Goal: Task Accomplishment & Management: Complete application form

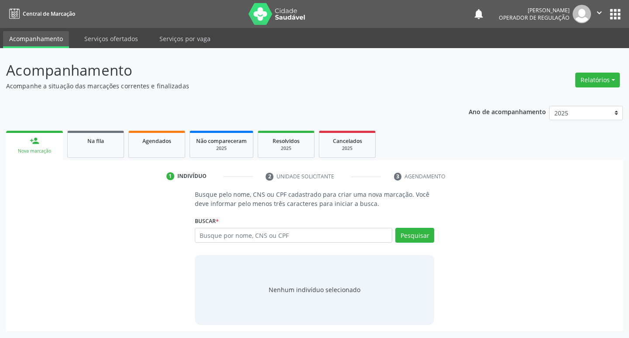
click at [247, 235] on input "text" at bounding box center [294, 235] width 198 height 15
click at [244, 230] on input "text" at bounding box center [294, 235] width 198 height 15
type input "708606057596182"
click at [437, 241] on div "Busque pelo nome, CNS ou CPF cadastrado para criar uma nova marcação. Você deve…" at bounding box center [315, 257] width 252 height 135
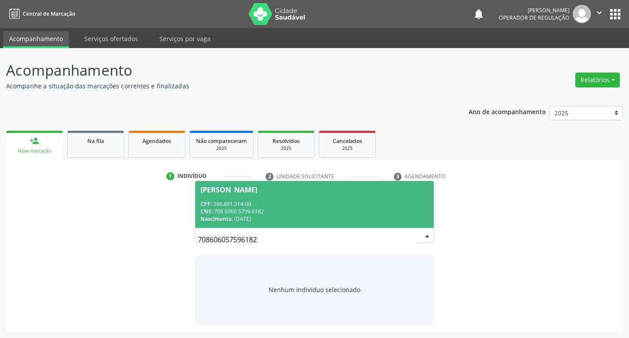
click at [359, 212] on div "CNS: 708 6060 5759 6182" at bounding box center [314, 210] width 228 height 7
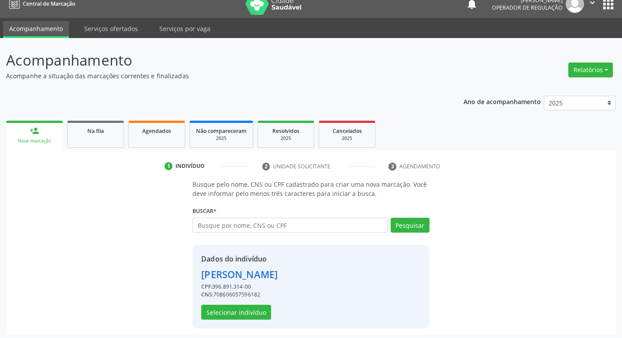
scroll to position [13, 0]
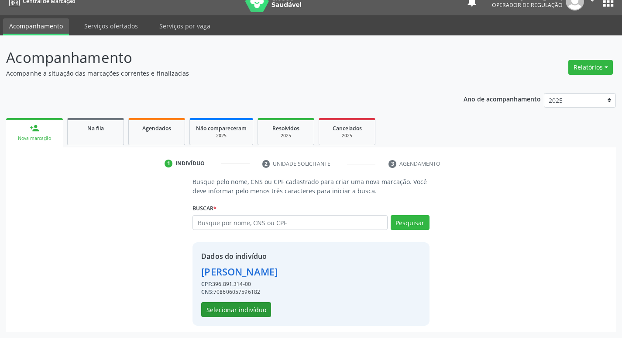
click at [249, 300] on div "Dados do indivíduo Irema Jose de Almeida CPF: 396.891.314-00 CNS: 7086060575961…" at bounding box center [239, 284] width 76 height 66
click at [247, 304] on button "Selecionar indivíduo" at bounding box center [236, 309] width 70 height 15
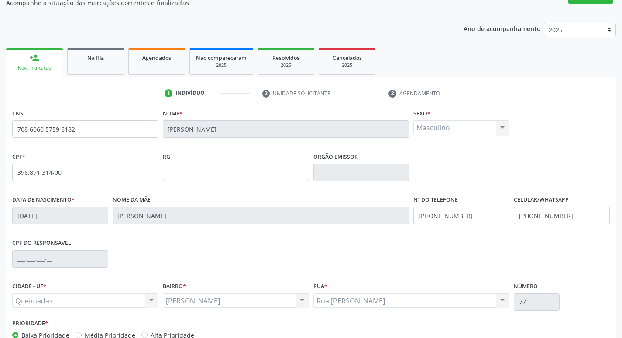
scroll to position [136, 0]
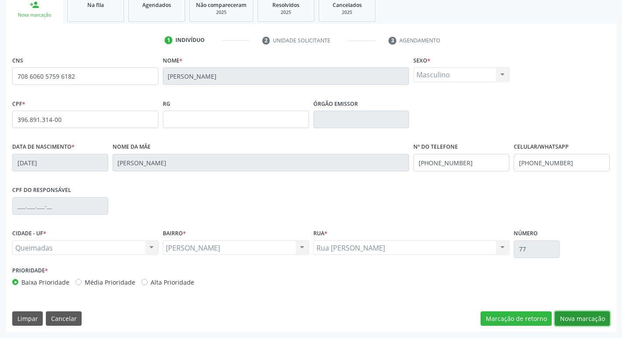
click at [594, 311] on button "Nova marcação" at bounding box center [582, 318] width 55 height 15
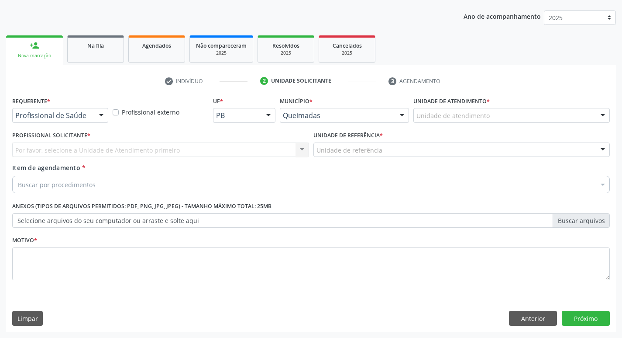
scroll to position [95, 0]
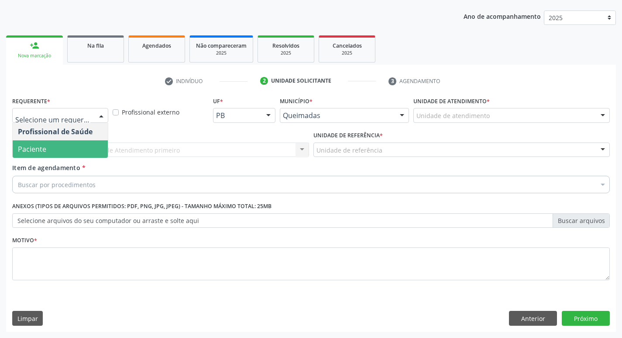
click at [64, 145] on span "Paciente" at bounding box center [60, 148] width 95 height 17
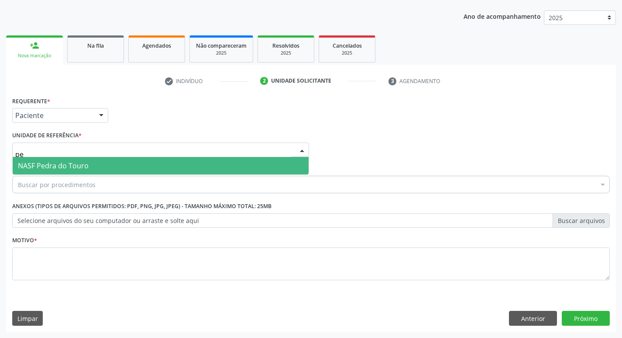
type input "p"
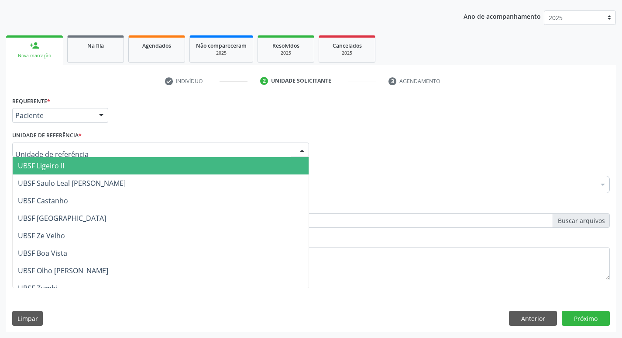
type input "n"
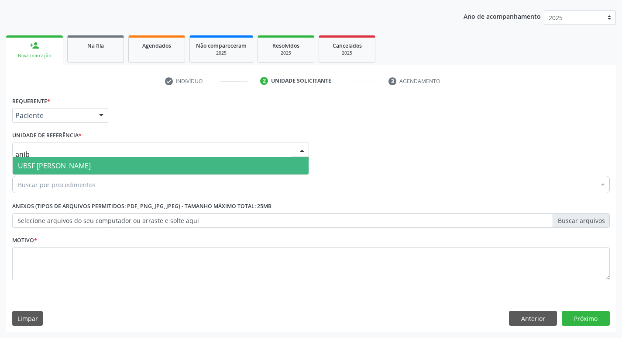
type input "aniba"
click at [72, 161] on span "UBSF [PERSON_NAME]" at bounding box center [54, 166] width 73 height 10
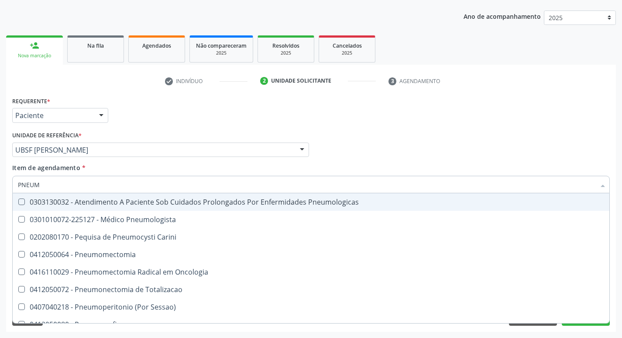
type input "PNEUMO"
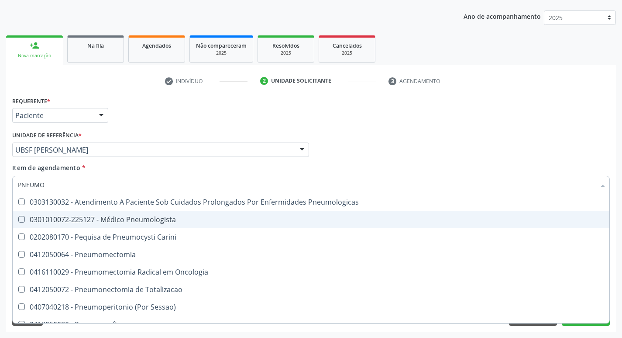
click at [60, 214] on span "0301010072-225127 - Médico Pneumologista" at bounding box center [311, 219] width 597 height 17
checkbox Pneumologista "true"
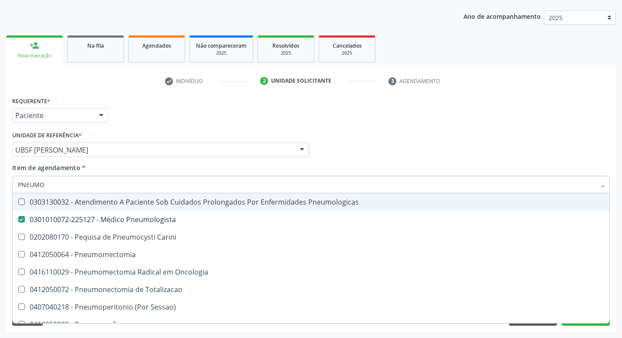
click at [114, 119] on div "Requerente * Paciente Profissional de Saúde Paciente Nenhum resultado encontrad…" at bounding box center [311, 111] width 602 height 34
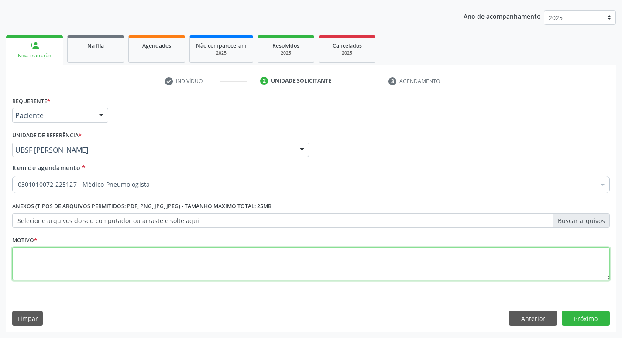
click at [122, 255] on textarea at bounding box center [311, 263] width 598 height 33
type textarea "RETORNO"
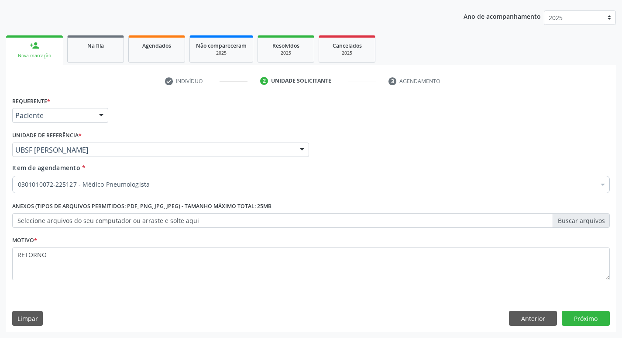
click at [586, 309] on div "Requerente * Paciente Profissional de Saúde Paciente Nenhum resultado encontrad…" at bounding box center [311, 212] width 610 height 237
click at [584, 313] on button "Próximo" at bounding box center [586, 318] width 48 height 15
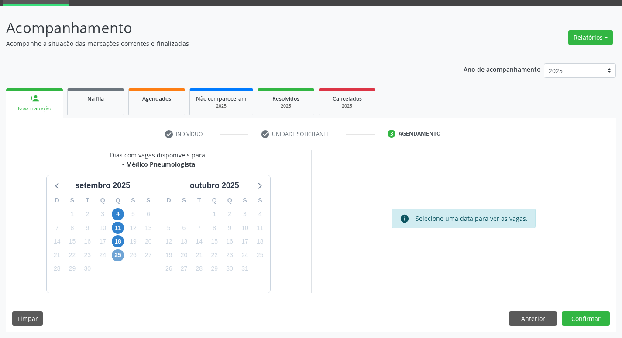
click at [121, 254] on span "25" at bounding box center [118, 255] width 12 height 12
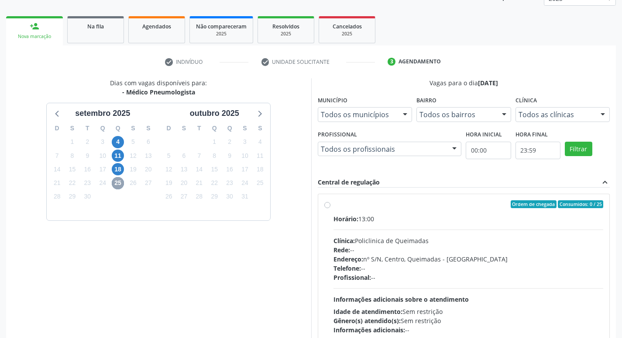
scroll to position [169, 0]
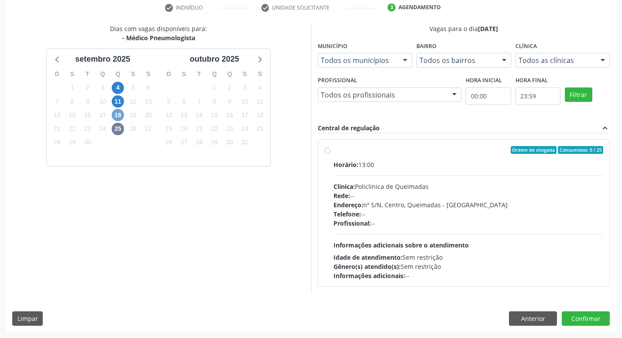
click at [122, 118] on span "18" at bounding box center [118, 115] width 12 height 12
click at [86, 143] on span "30" at bounding box center [87, 142] width 12 height 12
click at [597, 319] on button "Confirmar" at bounding box center [586, 318] width 48 height 15
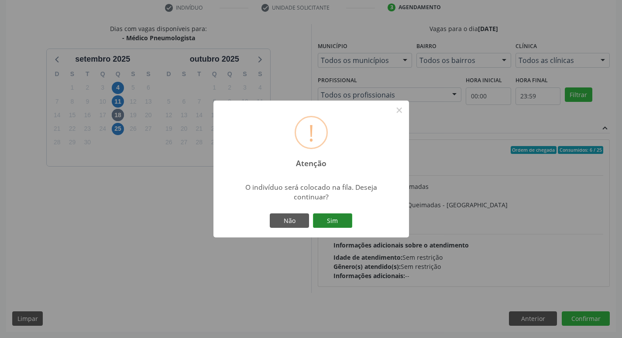
click at [342, 224] on button "Sim" at bounding box center [332, 220] width 39 height 15
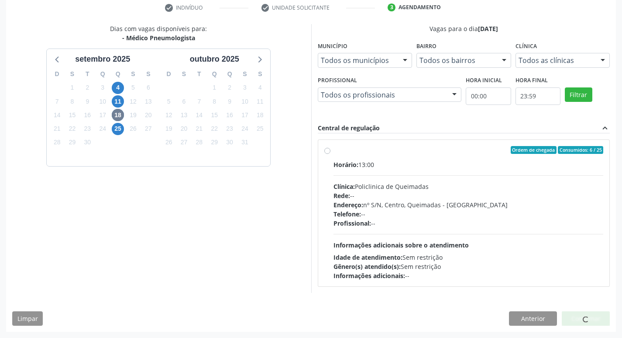
scroll to position [0, 0]
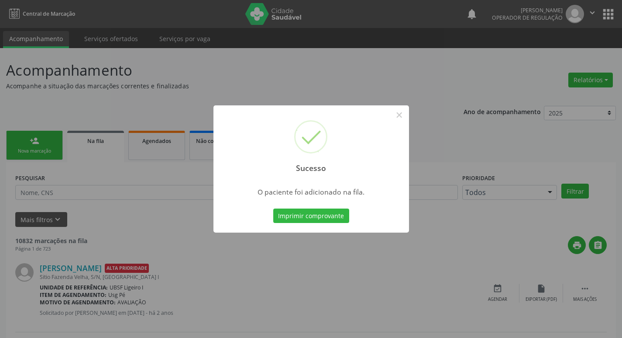
click at [32, 138] on div "Sucesso × O paciente foi adicionado na fila. Imprimir comprovante Cancel" at bounding box center [311, 169] width 622 height 338
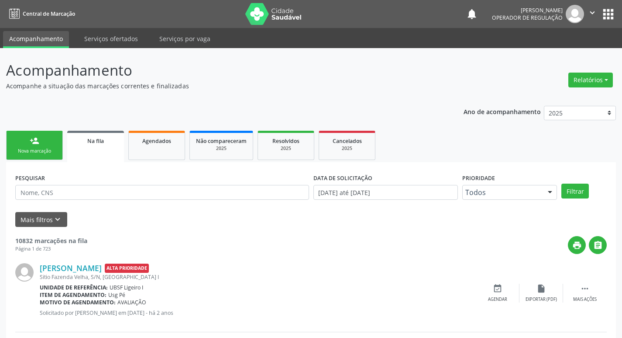
click at [32, 138] on div "person_add" at bounding box center [35, 141] width 10 height 10
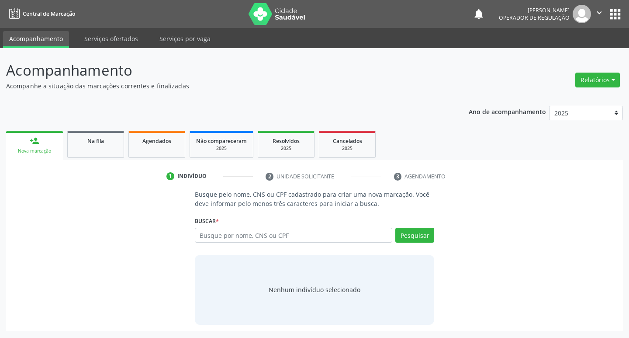
click at [6, 131] on link "person_add Nova marcação" at bounding box center [34, 145] width 57 height 29
click at [289, 239] on input "text" at bounding box center [294, 235] width 198 height 15
type input "01835438407"
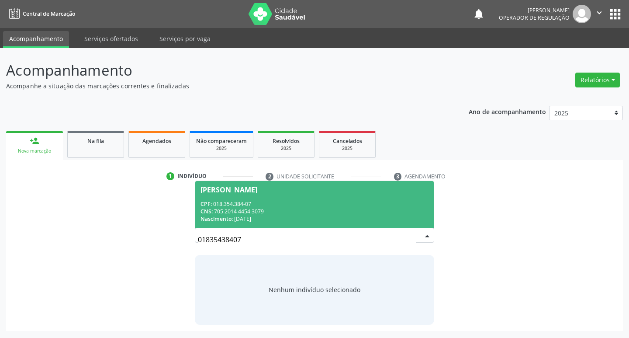
click at [305, 192] on div "Rosinete Maciel Moreira" at bounding box center [314, 189] width 228 height 7
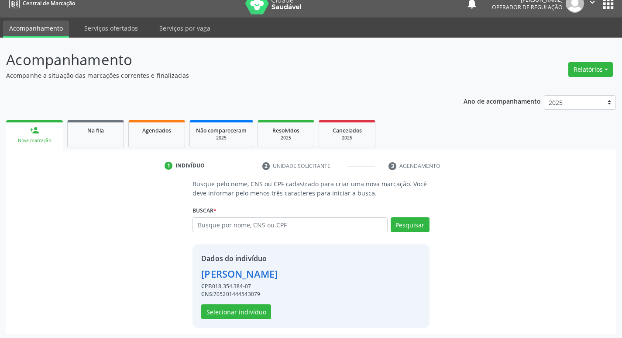
scroll to position [13, 0]
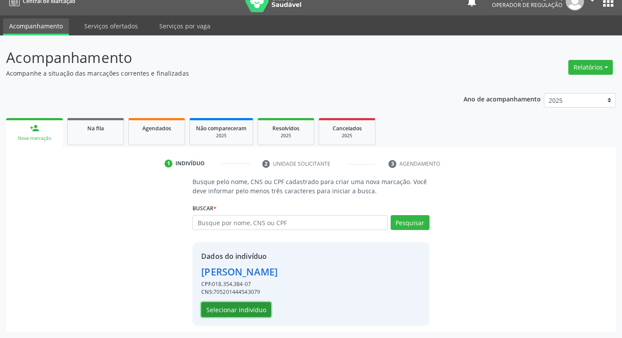
click at [252, 307] on button "Selecionar indivíduo" at bounding box center [236, 309] width 70 height 15
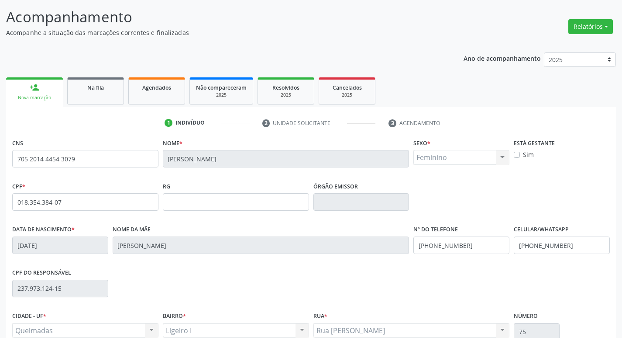
scroll to position [136, 0]
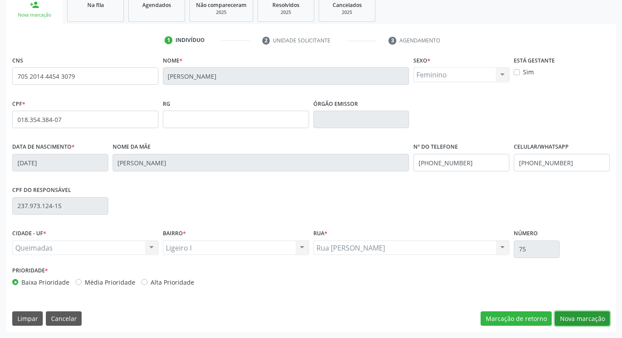
click at [580, 314] on button "Nova marcação" at bounding box center [582, 318] width 55 height 15
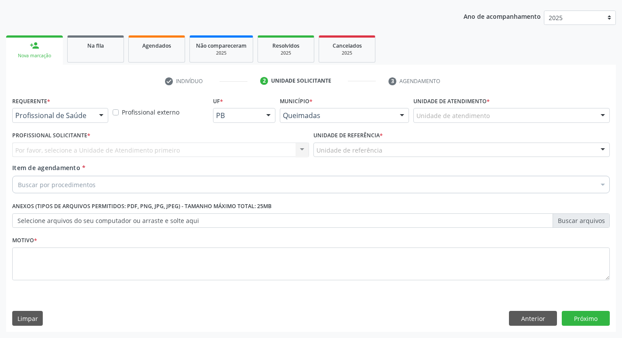
scroll to position [95, 0]
click at [92, 117] on div "Profissional de Saúde Profissional de Saúde Paciente Nenhum resultado encontrad…" at bounding box center [60, 115] width 96 height 15
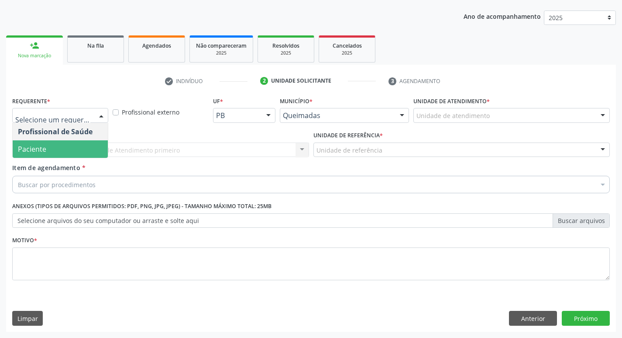
click at [77, 145] on span "Paciente" at bounding box center [60, 148] width 95 height 17
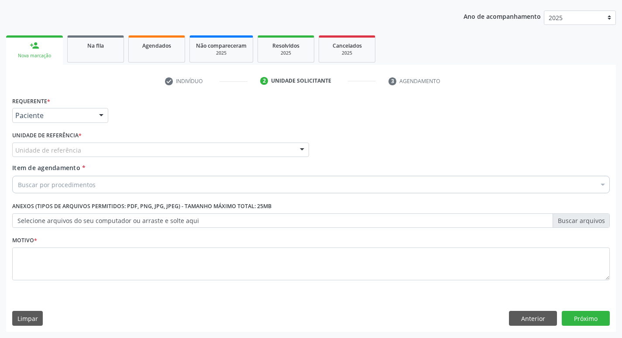
click at [79, 142] on label "Unidade de referência *" at bounding box center [46, 136] width 69 height 14
click at [80, 146] on div "Unidade de referência" at bounding box center [160, 149] width 297 height 15
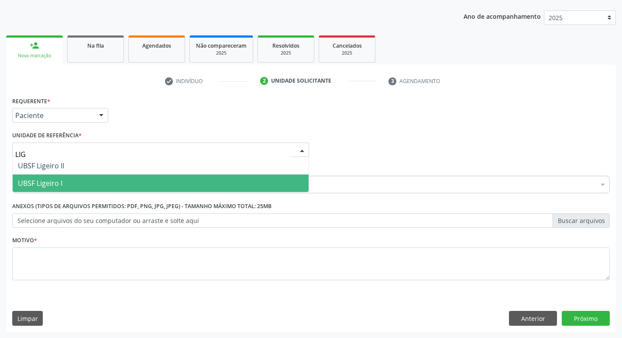
type input "LIGE"
click at [88, 184] on span "UBSF Ligeiro I" at bounding box center [161, 182] width 296 height 17
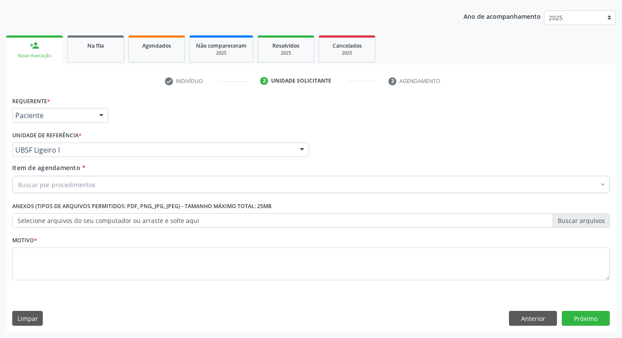
click at [91, 189] on div "Buscar por procedimentos" at bounding box center [311, 184] width 598 height 17
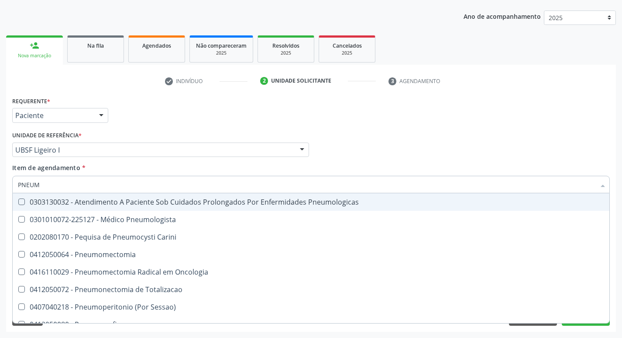
type input "PNEUMO"
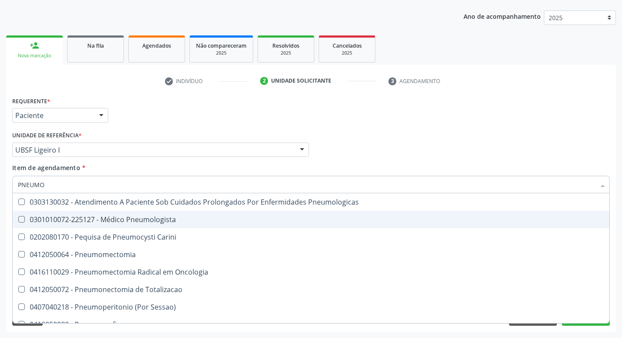
click at [90, 211] on span "0301010072-225127 - Médico Pneumologista" at bounding box center [311, 219] width 597 height 17
checkbox Pneumologista "true"
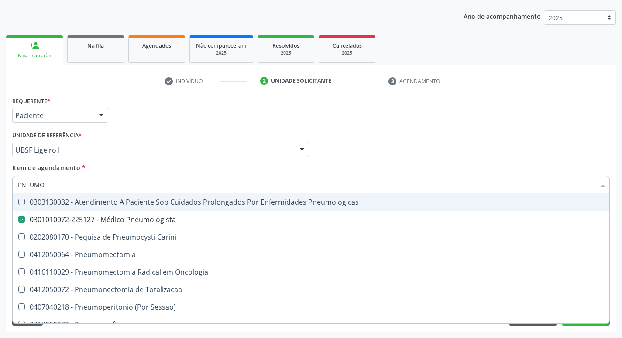
click at [154, 109] on div "Requerente * Paciente Profissional de Saúde Paciente Nenhum resultado encontrad…" at bounding box center [311, 111] width 602 height 34
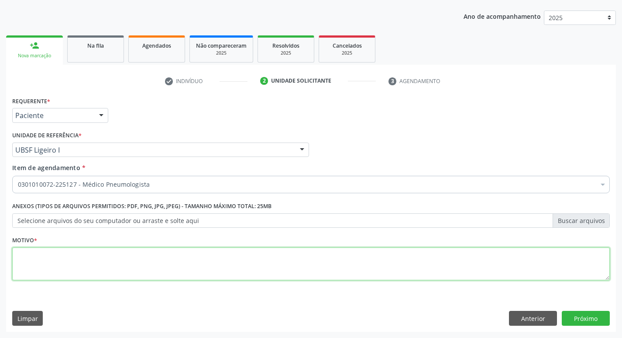
click at [84, 271] on textarea at bounding box center [311, 263] width 598 height 33
type textarea "RETORNO"
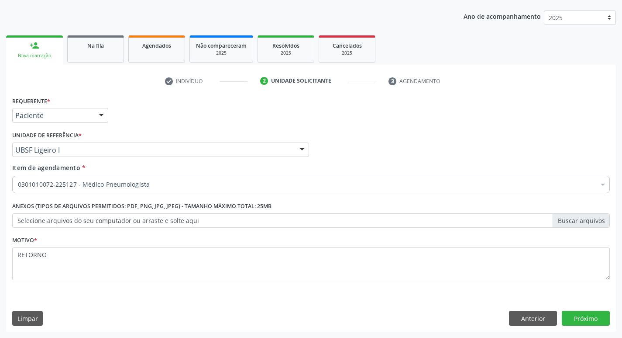
click at [605, 309] on div "Requerente * Paciente Profissional de Saúde Paciente Nenhum resultado encontrad…" at bounding box center [311, 212] width 610 height 237
click at [602, 317] on button "Próximo" at bounding box center [586, 318] width 48 height 15
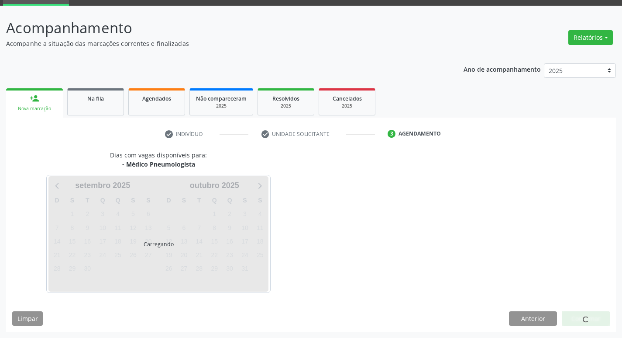
scroll to position [42, 0]
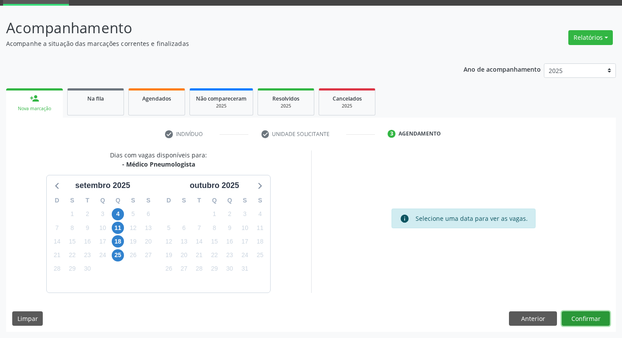
click at [573, 320] on button "Confirmar" at bounding box center [586, 318] width 48 height 15
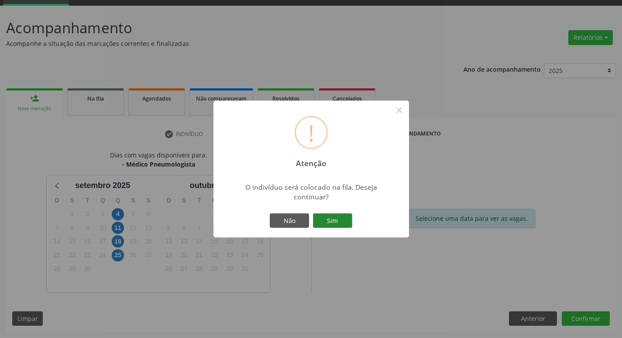
click at [322, 218] on button "Sim" at bounding box center [332, 220] width 39 height 15
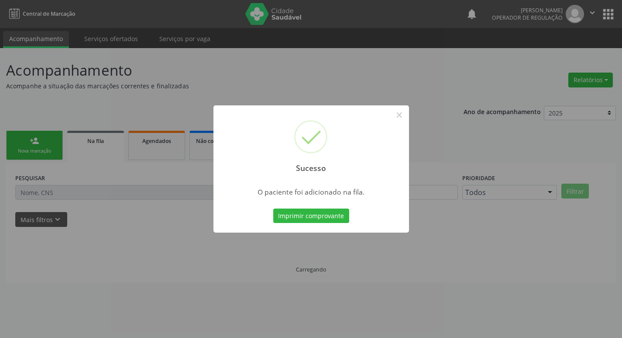
scroll to position [0, 0]
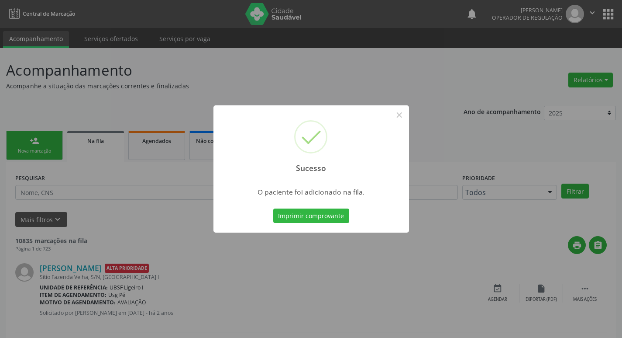
click at [124, 101] on div "Sucesso × O paciente foi adicionado na fila. Imprimir comprovante Cancel" at bounding box center [311, 169] width 622 height 338
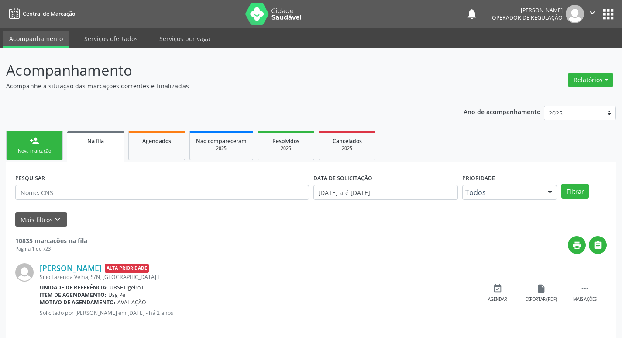
click at [50, 156] on link "person_add Nova marcação" at bounding box center [34, 145] width 57 height 29
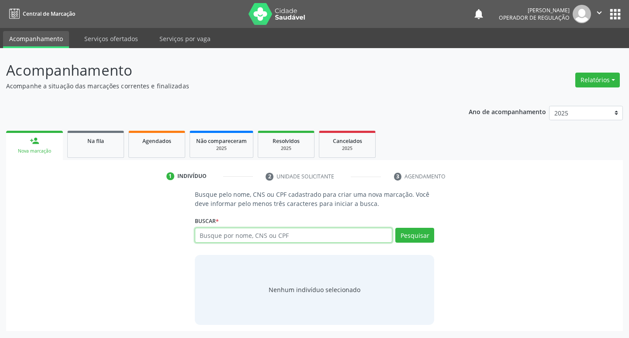
click at [311, 242] on input "text" at bounding box center [294, 235] width 198 height 15
type input "700104928549914"
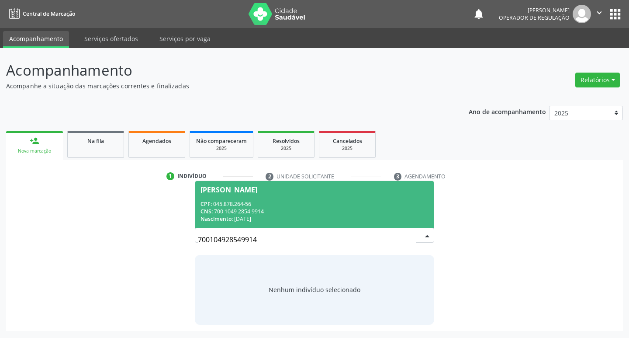
click at [254, 213] on div "CNS: 700 1049 2854 9914" at bounding box center [314, 210] width 228 height 7
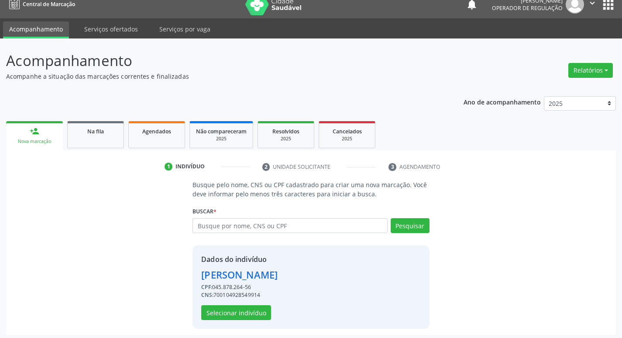
scroll to position [13, 0]
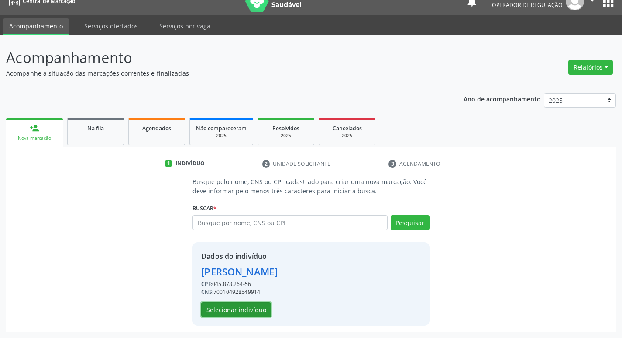
click at [236, 305] on button "Selecionar indivíduo" at bounding box center [236, 309] width 70 height 15
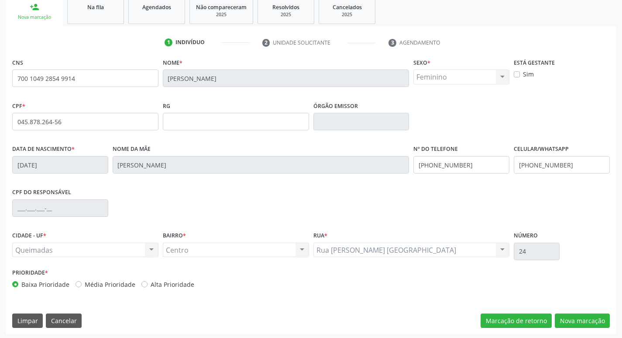
scroll to position [136, 0]
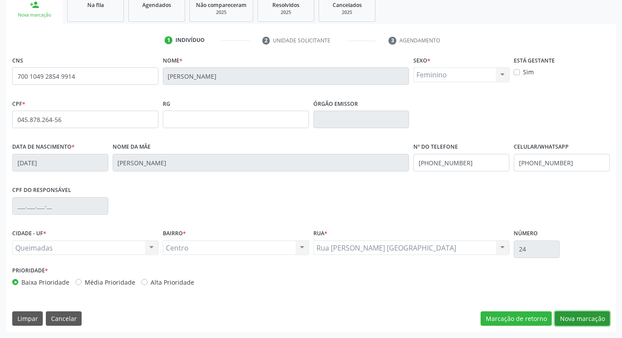
click at [582, 313] on button "Nova marcação" at bounding box center [582, 318] width 55 height 15
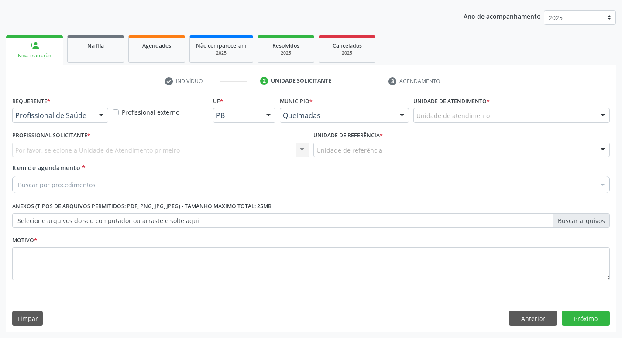
scroll to position [95, 0]
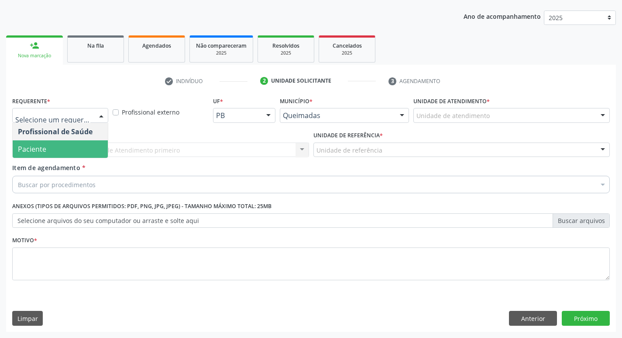
click at [73, 156] on span "Paciente" at bounding box center [60, 148] width 95 height 17
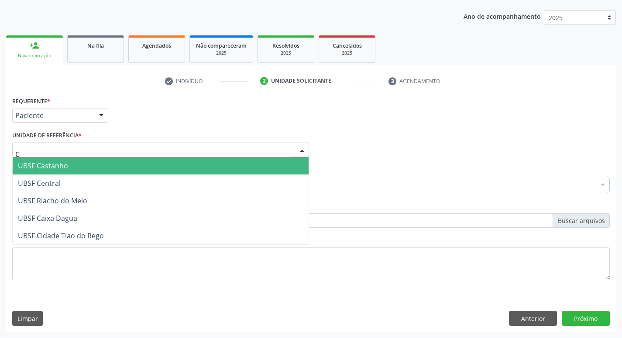
type input "CE"
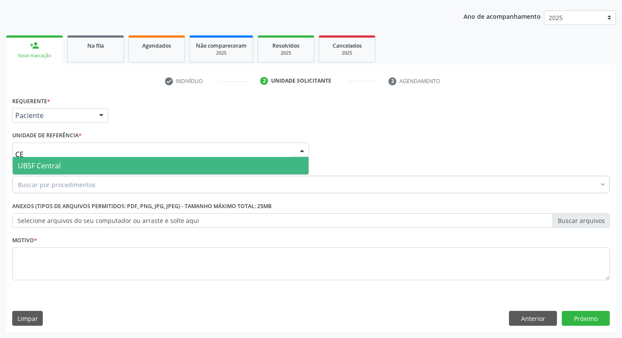
click at [78, 169] on span "UBSF Central" at bounding box center [161, 165] width 296 height 17
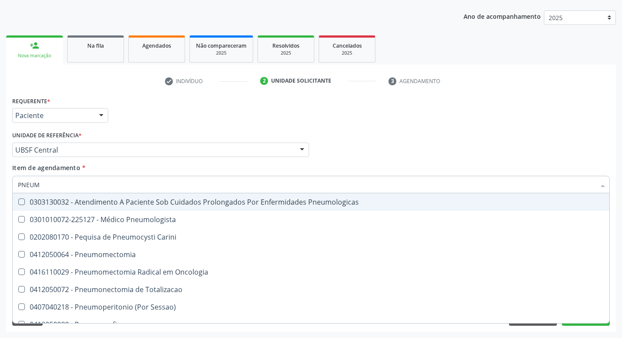
type input "PNEUMO"
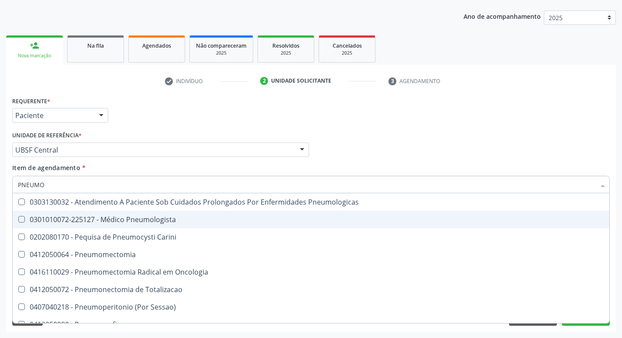
click at [82, 222] on div "0301010072-225127 - Médico Pneumologista" at bounding box center [311, 219] width 587 height 7
checkbox Pneumologista "true"
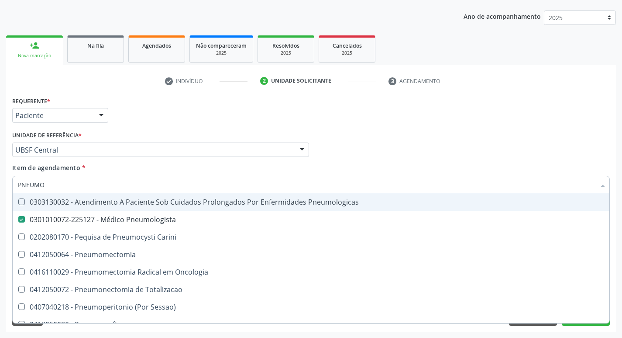
click at [124, 116] on div "Requerente * Paciente Profissional de Saúde Paciente Nenhum resultado encontrad…" at bounding box center [311, 111] width 602 height 34
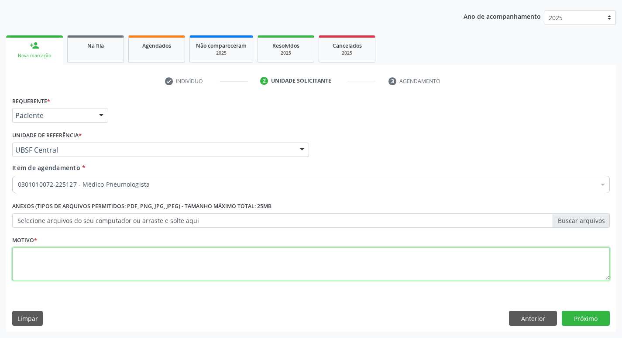
click at [139, 254] on textarea at bounding box center [311, 263] width 598 height 33
type textarea "RETORNO."
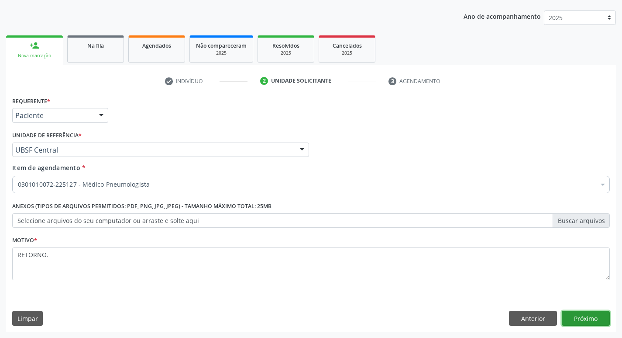
click at [572, 312] on button "Próximo" at bounding box center [586, 318] width 48 height 15
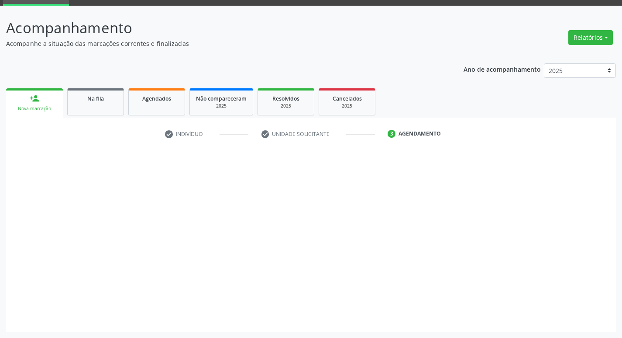
scroll to position [42, 0]
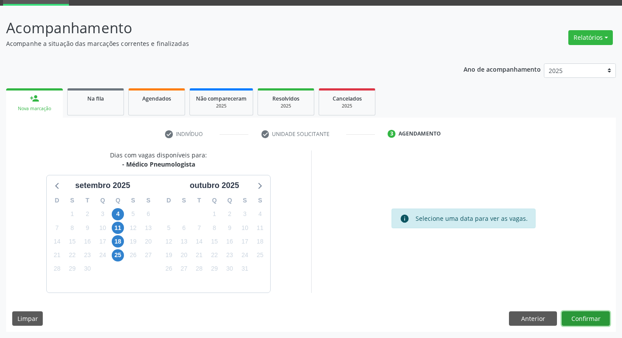
click at [569, 316] on button "Confirmar" at bounding box center [586, 318] width 48 height 15
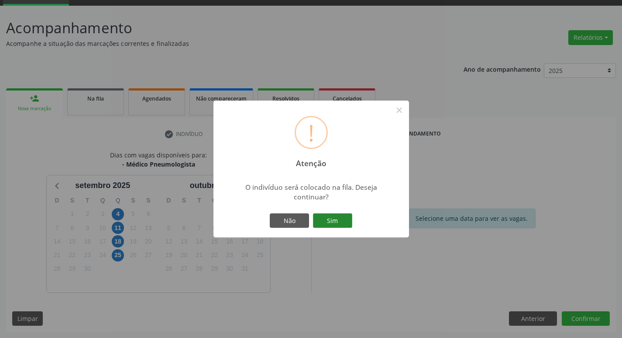
click at [334, 219] on button "Sim" at bounding box center [332, 220] width 39 height 15
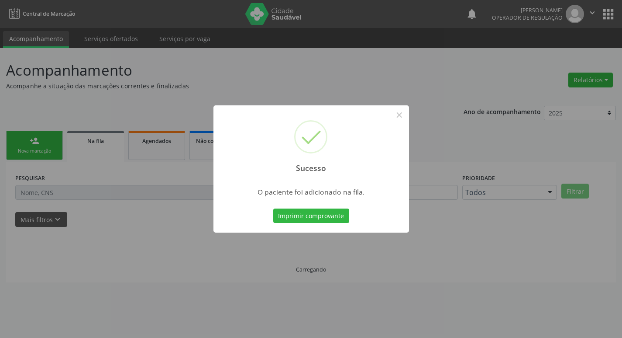
scroll to position [0, 0]
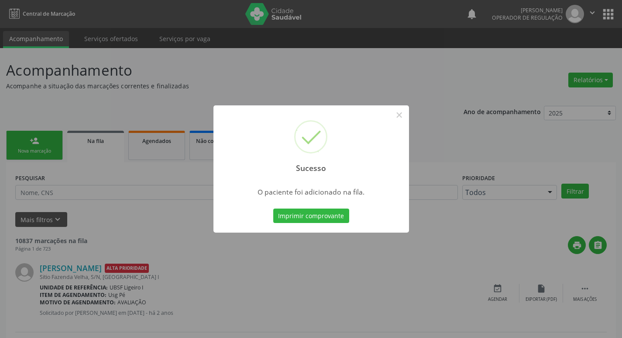
click at [110, 119] on div "Sucesso × O paciente foi adicionado na fila. Imprimir comprovante Cancel" at bounding box center [311, 169] width 622 height 338
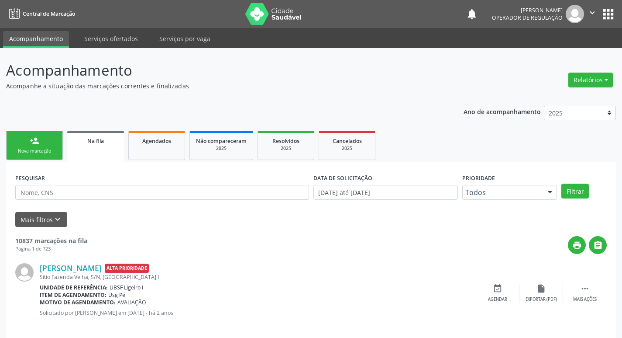
click at [53, 139] on link "person_add Nova marcação" at bounding box center [34, 145] width 57 height 29
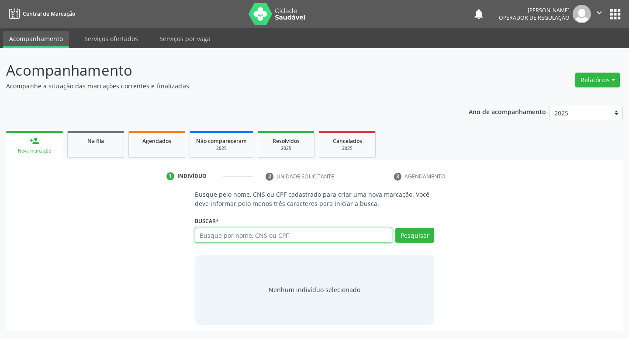
click at [218, 234] on input "text" at bounding box center [294, 235] width 198 height 15
type input "706404675478883"
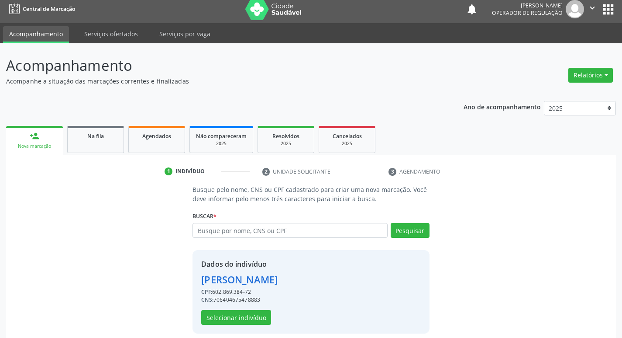
scroll to position [13, 0]
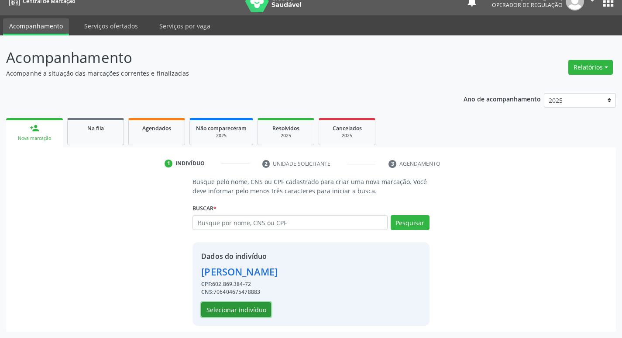
click at [254, 308] on button "Selecionar indivíduo" at bounding box center [236, 309] width 70 height 15
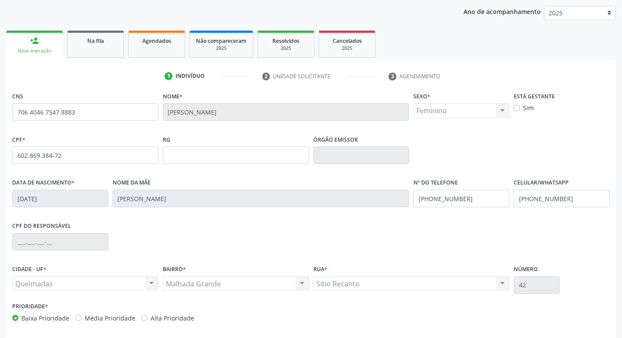
scroll to position [136, 0]
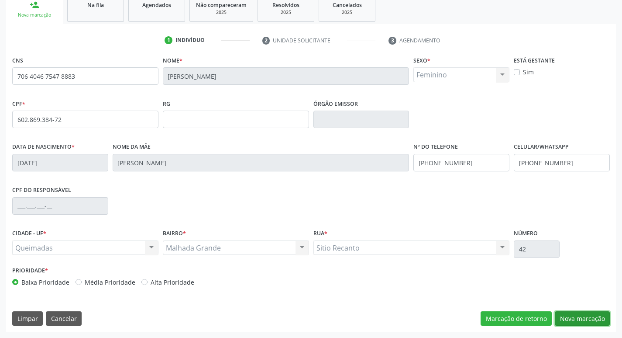
click at [580, 316] on button "Nova marcação" at bounding box center [582, 318] width 55 height 15
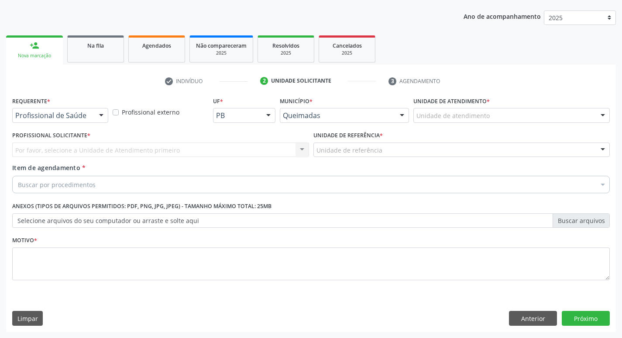
scroll to position [95, 0]
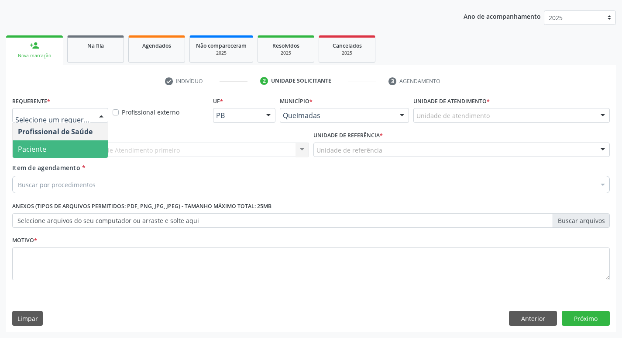
click at [57, 142] on span "Paciente" at bounding box center [60, 148] width 95 height 17
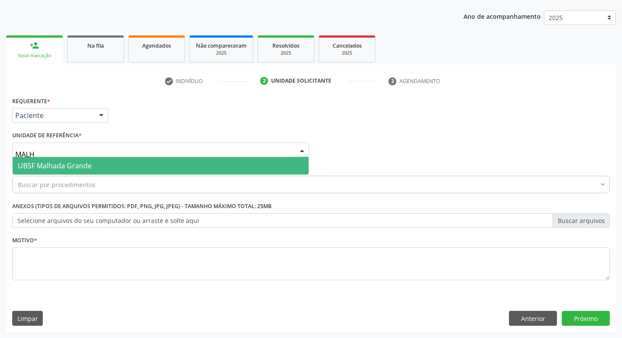
type input "MALHA"
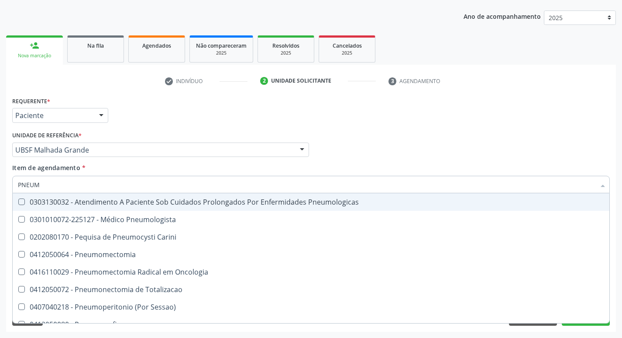
type input "PNEUMO"
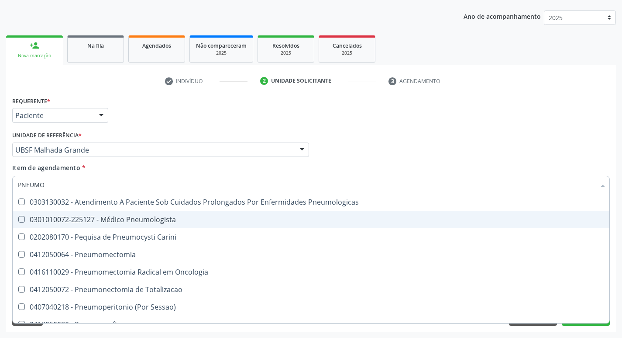
click at [81, 223] on div "0301010072-225127 - Médico Pneumologista" at bounding box center [311, 219] width 587 height 7
checkbox Pneumologista "true"
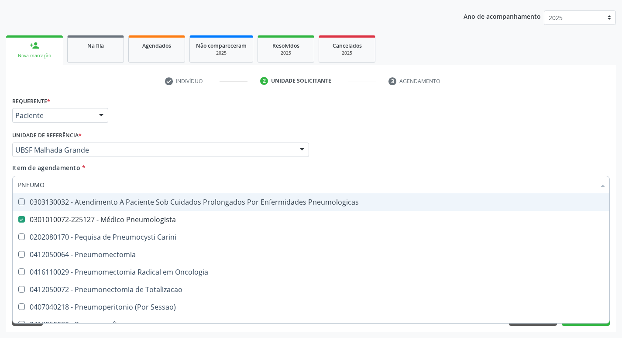
click at [177, 121] on div "Requerente * Paciente Profissional de Saúde Paciente Nenhum resultado encontrad…" at bounding box center [311, 111] width 602 height 34
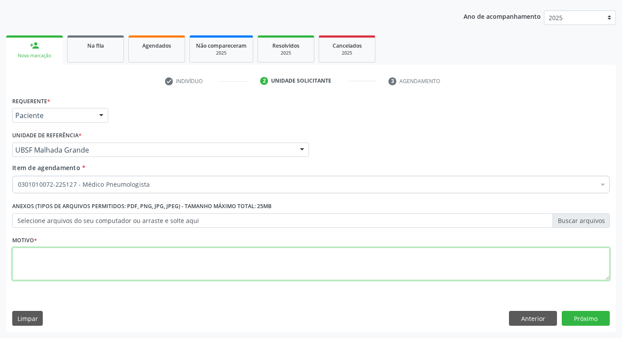
click at [73, 255] on textarea at bounding box center [311, 263] width 598 height 33
type textarea "RETORNO"
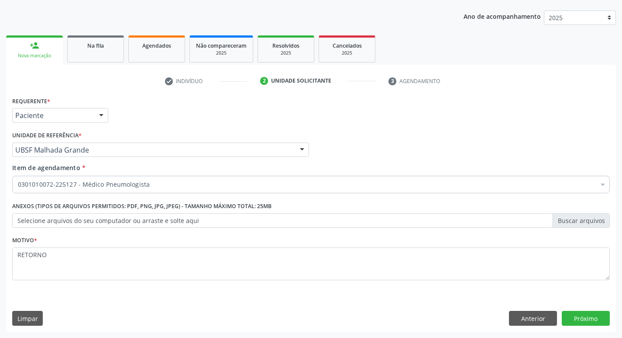
click at [585, 310] on div "Requerente * Paciente Profissional de Saúde Paciente Nenhum resultado encontrad…" at bounding box center [311, 212] width 610 height 237
click at [585, 312] on button "Próximo" at bounding box center [586, 318] width 48 height 15
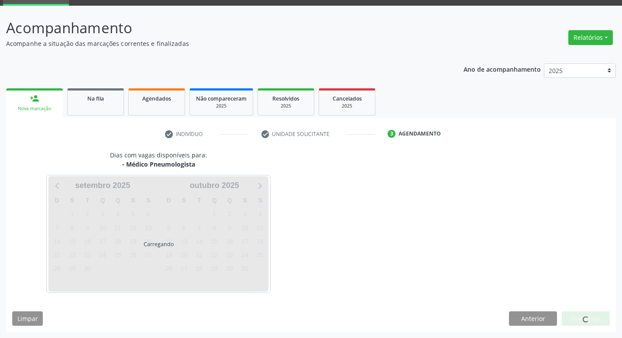
scroll to position [42, 0]
click at [585, 315] on div at bounding box center [586, 318] width 6 height 9
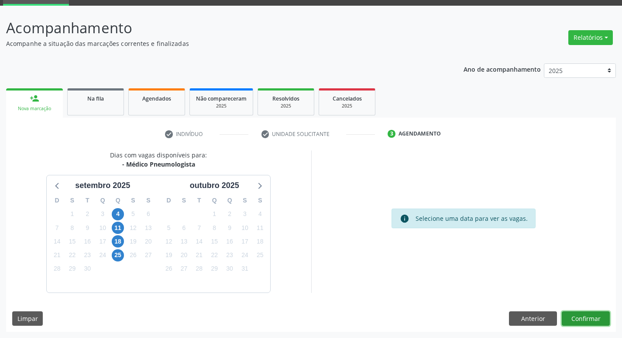
click at [585, 320] on button "Confirmar" at bounding box center [586, 318] width 48 height 15
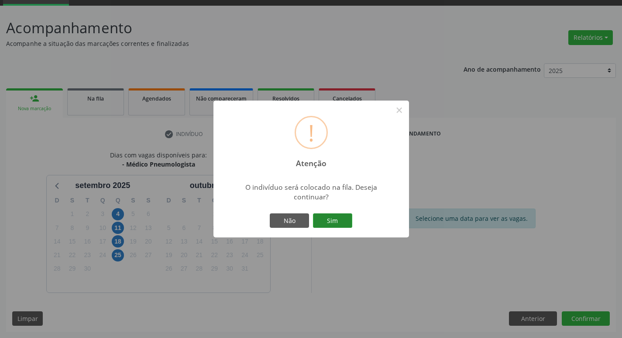
click at [331, 221] on button "Sim" at bounding box center [332, 220] width 39 height 15
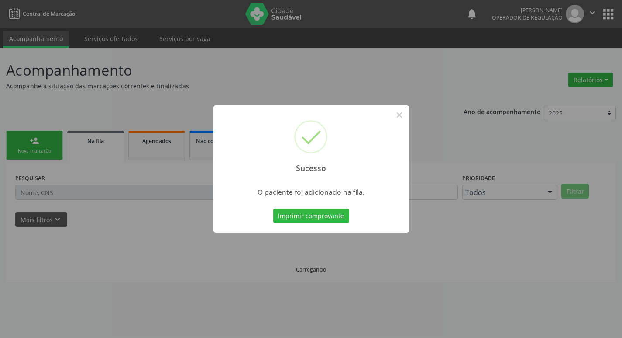
scroll to position [0, 0]
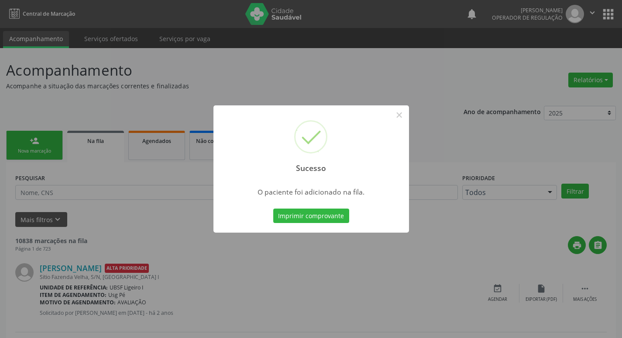
click at [217, 67] on div "Sucesso × O paciente foi adicionado na fila. Imprimir comprovante Cancel" at bounding box center [311, 169] width 622 height 338
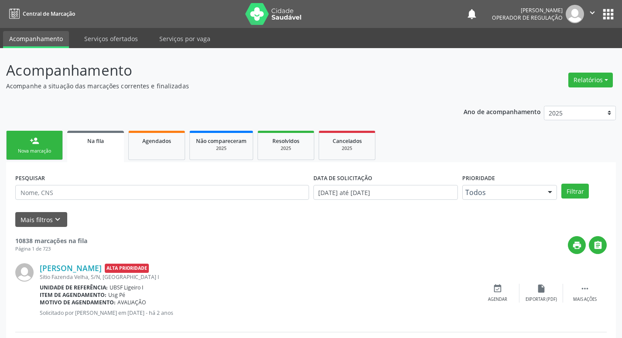
click at [14, 143] on link "person_add Nova marcação" at bounding box center [34, 145] width 57 height 29
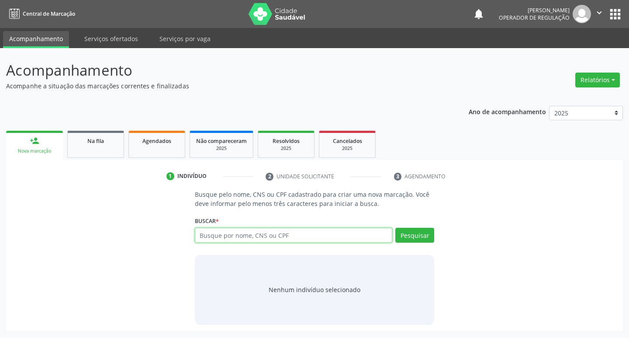
click at [254, 237] on input "text" at bounding box center [294, 235] width 198 height 15
type input "708201660117141"
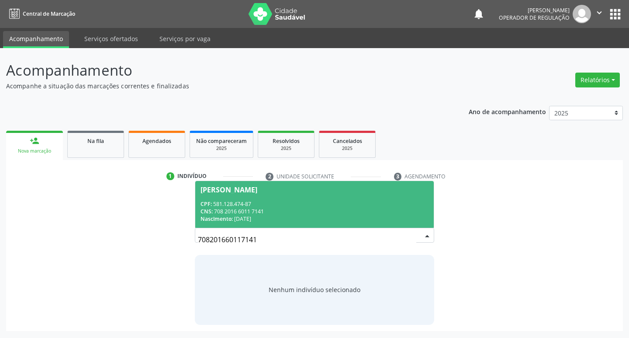
click at [403, 214] on div "CNS: 708 2016 6011 7141" at bounding box center [314, 210] width 228 height 7
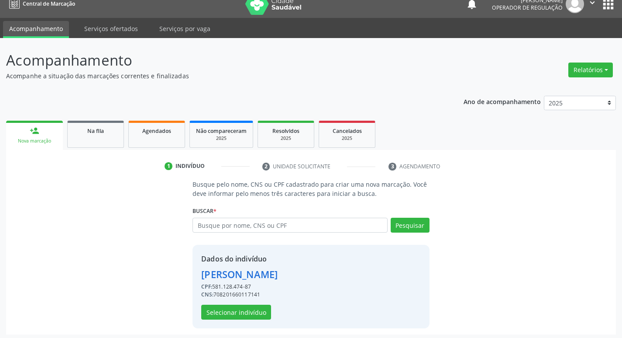
scroll to position [13, 0]
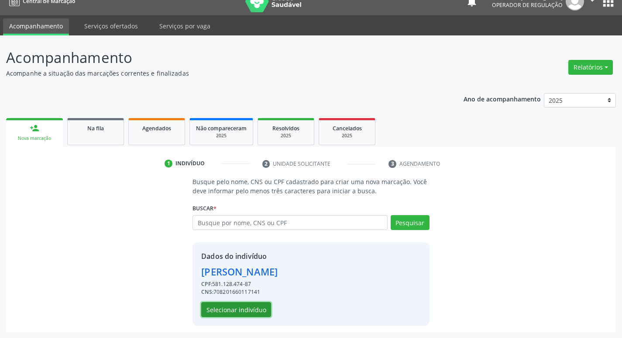
click at [249, 315] on button "Selecionar indivíduo" at bounding box center [236, 309] width 70 height 15
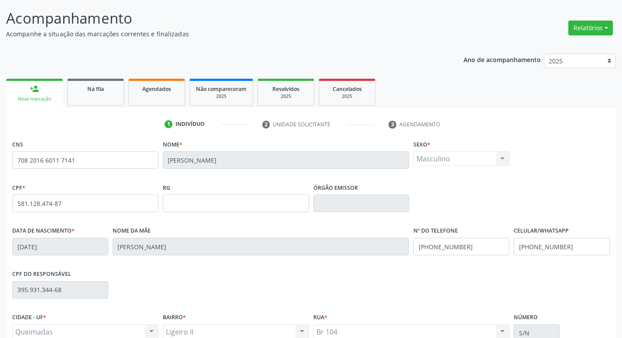
scroll to position [136, 0]
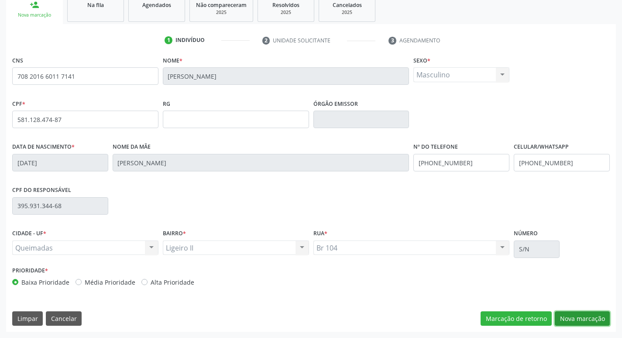
click at [569, 319] on button "Nova marcação" at bounding box center [582, 318] width 55 height 15
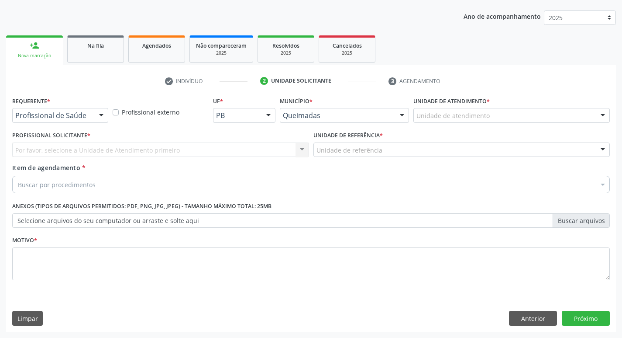
scroll to position [95, 0]
click at [82, 107] on div "Requerente * Profissional de Saúde Profissional de Saúde Paciente Nenhum result…" at bounding box center [60, 108] width 96 height 28
click at [68, 121] on div "Profissional de Saúde" at bounding box center [60, 115] width 96 height 15
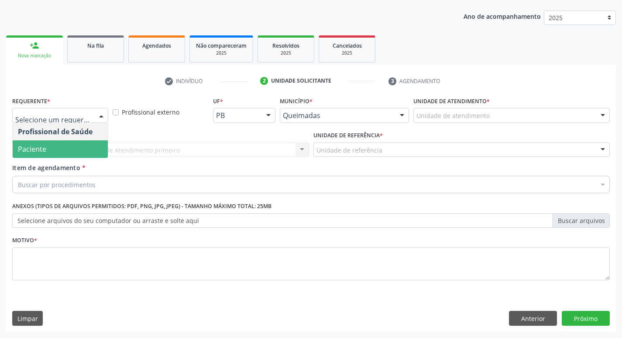
click at [50, 152] on span "Paciente" at bounding box center [60, 148] width 95 height 17
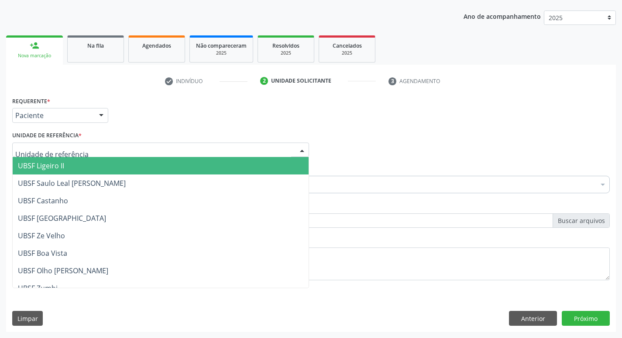
click at [50, 144] on div at bounding box center [160, 149] width 297 height 15
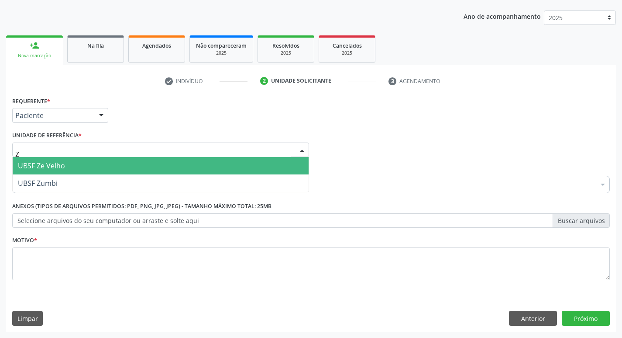
type input "ZE"
click at [48, 164] on span "UBSF Ze Velho" at bounding box center [41, 166] width 47 height 10
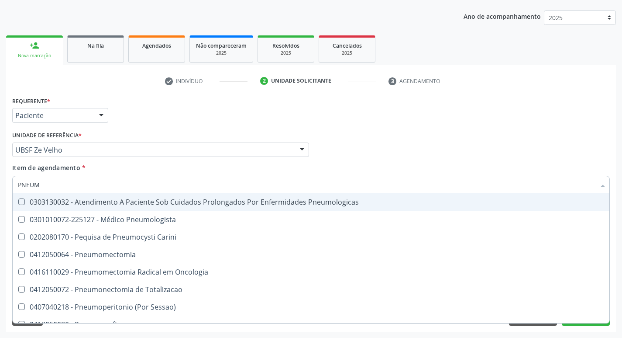
type input "PNEUMO"
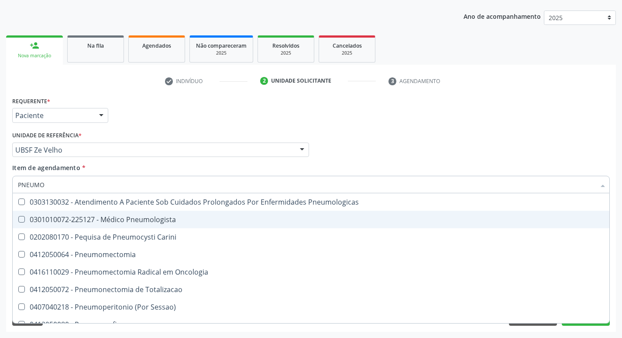
click at [91, 216] on div "0301010072-225127 - Médico Pneumologista" at bounding box center [311, 219] width 587 height 7
checkbox Pneumologista "true"
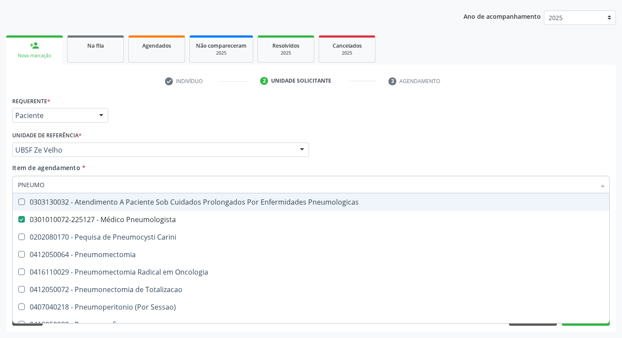
click at [190, 86] on li "check Indivíduo" at bounding box center [207, 81] width 96 height 15
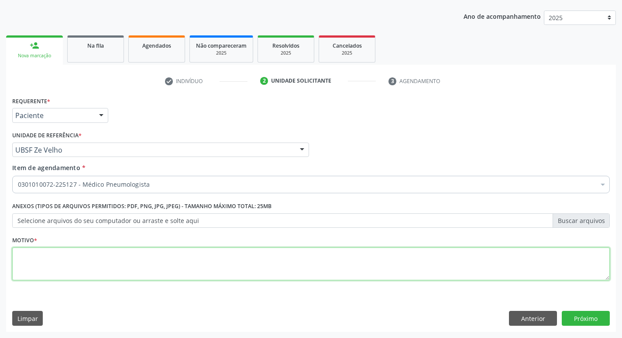
click at [38, 259] on textarea at bounding box center [311, 263] width 598 height 33
type textarea "RETORNO!"
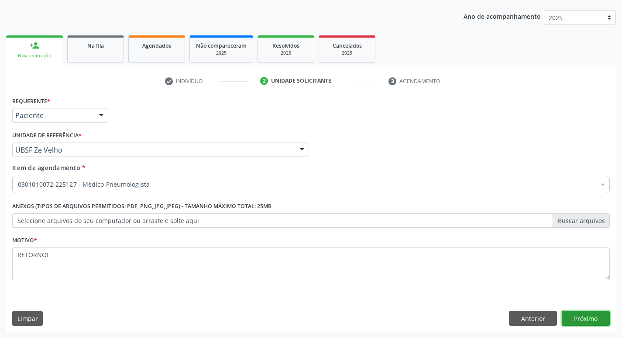
click at [581, 319] on button "Próximo" at bounding box center [586, 318] width 48 height 15
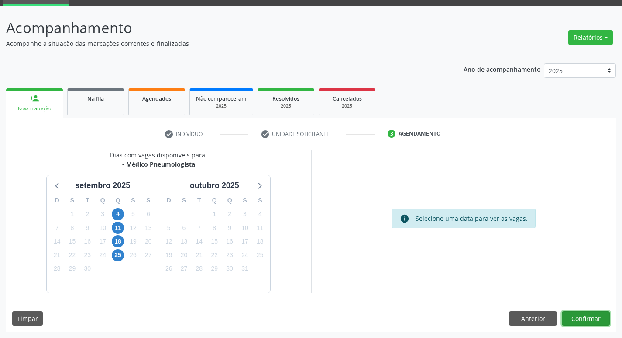
click at [581, 318] on button "Confirmar" at bounding box center [586, 318] width 48 height 15
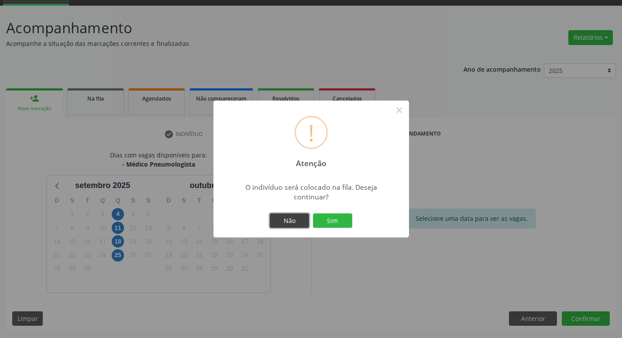
click at [292, 217] on button "Não" at bounding box center [289, 220] width 39 height 15
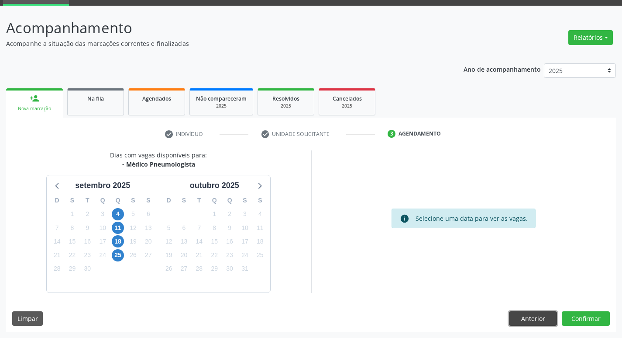
click at [533, 313] on button "Anterior" at bounding box center [533, 318] width 48 height 15
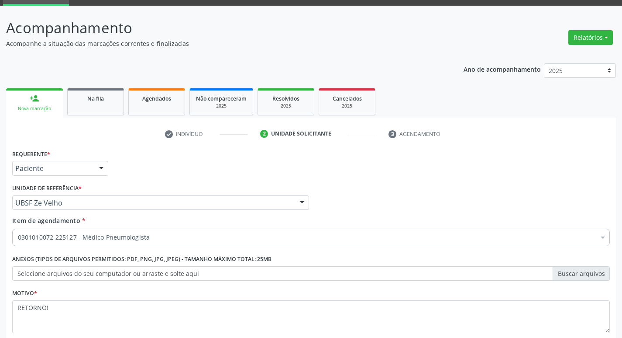
scroll to position [95, 0]
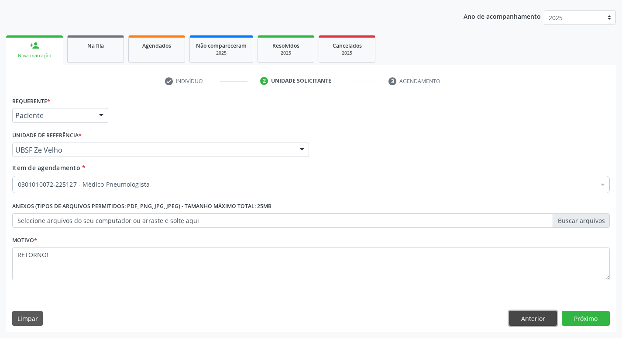
click at [526, 321] on button "Anterior" at bounding box center [533, 318] width 48 height 15
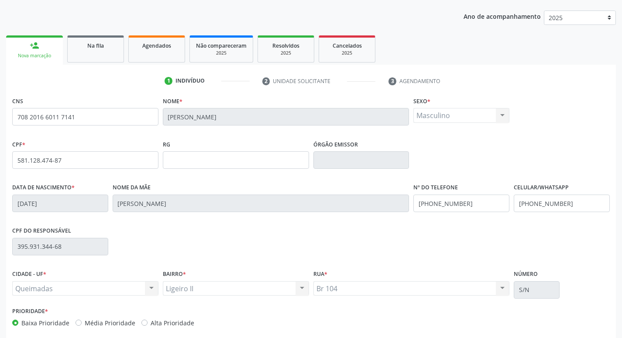
scroll to position [136, 0]
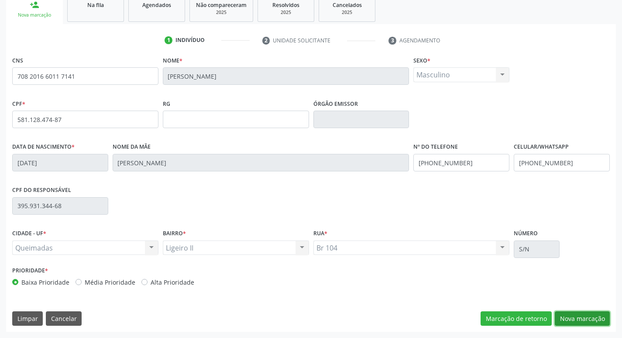
click at [578, 317] on button "Nova marcação" at bounding box center [582, 318] width 55 height 15
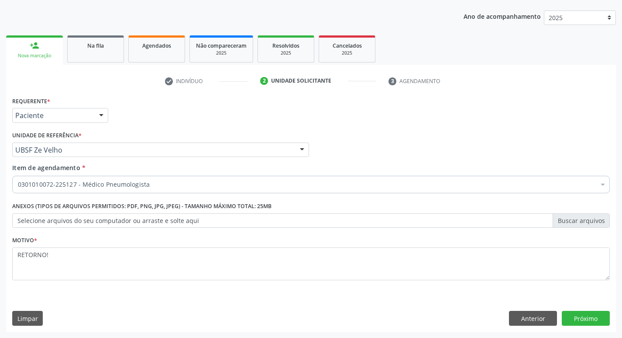
scroll to position [95, 0]
click at [566, 320] on button "Próximo" at bounding box center [586, 318] width 48 height 15
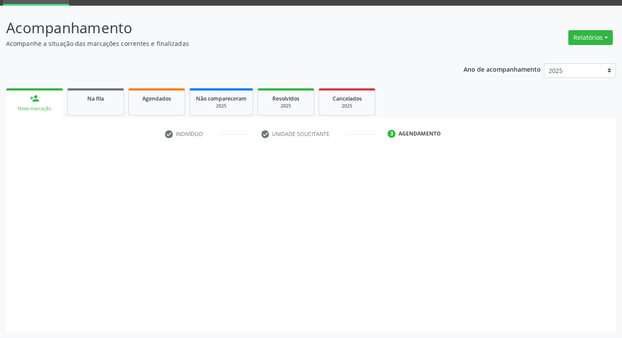
scroll to position [42, 0]
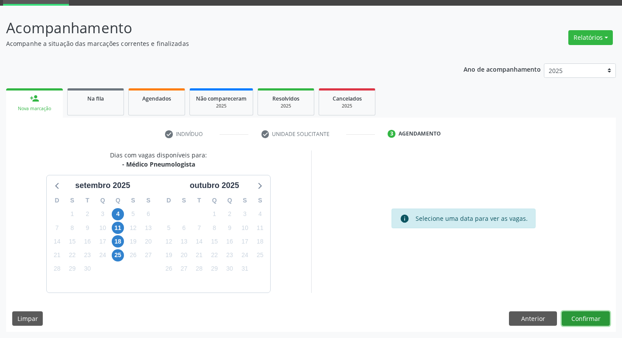
click at [569, 312] on button "Confirmar" at bounding box center [586, 318] width 48 height 15
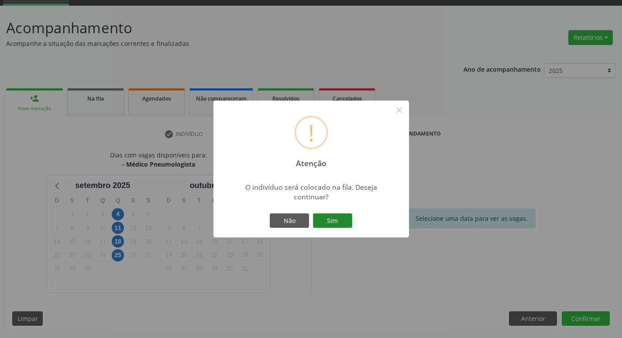
click at [335, 227] on button "Sim" at bounding box center [332, 220] width 39 height 15
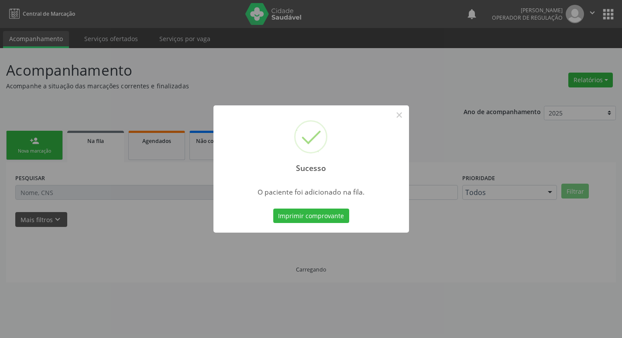
scroll to position [0, 0]
click at [32, 62] on div "Sucesso × O paciente foi adicionado na fila. Imprimir comprovante Cancel" at bounding box center [314, 169] width 629 height 338
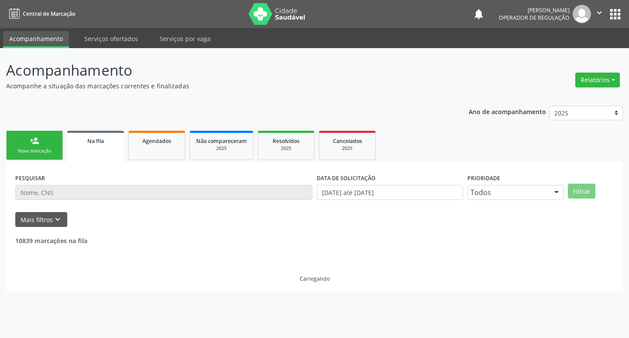
click at [54, 140] on link "person_add Nova marcação" at bounding box center [34, 145] width 57 height 29
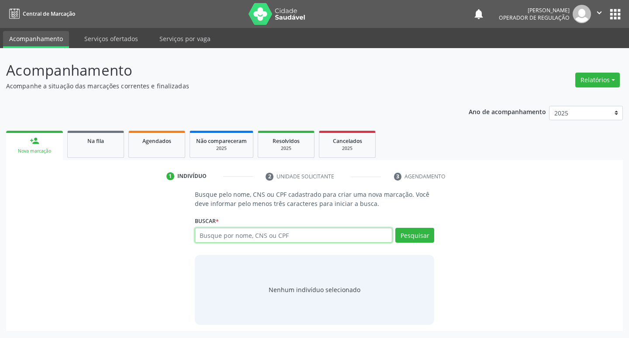
click at [219, 232] on input "text" at bounding box center [294, 235] width 198 height 15
type input "709204211778036"
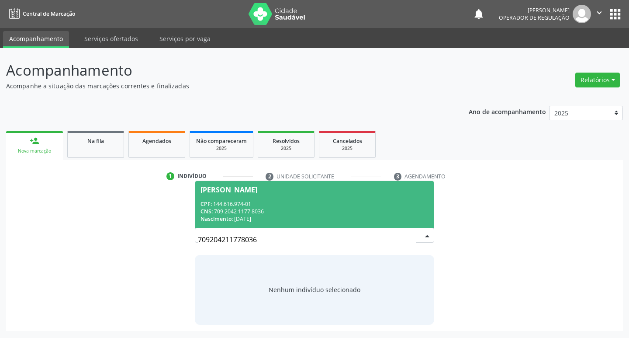
click at [254, 187] on div "Lilian Rocha Sousa" at bounding box center [228, 189] width 57 height 7
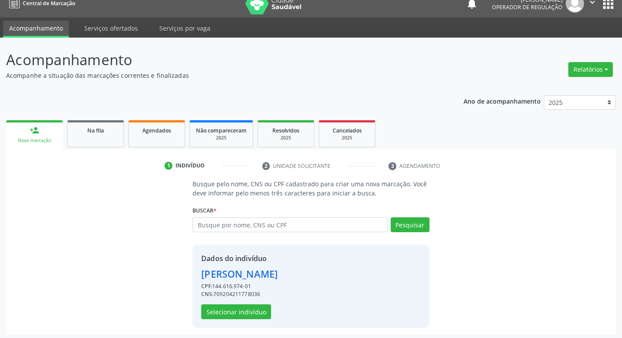
scroll to position [13, 0]
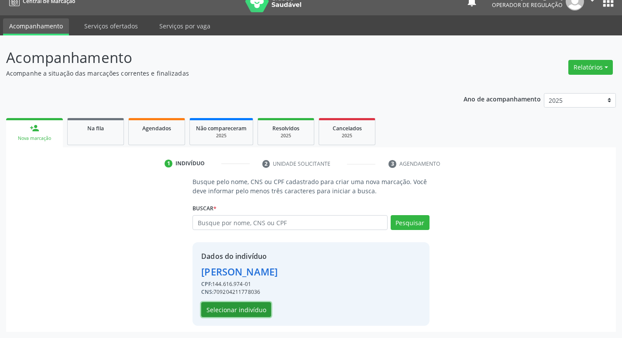
click at [241, 304] on button "Selecionar indivíduo" at bounding box center [236, 309] width 70 height 15
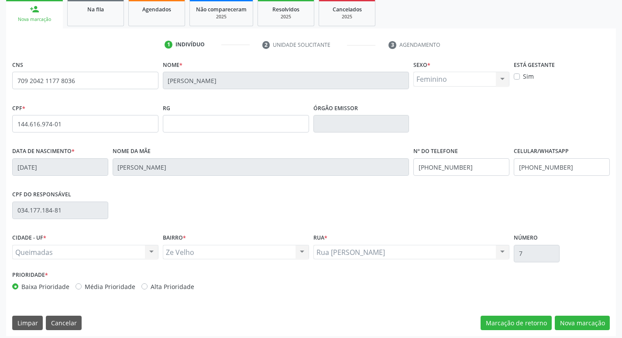
scroll to position [136, 0]
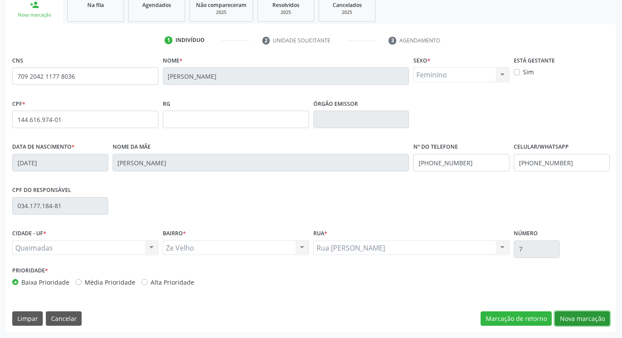
click at [579, 316] on button "Nova marcação" at bounding box center [582, 318] width 55 height 15
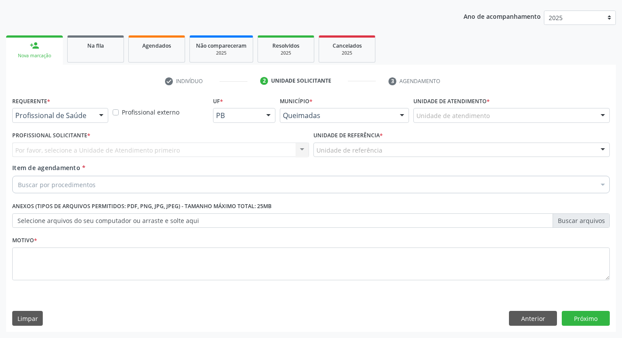
scroll to position [95, 0]
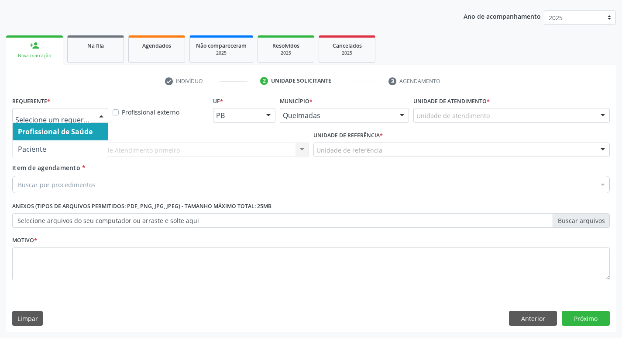
click at [103, 119] on div at bounding box center [101, 115] width 13 height 15
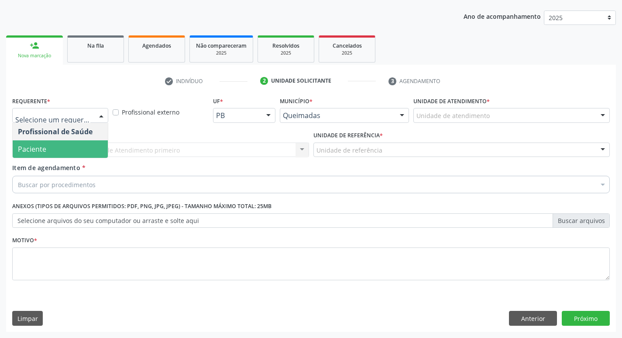
click at [90, 147] on span "Paciente" at bounding box center [60, 148] width 95 height 17
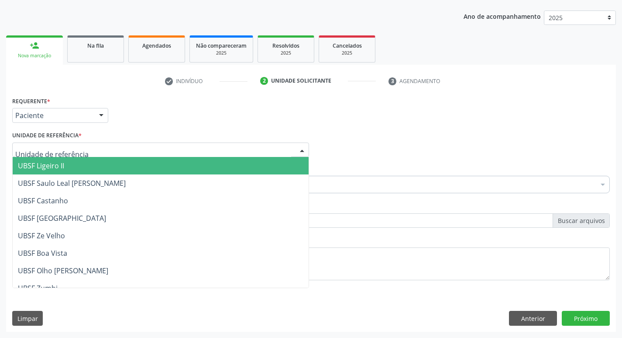
click at [90, 147] on div at bounding box center [160, 149] width 297 height 15
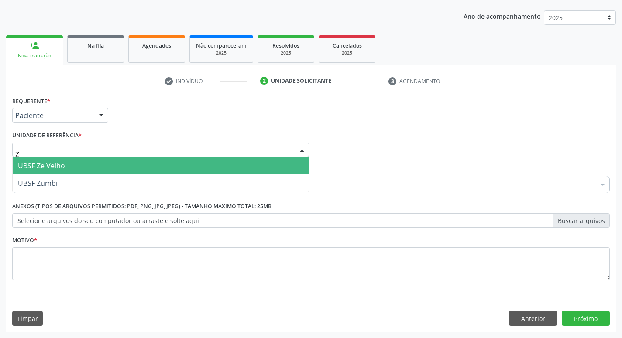
type input "ZE"
click at [82, 167] on span "UBSF Ze Velho" at bounding box center [161, 165] width 296 height 17
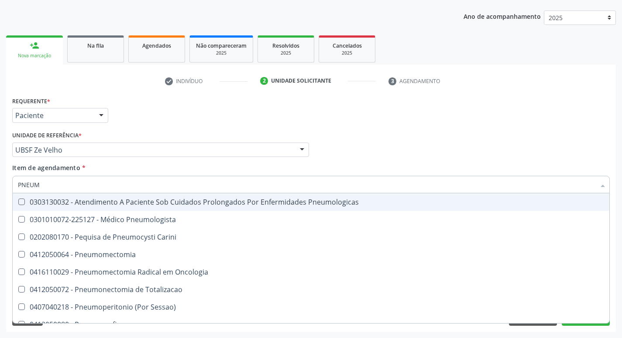
type input "PNEUMO"
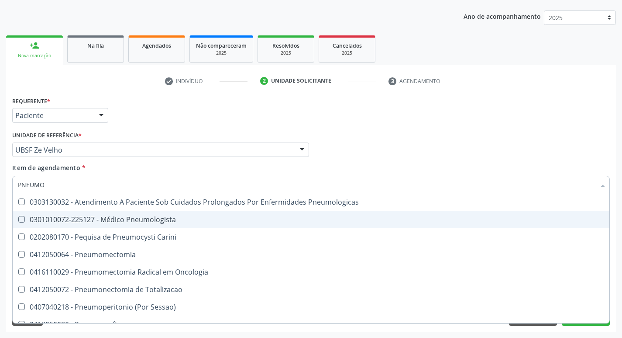
click at [142, 221] on div "0301010072-225127 - Médico Pneumologista" at bounding box center [311, 219] width 587 height 7
checkbox Pneumologista "true"
click at [208, 79] on li "check Indivíduo" at bounding box center [207, 81] width 96 height 15
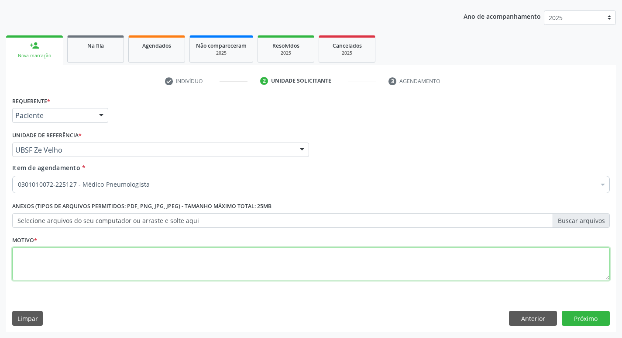
click at [66, 271] on textarea at bounding box center [311, 263] width 598 height 33
type textarea "RETORNO"
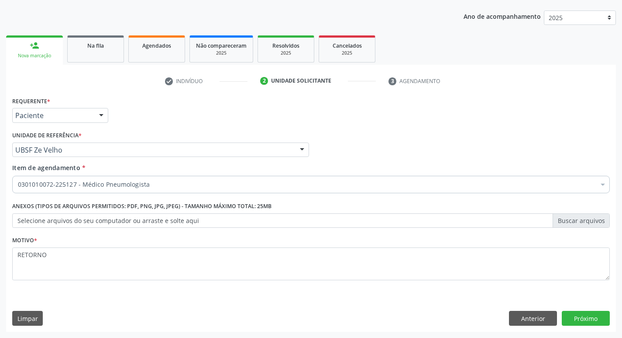
click at [587, 325] on div "Requerente * Paciente Profissional de Saúde Paciente Nenhum resultado encontrad…" at bounding box center [311, 212] width 610 height 237
click at [587, 315] on button "Próximo" at bounding box center [586, 318] width 48 height 15
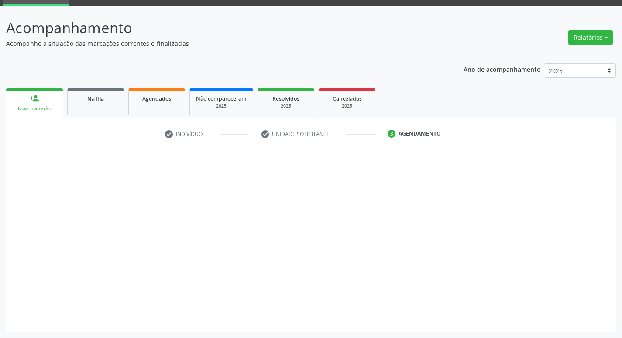
scroll to position [42, 0]
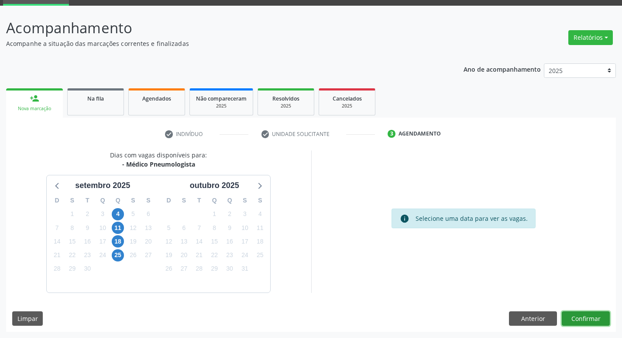
click at [604, 314] on button "Confirmar" at bounding box center [586, 318] width 48 height 15
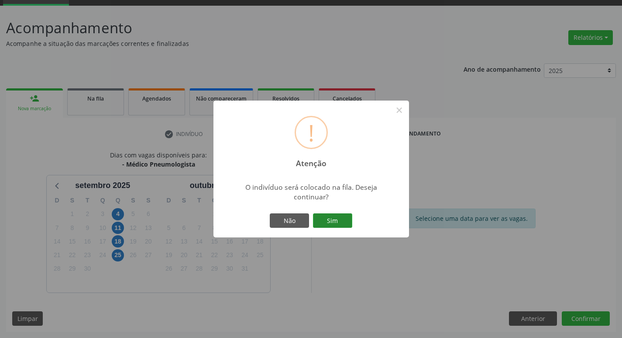
click at [324, 218] on button "Sim" at bounding box center [332, 220] width 39 height 15
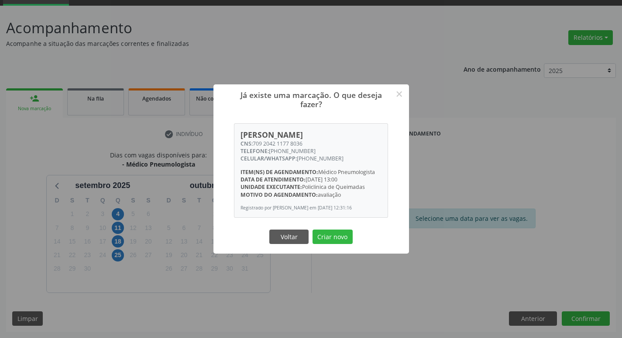
click at [313, 229] on button "Criar novo" at bounding box center [333, 236] width 40 height 15
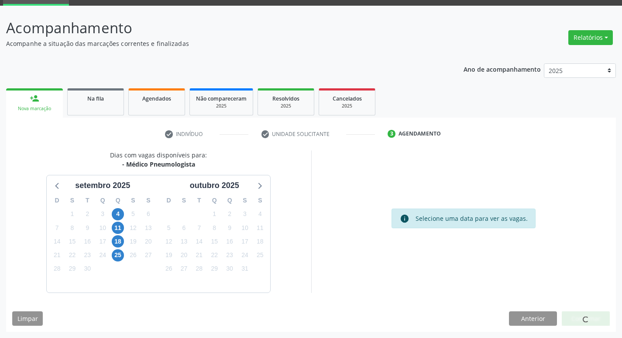
scroll to position [0, 0]
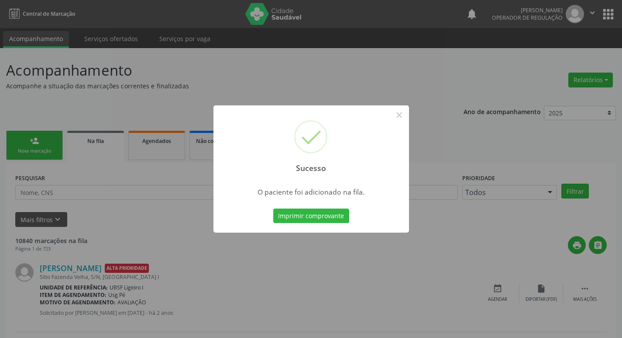
click at [208, 111] on div "Sucesso × O paciente foi adicionado na fila. Imprimir comprovante Cancel" at bounding box center [311, 169] width 622 height 338
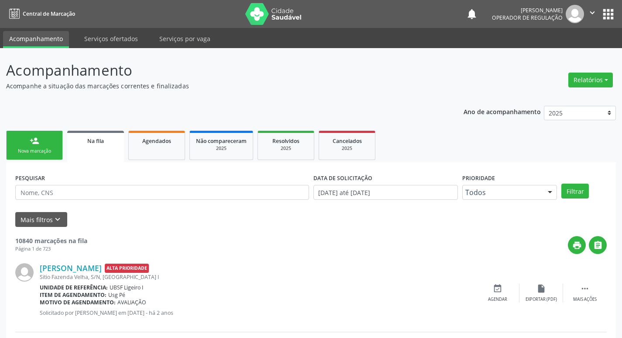
click at [38, 145] on div "person_add" at bounding box center [35, 141] width 10 height 10
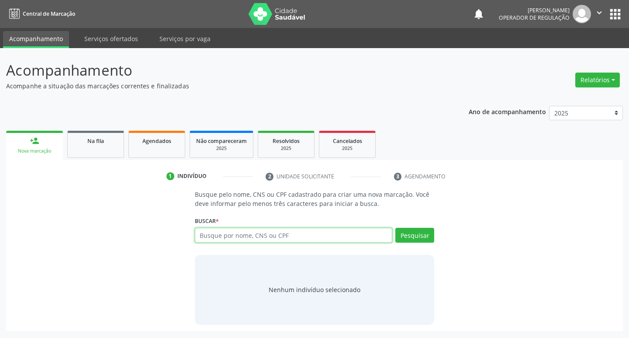
click at [253, 240] on input "text" at bounding box center [294, 235] width 198 height 15
type input "708607528937988"
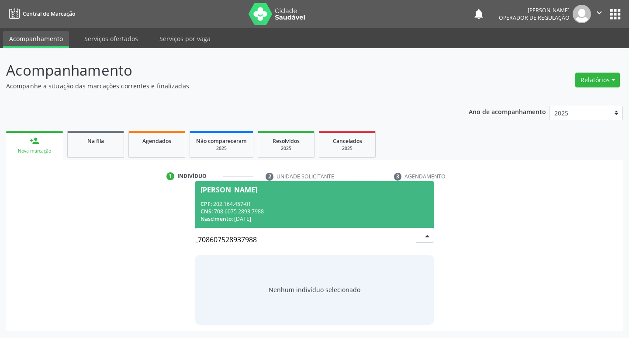
click at [257, 205] on div "CPF: 202.164.457-01" at bounding box center [314, 203] width 228 height 7
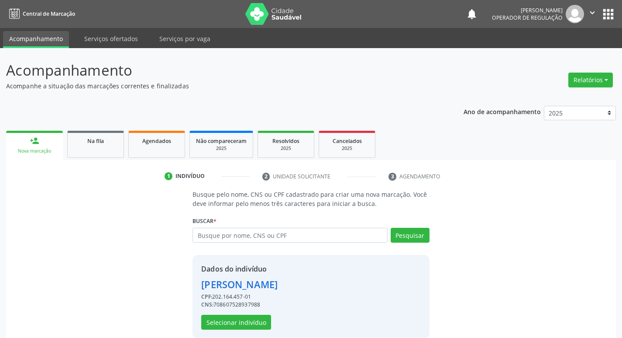
scroll to position [13, 0]
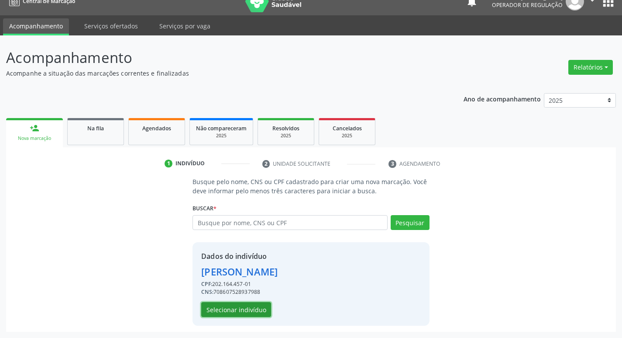
click at [236, 304] on button "Selecionar indivíduo" at bounding box center [236, 309] width 70 height 15
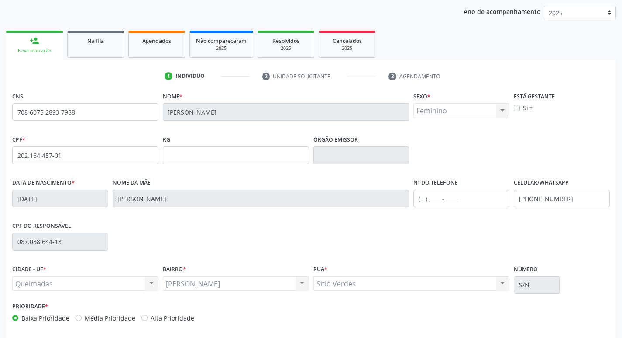
scroll to position [136, 0]
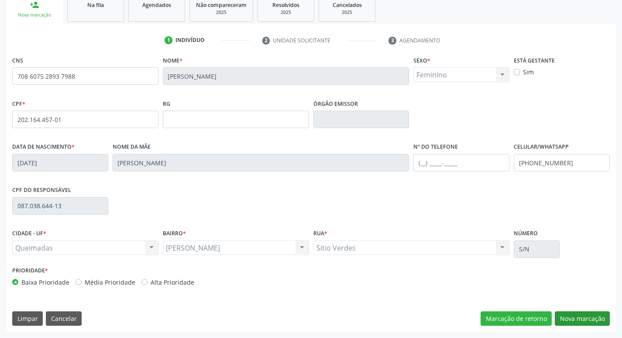
drag, startPoint x: 604, startPoint y: 326, endPoint x: 578, endPoint y: 314, distance: 29.1
click at [603, 325] on div "CNS 708 6075 2893 7988 Nome * Esther da Silva Santos Sexo * Feminino Masculino …" at bounding box center [311, 193] width 610 height 278
click at [578, 313] on button "Nova marcação" at bounding box center [582, 318] width 55 height 15
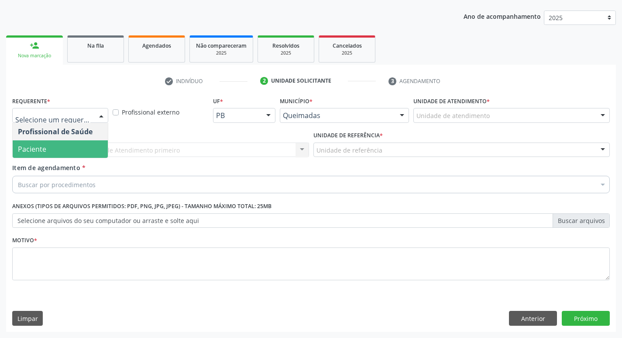
click at [45, 145] on span "Paciente" at bounding box center [32, 149] width 28 height 10
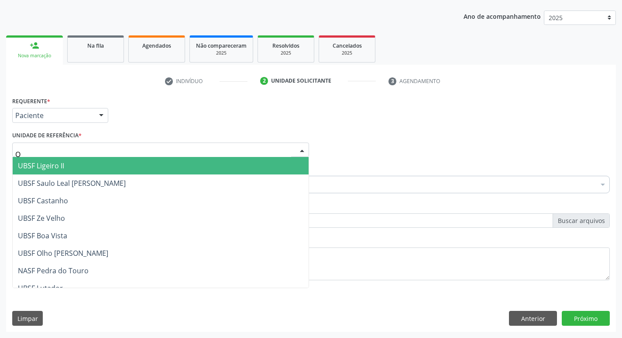
type input "OL"
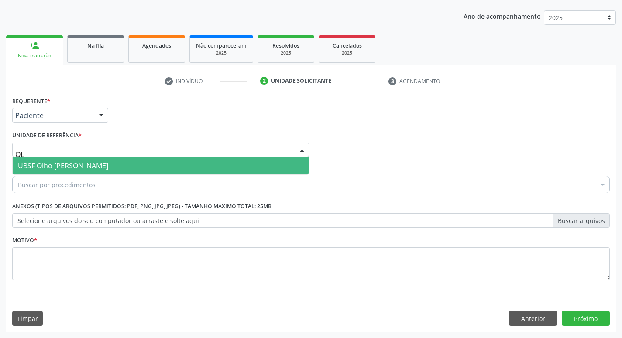
click at [44, 163] on span "UBSF Olho [PERSON_NAME]" at bounding box center [63, 166] width 90 height 10
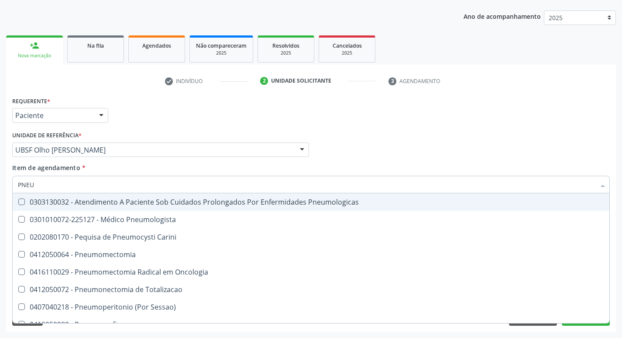
type input "PNEUM"
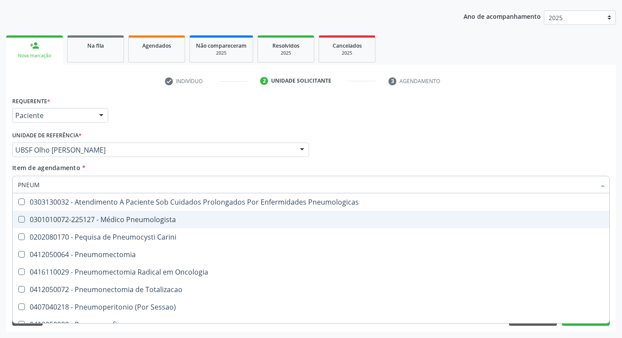
click at [52, 214] on span "0301010072-225127 - Médico Pneumologista" at bounding box center [311, 219] width 597 height 17
checkbox Pneumologista "true"
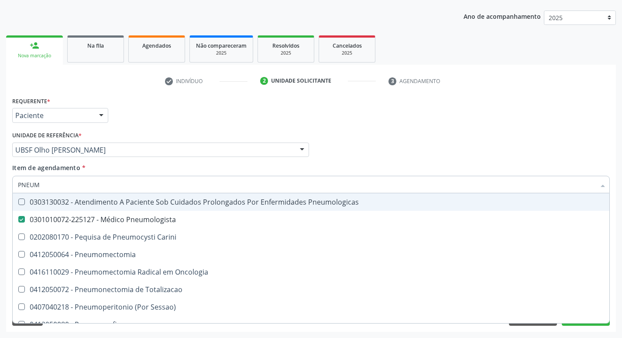
click at [363, 123] on div "Requerente * Paciente Profissional de Saúde Paciente Nenhum resultado encontrad…" at bounding box center [311, 111] width 602 height 34
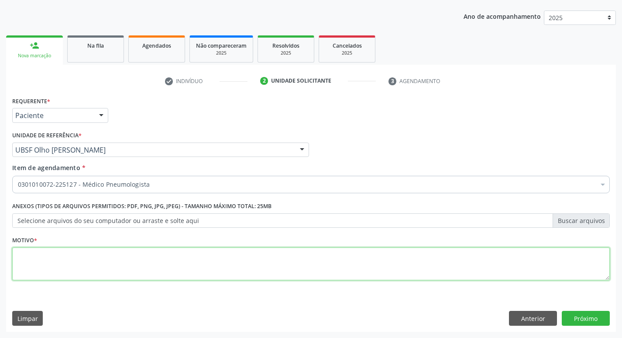
click at [33, 261] on textarea at bounding box center [311, 263] width 598 height 33
click at [32, 252] on textarea "RETPORNO." at bounding box center [311, 263] width 598 height 33
click at [96, 264] on textarea "RETORNO." at bounding box center [311, 263] width 598 height 33
type textarea "RETORNO."
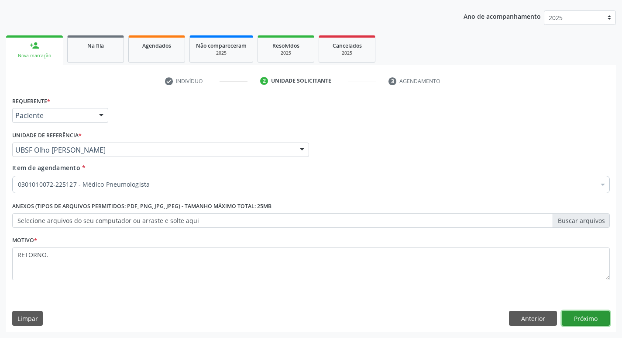
click at [589, 311] on button "Próximo" at bounding box center [586, 318] width 48 height 15
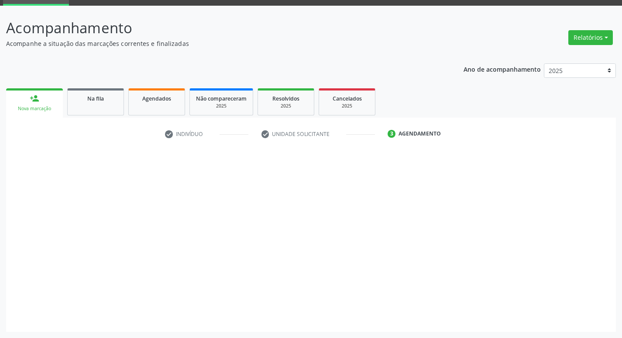
scroll to position [42, 0]
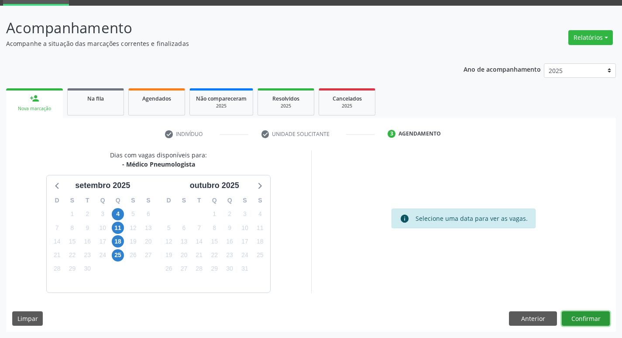
click at [585, 316] on button "Confirmar" at bounding box center [586, 318] width 48 height 15
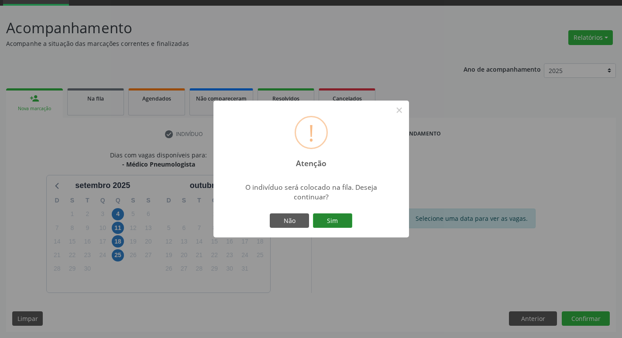
click at [347, 220] on button "Sim" at bounding box center [332, 220] width 39 height 15
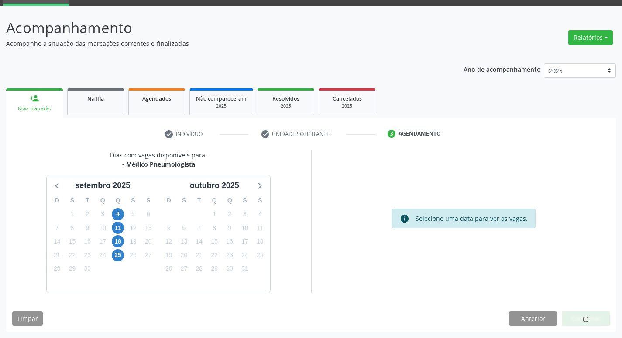
scroll to position [0, 0]
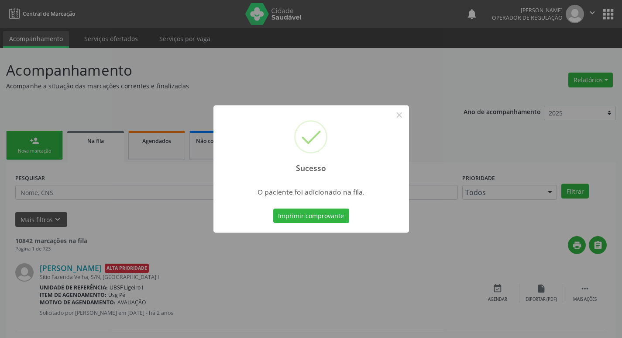
drag, startPoint x: 124, startPoint y: 89, endPoint x: 112, endPoint y: 93, distance: 12.6
click at [122, 89] on div "Sucesso × O paciente foi adicionado na fila. Imprimir comprovante Cancel" at bounding box center [311, 169] width 622 height 338
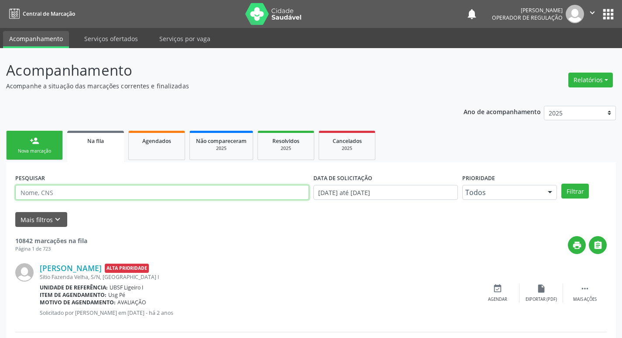
click at [63, 195] on input "text" at bounding box center [162, 192] width 294 height 15
type input "704200718419486"
click at [562, 183] on button "Filtrar" at bounding box center [576, 190] width 28 height 15
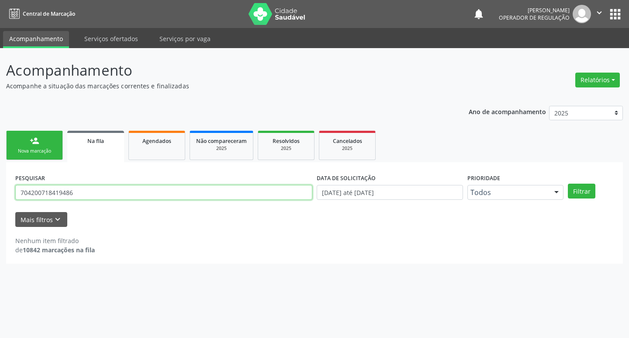
click at [79, 193] on input "704200718419486" at bounding box center [163, 192] width 297 height 15
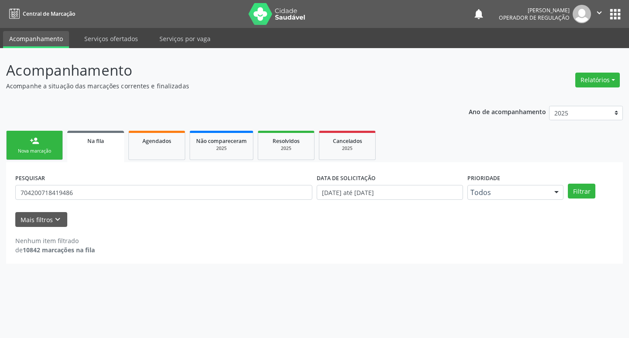
click at [44, 154] on div "Nova marcação" at bounding box center [35, 151] width 44 height 7
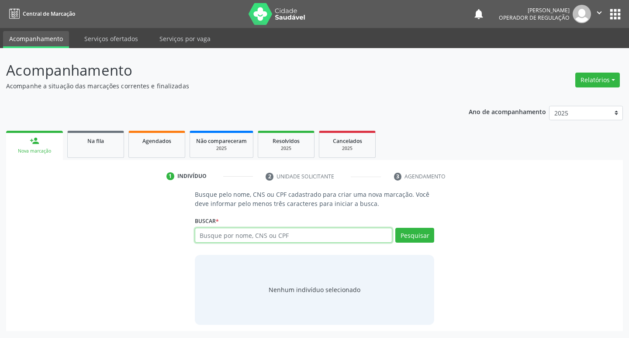
click at [241, 234] on input "text" at bounding box center [294, 235] width 198 height 15
paste input "704200718419486"
type input "704200718419486"
click at [407, 228] on button "Pesquisar" at bounding box center [414, 235] width 39 height 15
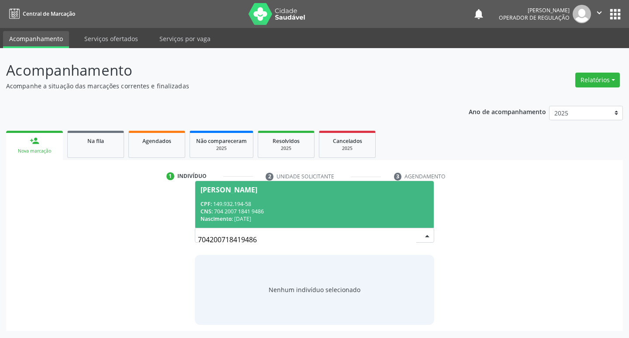
click at [257, 189] on div "[PERSON_NAME]" at bounding box center [228, 189] width 57 height 7
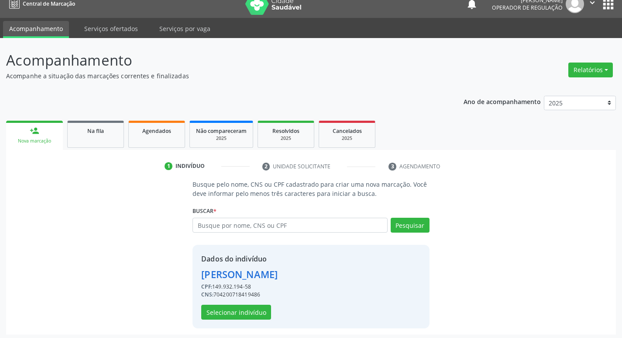
scroll to position [13, 0]
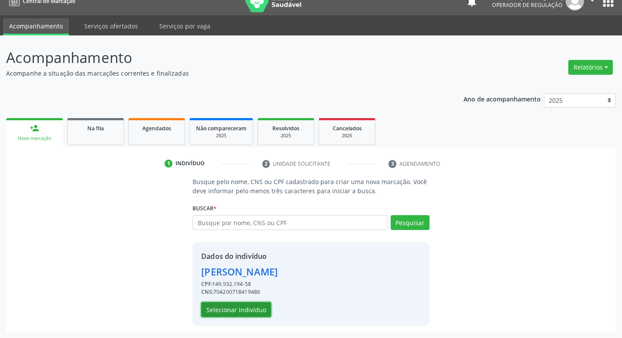
click at [264, 307] on button "Selecionar indivíduo" at bounding box center [236, 309] width 70 height 15
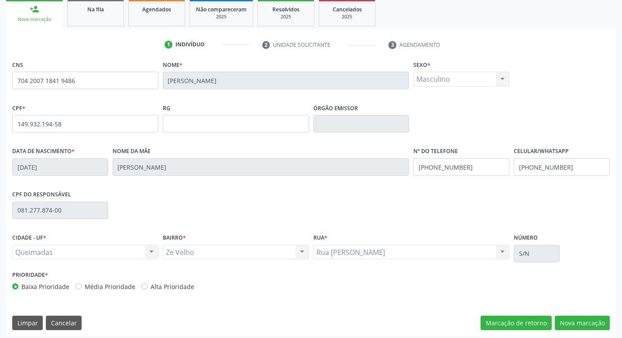
scroll to position [136, 0]
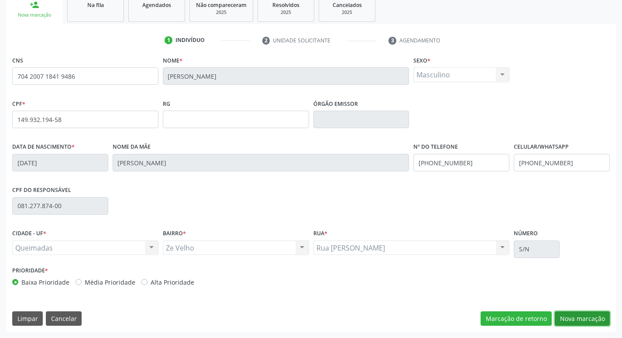
click at [573, 321] on button "Nova marcação" at bounding box center [582, 318] width 55 height 15
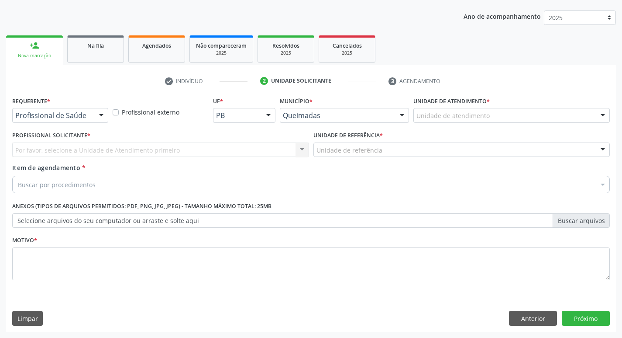
click at [36, 122] on div "Profissional de Saúde Profissional de Saúde Paciente Nenhum resultado encontrad…" at bounding box center [60, 115] width 96 height 15
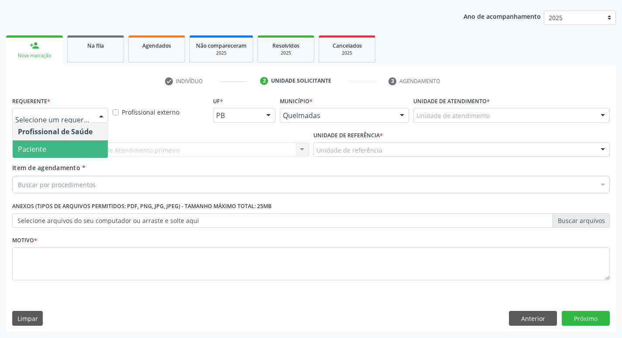
click at [29, 152] on span "Paciente" at bounding box center [32, 149] width 28 height 10
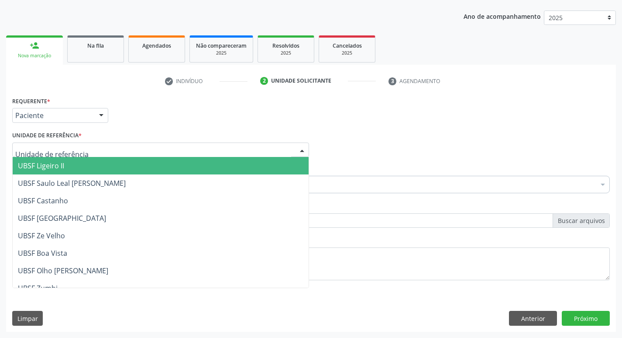
click at [32, 144] on div at bounding box center [160, 149] width 297 height 15
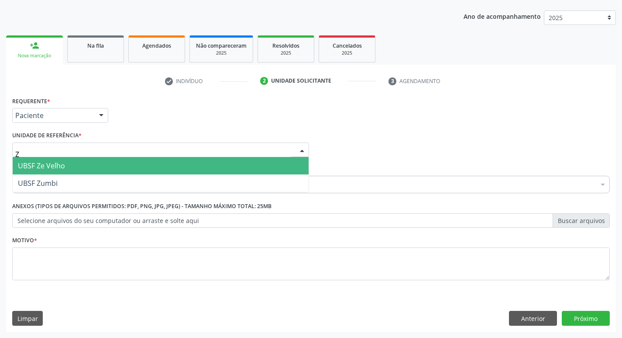
type input "ZE"
click at [28, 160] on span "UBSF Ze Velho" at bounding box center [161, 165] width 296 height 17
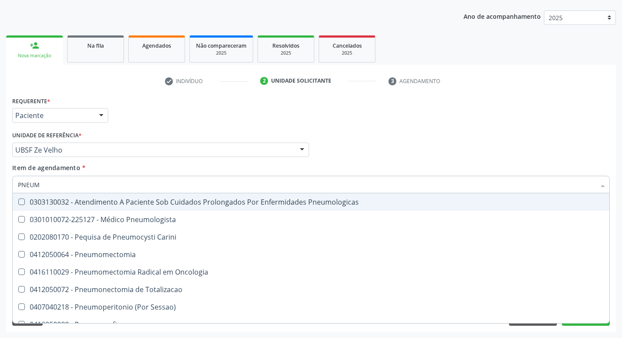
type input "PNEUMO"
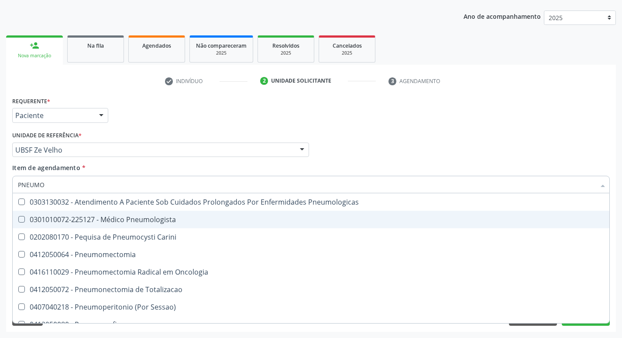
click at [41, 226] on span "0301010072-225127 - Médico Pneumologista" at bounding box center [311, 219] width 597 height 17
checkbox Pneumologista "true"
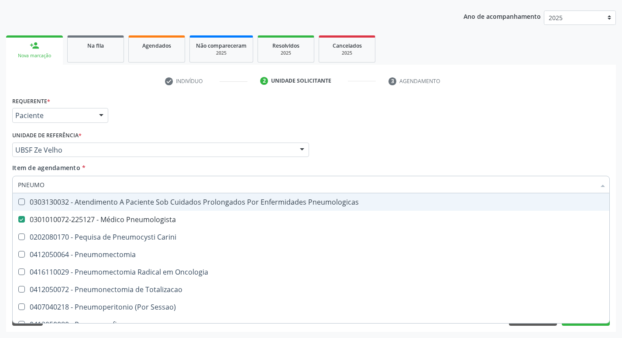
click at [125, 143] on div "UBSF Ze Velho" at bounding box center [160, 149] width 297 height 15
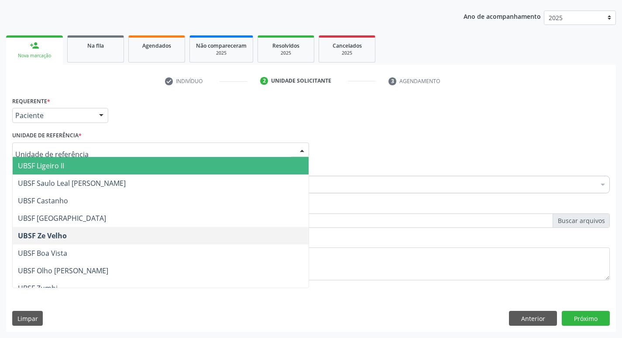
click at [146, 111] on div "Requerente * Paciente Profissional de Saúde Paciente Nenhum resultado encontrad…" at bounding box center [311, 111] width 602 height 34
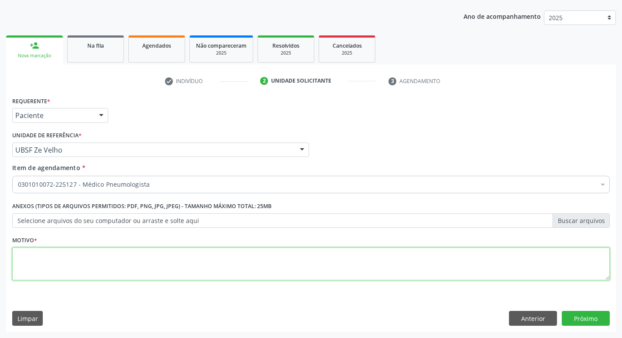
click at [104, 264] on textarea at bounding box center [311, 263] width 598 height 33
type textarea "RETORNO"
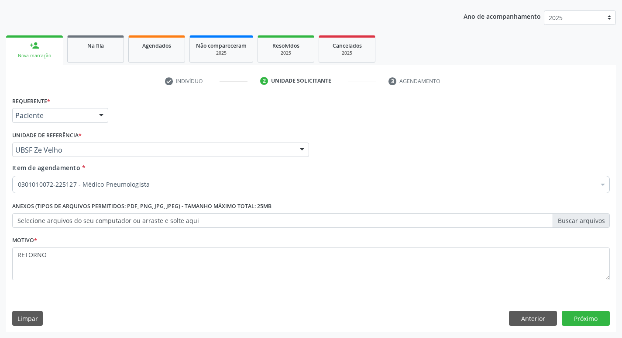
click at [560, 317] on div "Anterior Próximo" at bounding box center [559, 318] width 101 height 15
click at [567, 318] on button "Próximo" at bounding box center [586, 318] width 48 height 15
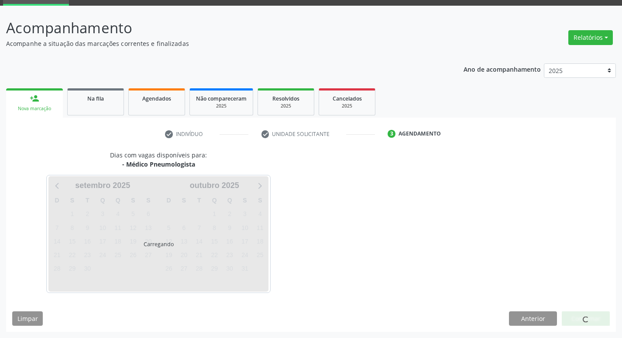
scroll to position [42, 0]
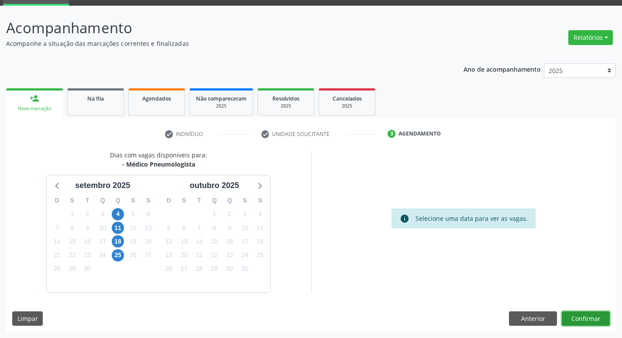
click at [587, 324] on button "Confirmar" at bounding box center [586, 318] width 48 height 15
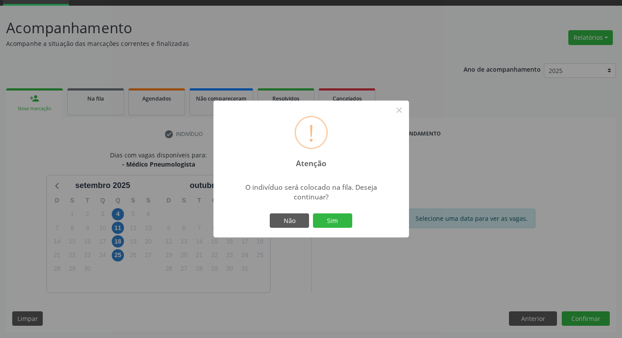
click at [337, 228] on div "Não Sim" at bounding box center [311, 220] width 86 height 18
click at [340, 224] on button "Sim" at bounding box center [332, 220] width 39 height 15
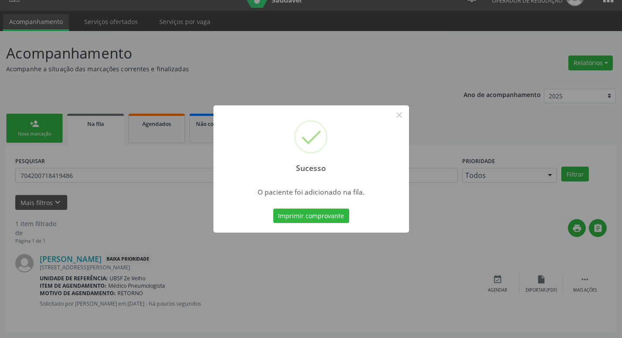
scroll to position [0, 0]
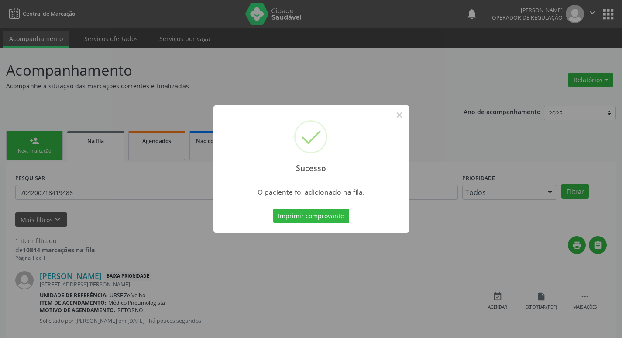
click at [250, 101] on div "Sucesso × O paciente foi adicionado na fila. Imprimir comprovante Cancel" at bounding box center [311, 169] width 622 height 338
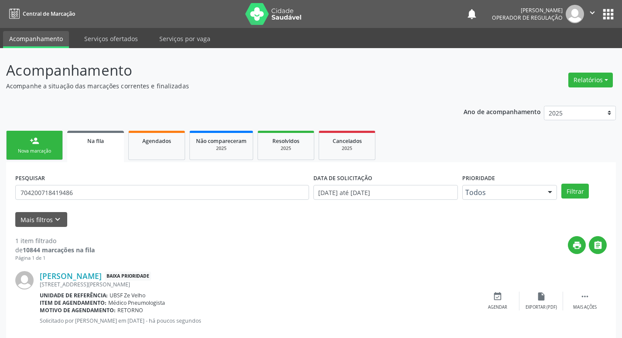
click at [52, 153] on div "Nova marcação" at bounding box center [35, 151] width 44 height 7
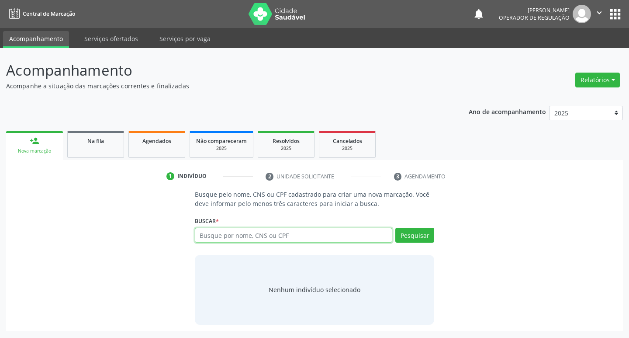
click at [246, 239] on input "text" at bounding box center [294, 235] width 198 height 15
type input "700201483290126"
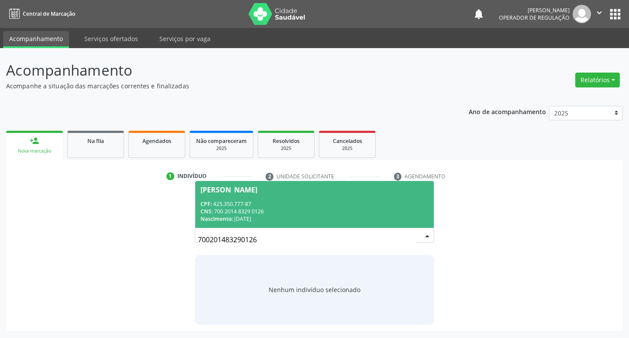
click at [376, 219] on div "Nascimento: 01/12/1953" at bounding box center [314, 218] width 228 height 7
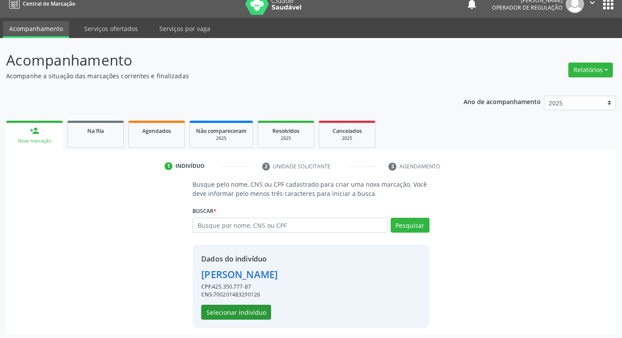
scroll to position [13, 0]
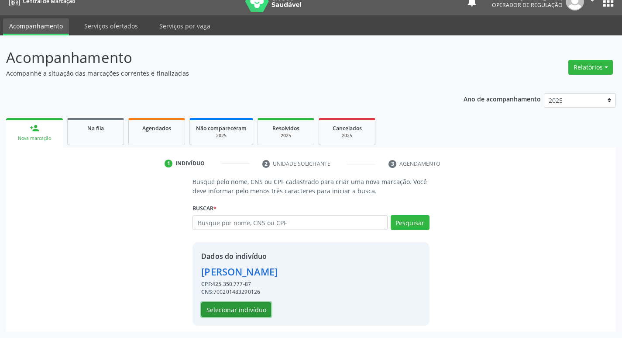
click at [250, 307] on button "Selecionar indivíduo" at bounding box center [236, 309] width 70 height 15
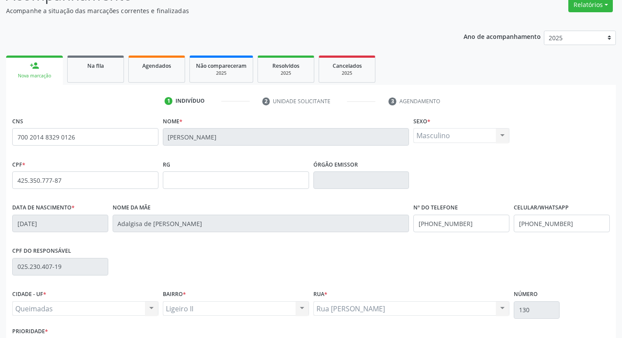
scroll to position [136, 0]
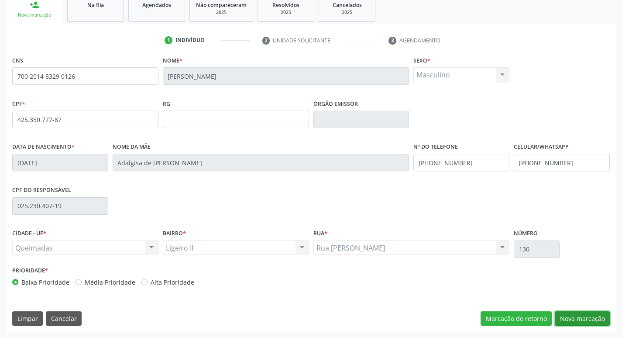
drag, startPoint x: 577, startPoint y: 314, endPoint x: 558, endPoint y: 318, distance: 19.0
click at [577, 314] on button "Nova marcação" at bounding box center [582, 318] width 55 height 15
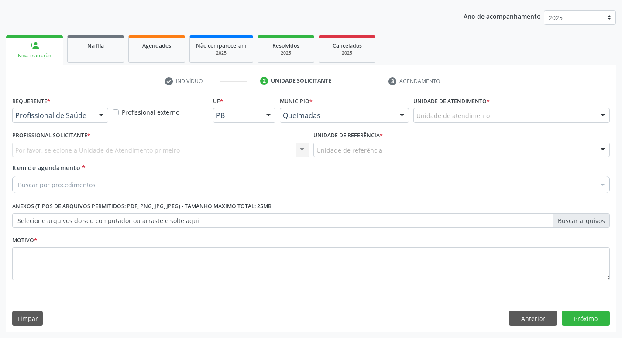
scroll to position [95, 0]
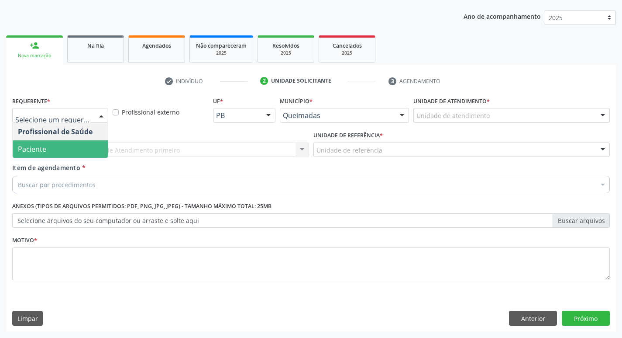
click at [65, 145] on span "Paciente" at bounding box center [60, 148] width 95 height 17
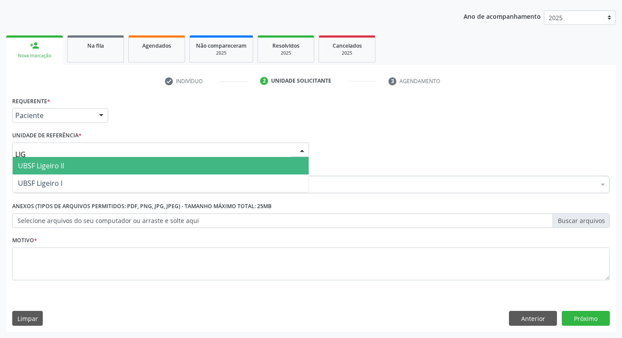
type input "LIGE"
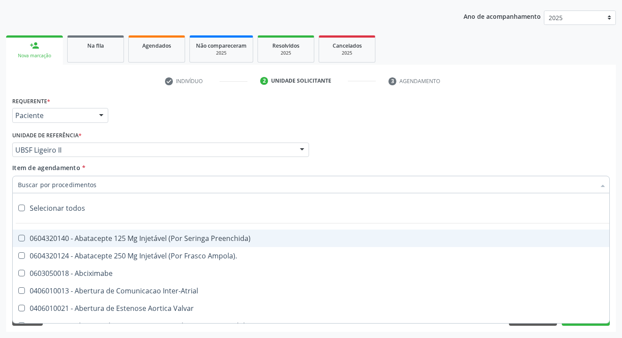
type input "O"
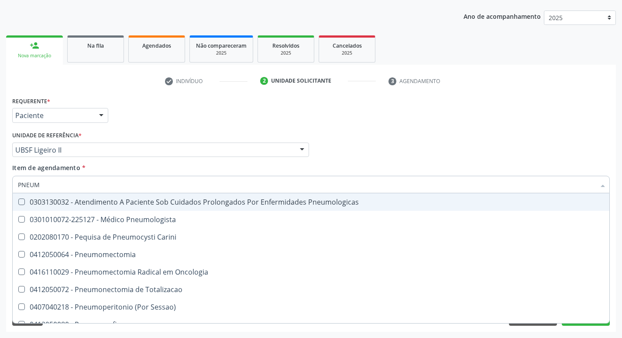
type input "PNEUMO"
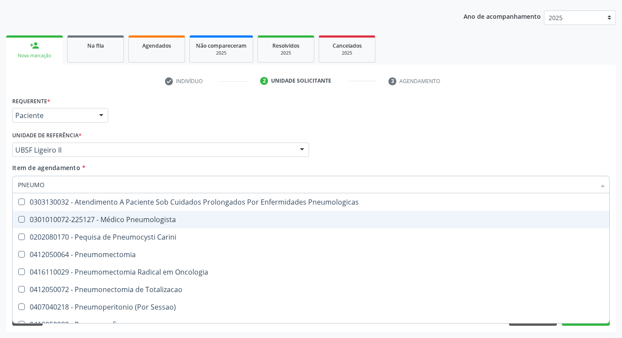
click at [77, 216] on div "0301010072-225127 - Médico Pneumologista" at bounding box center [311, 219] width 587 height 7
checkbox Pneumologista "true"
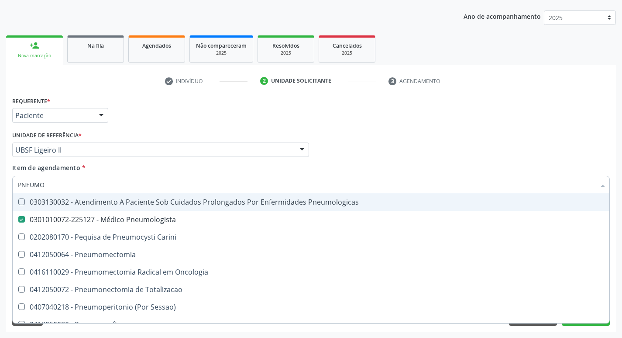
click at [181, 126] on div "Requerente * Paciente Profissional de Saúde Paciente Nenhum resultado encontrad…" at bounding box center [311, 111] width 602 height 34
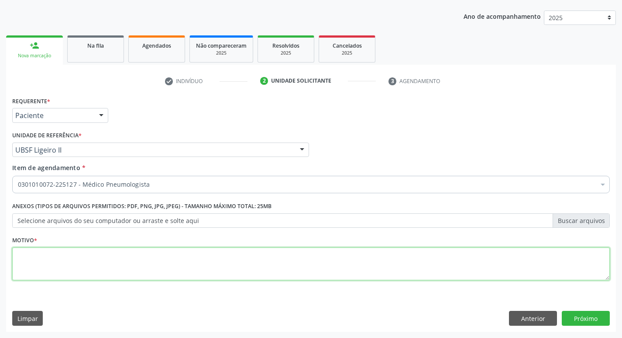
click at [48, 256] on textarea at bounding box center [311, 263] width 598 height 33
type textarea "RETORNO"
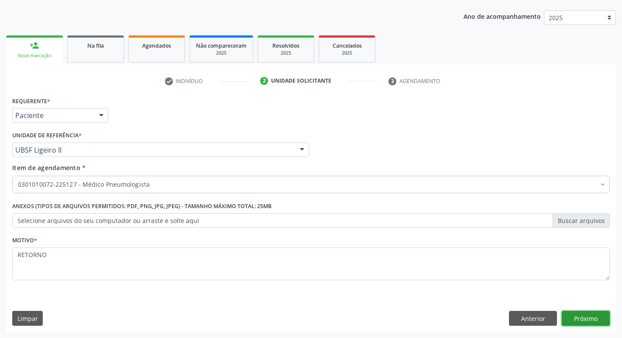
click at [597, 314] on button "Próximo" at bounding box center [586, 318] width 48 height 15
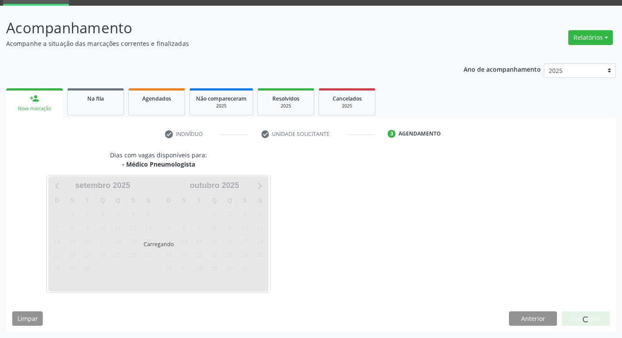
scroll to position [42, 0]
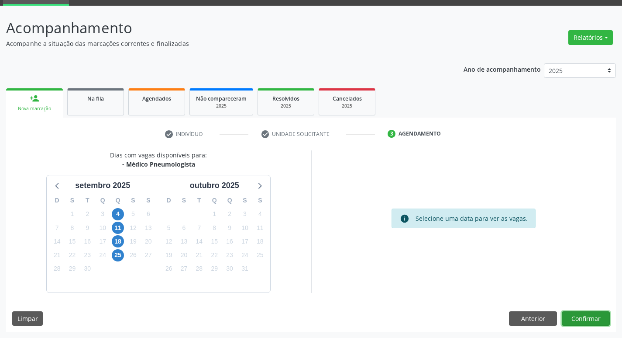
click at [570, 319] on button "Confirmar" at bounding box center [586, 318] width 48 height 15
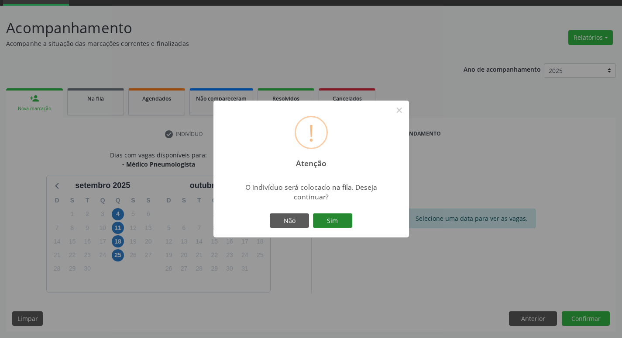
click at [352, 227] on button "Sim" at bounding box center [332, 220] width 39 height 15
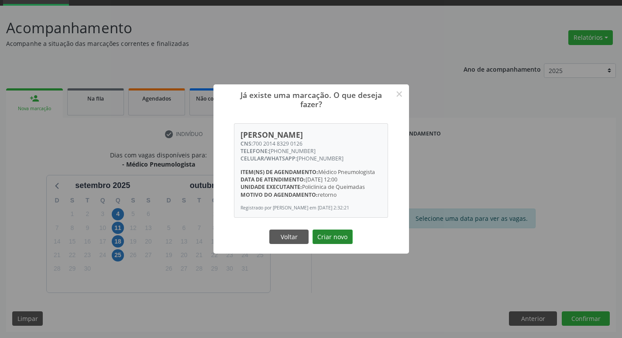
click at [346, 237] on button "Criar novo" at bounding box center [333, 236] width 40 height 15
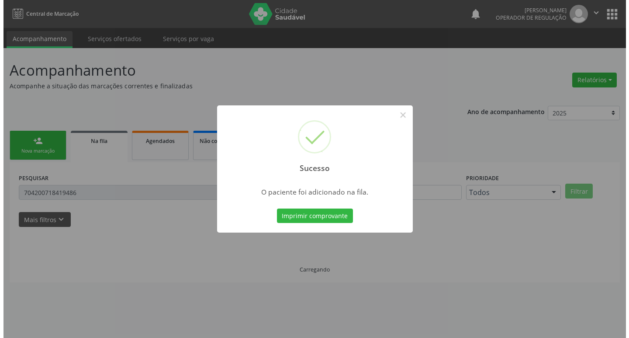
scroll to position [0, 0]
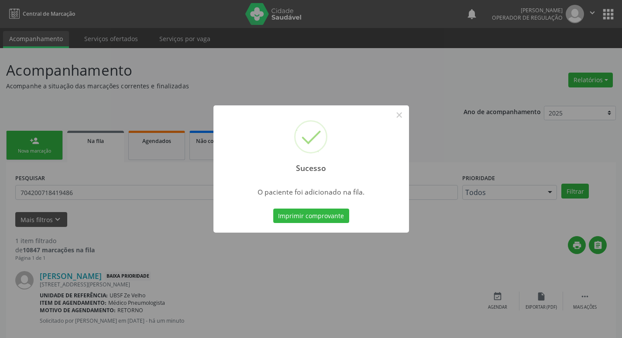
click at [125, 145] on div "Sucesso × O paciente foi adicionado na fila. Imprimir comprovante Cancel" at bounding box center [311, 169] width 622 height 338
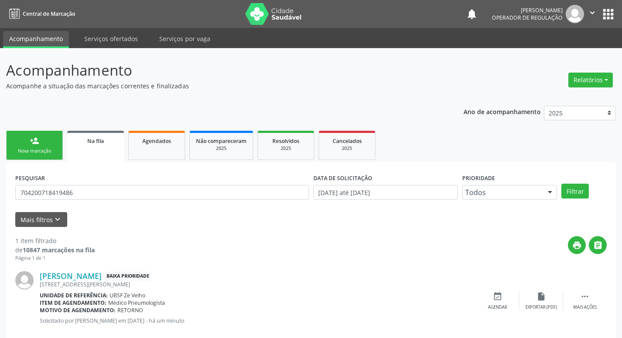
click at [47, 171] on div "PESQUISAR 704200718419486 DATA DE SOLICITAÇÃO 01/01/2021 até 22/09/2025 Priorid…" at bounding box center [311, 255] width 610 height 186
click at [47, 157] on link "person_add Nova marcação" at bounding box center [34, 145] width 57 height 29
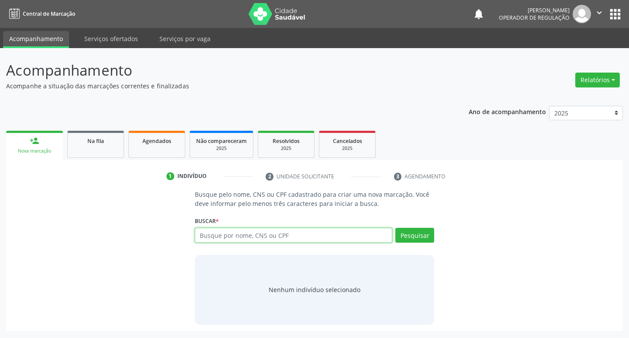
click at [203, 237] on input "text" at bounding box center [294, 235] width 198 height 15
type input "700805925119689"
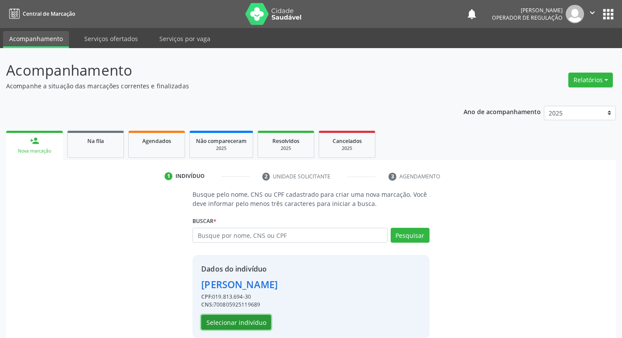
click at [245, 322] on button "Selecionar indivíduo" at bounding box center [236, 321] width 70 height 15
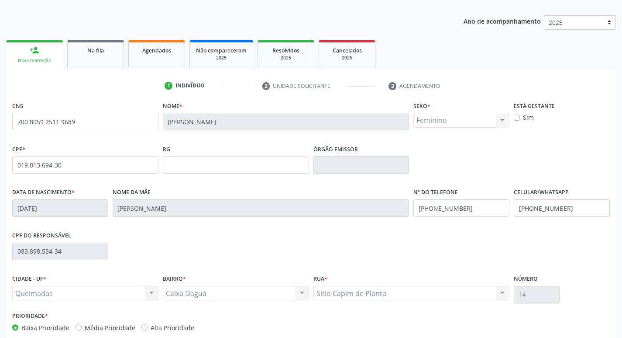
scroll to position [136, 0]
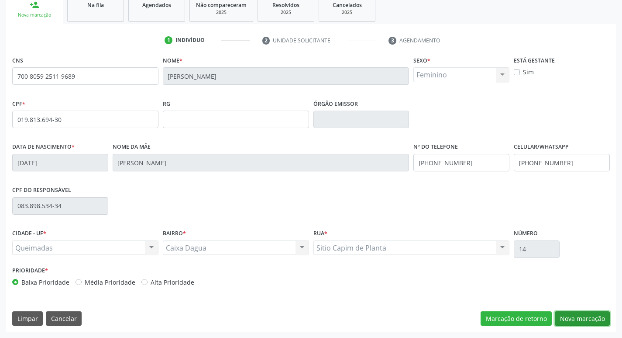
click at [579, 312] on button "Nova marcação" at bounding box center [582, 318] width 55 height 15
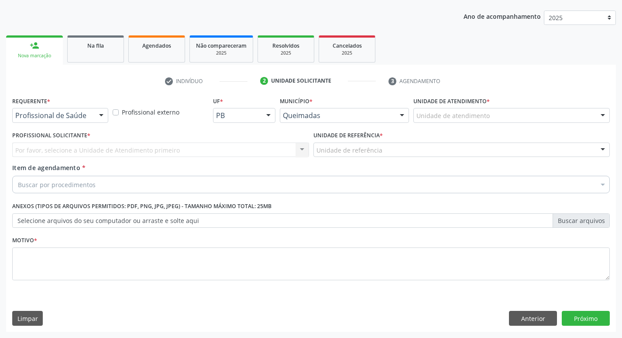
scroll to position [95, 0]
click at [547, 314] on button "Anterior" at bounding box center [533, 318] width 48 height 15
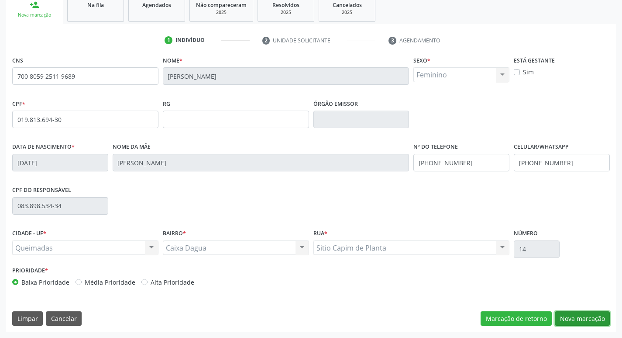
click at [583, 312] on button "Nova marcação" at bounding box center [582, 318] width 55 height 15
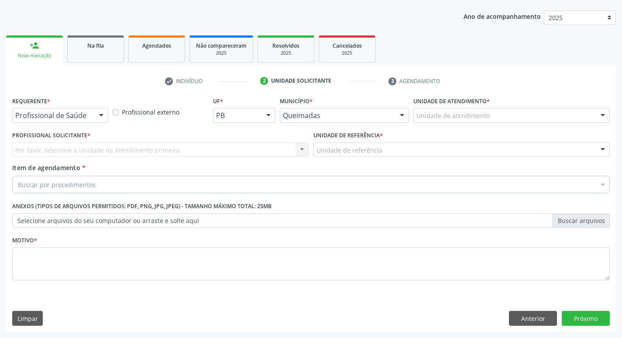
click at [97, 108] on div "Profissional de Saúde Profissional de Saúde Paciente Nenhum resultado encontrad…" at bounding box center [60, 115] width 96 height 15
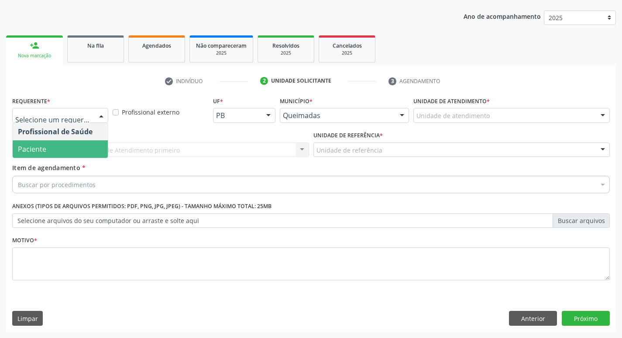
click at [76, 157] on span "Paciente" at bounding box center [60, 148] width 95 height 17
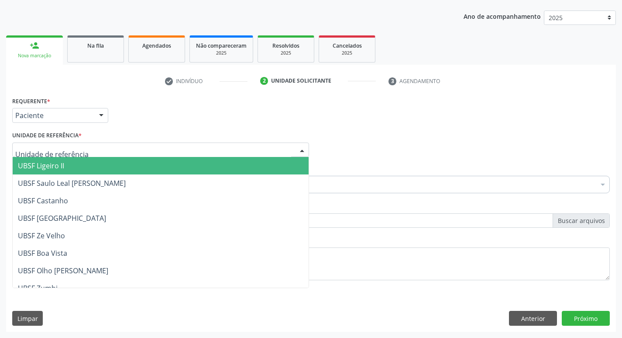
click at [81, 149] on div at bounding box center [160, 149] width 297 height 15
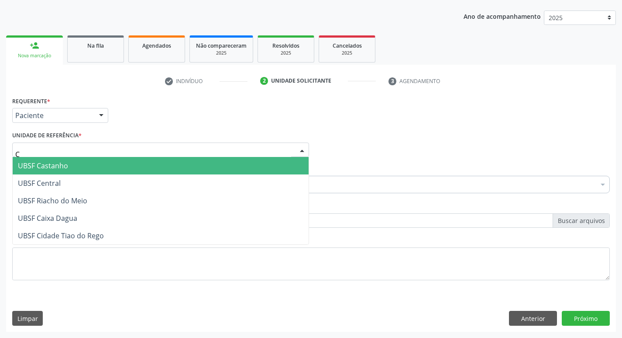
type input "CA"
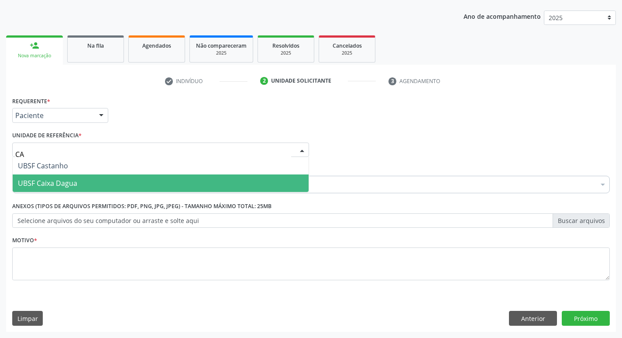
click at [71, 181] on span "UBSF Caixa Dagua" at bounding box center [47, 183] width 59 height 10
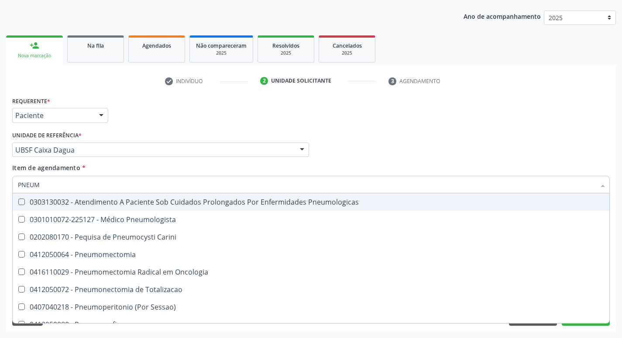
type input "PNEUMO"
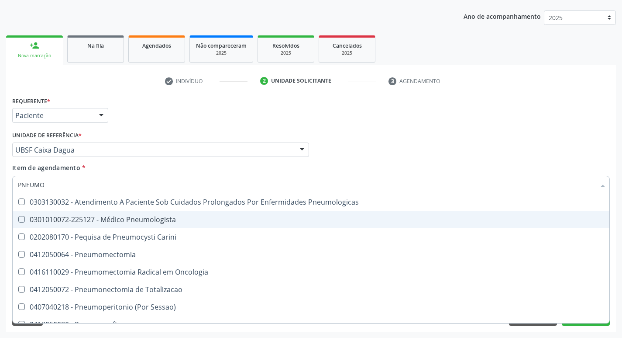
click at [81, 218] on div "0301010072-225127 - Médico Pneumologista" at bounding box center [311, 219] width 587 height 7
checkbox Pneumologista "true"
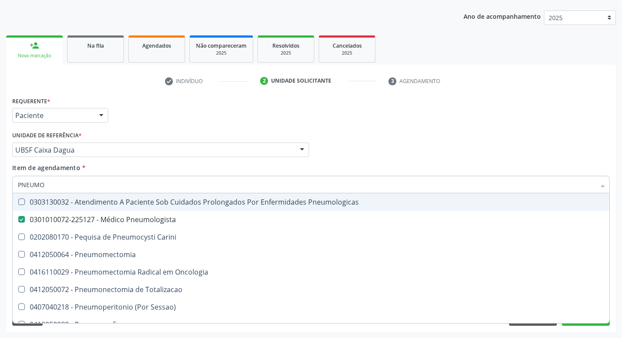
click at [157, 117] on div "Requerente * Paciente Profissional de Saúde Paciente Nenhum resultado encontrad…" at bounding box center [311, 111] width 602 height 34
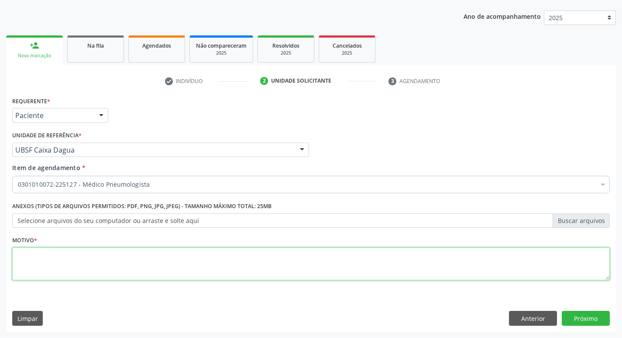
click at [63, 271] on textarea at bounding box center [311, 263] width 598 height 33
type textarea "RETORNO."
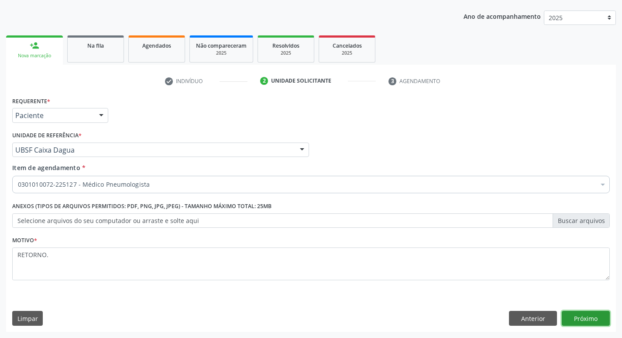
click at [582, 322] on button "Próximo" at bounding box center [586, 318] width 48 height 15
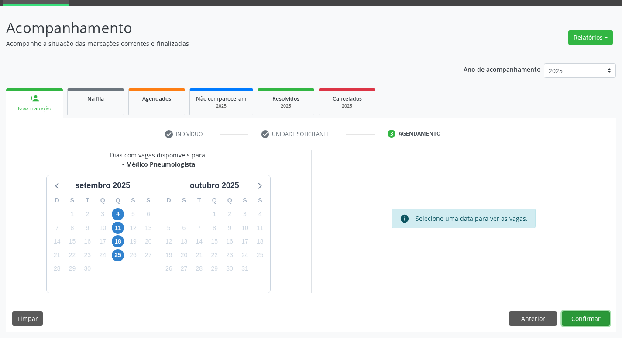
click at [573, 316] on button "Confirmar" at bounding box center [586, 318] width 48 height 15
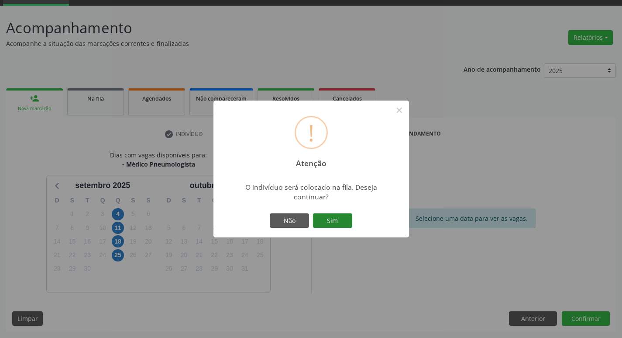
click at [328, 218] on button "Sim" at bounding box center [332, 220] width 39 height 15
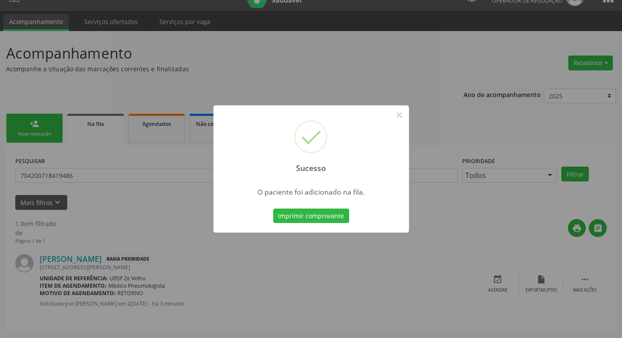
scroll to position [0, 0]
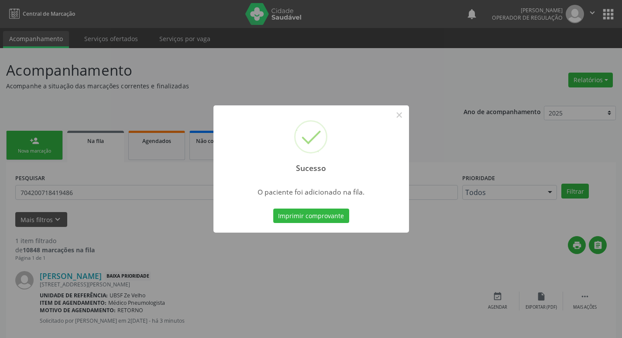
click at [135, 105] on div "Sucesso × O paciente foi adicionado na fila. Imprimir comprovante Cancel" at bounding box center [311, 169] width 622 height 338
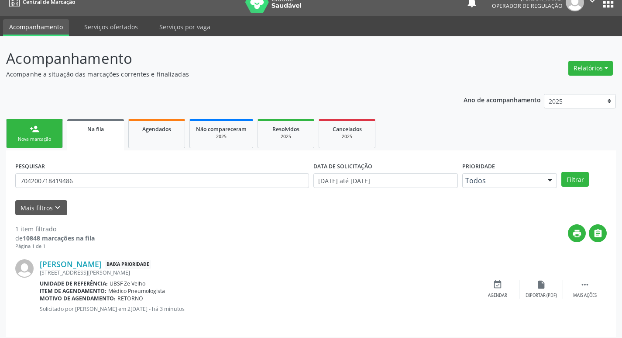
scroll to position [17, 0]
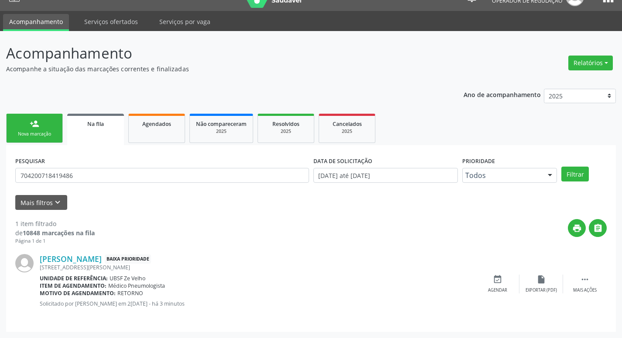
click at [59, 125] on link "person_add Nova marcação" at bounding box center [34, 128] width 57 height 29
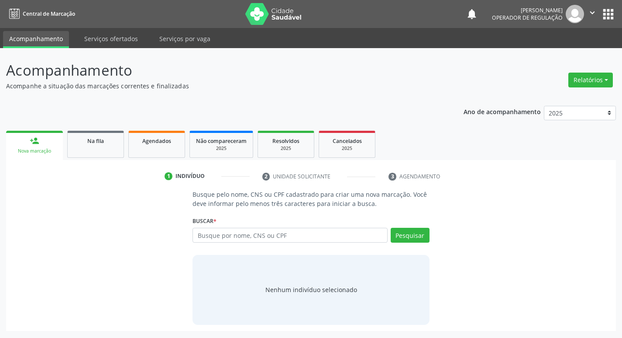
scroll to position [0, 0]
click at [347, 225] on div "Buscar * Busque por nome, CNS ou CPF Nenhum resultado encontrado para: " " Digi…" at bounding box center [315, 231] width 240 height 34
click at [346, 232] on input "text" at bounding box center [294, 235] width 198 height 15
type input "706402183671688"
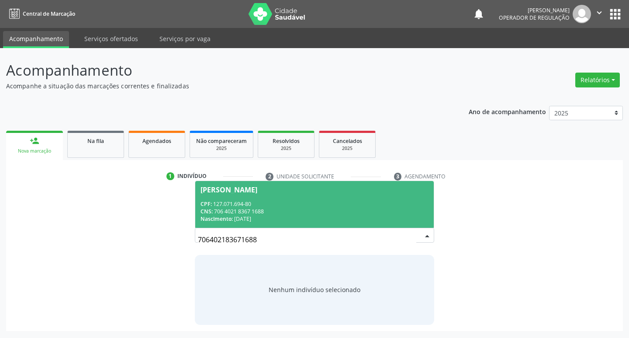
click at [409, 203] on div "CPF: 127.071.694-80" at bounding box center [314, 203] width 228 height 7
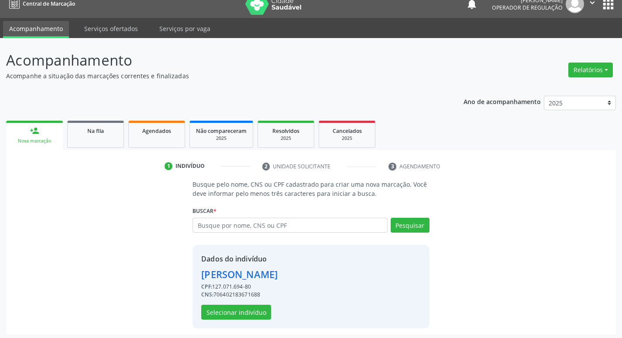
scroll to position [13, 0]
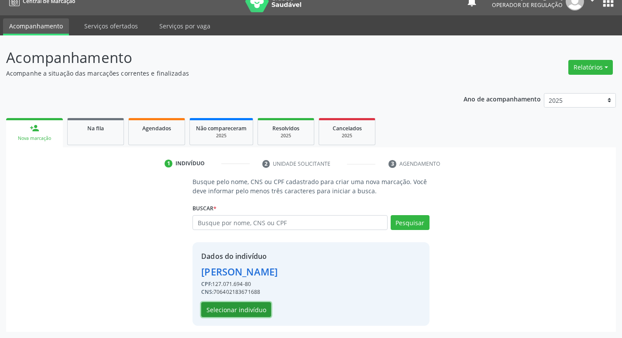
click at [227, 311] on button "Selecionar indivíduo" at bounding box center [236, 309] width 70 height 15
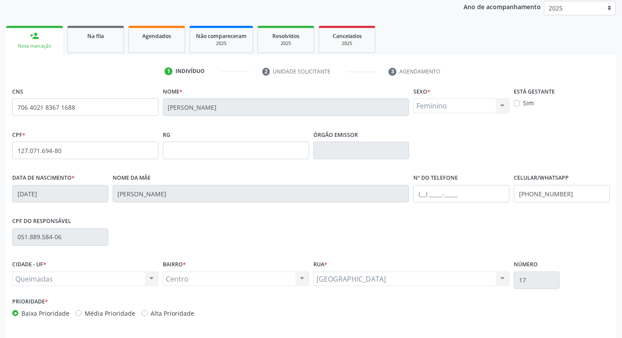
scroll to position [136, 0]
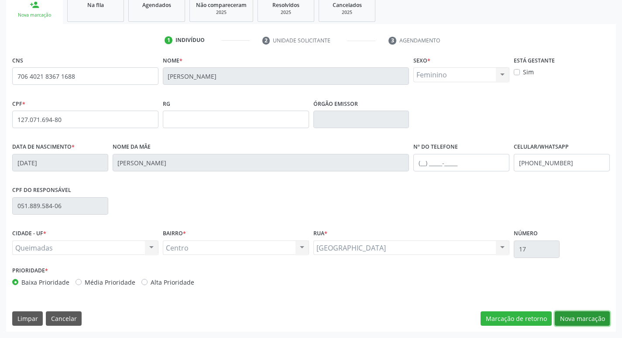
click at [573, 321] on button "Nova marcação" at bounding box center [582, 318] width 55 height 15
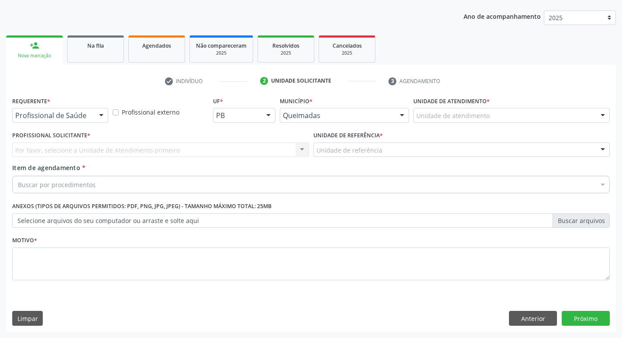
click at [95, 121] on div at bounding box center [101, 115] width 13 height 15
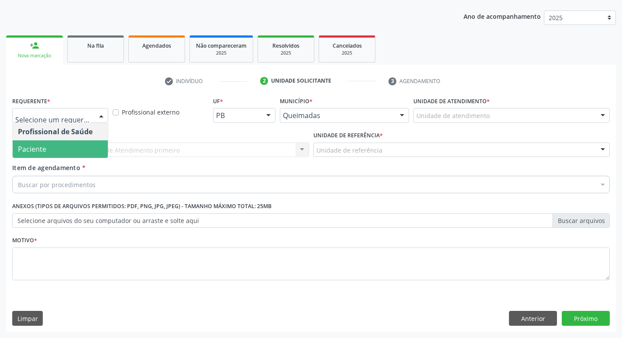
click at [79, 148] on span "Paciente" at bounding box center [60, 148] width 95 height 17
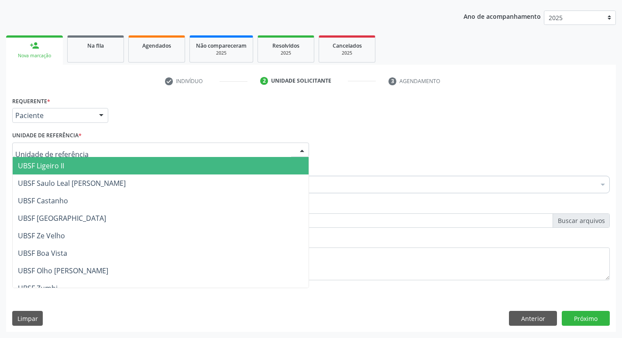
click at [79, 148] on div at bounding box center [160, 149] width 297 height 15
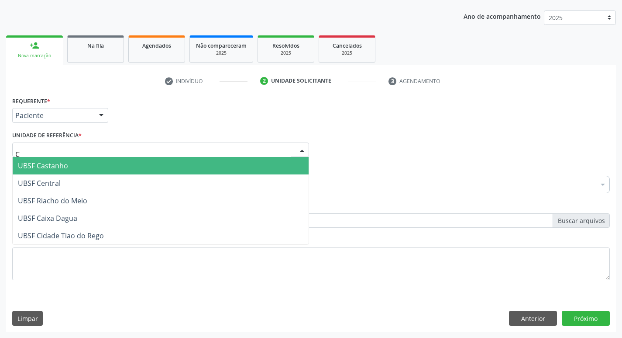
type input "CE"
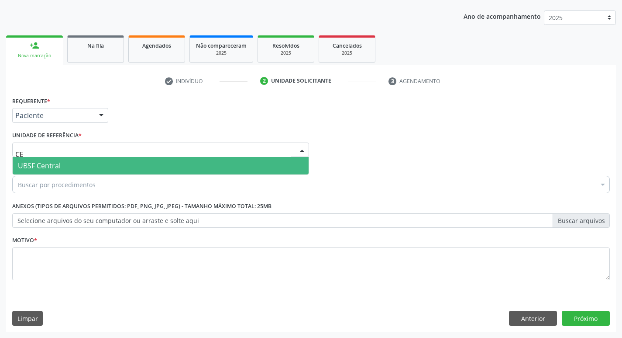
click at [73, 161] on span "UBSF Central" at bounding box center [161, 165] width 296 height 17
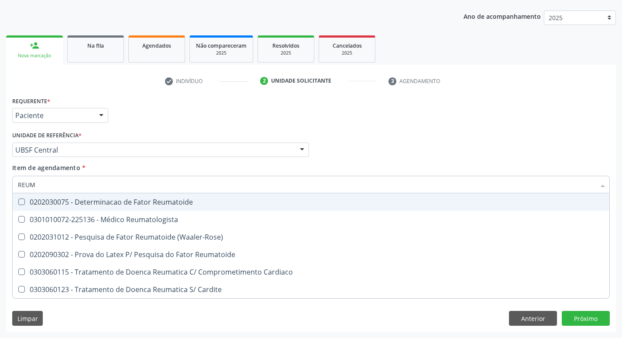
type input "REUMA"
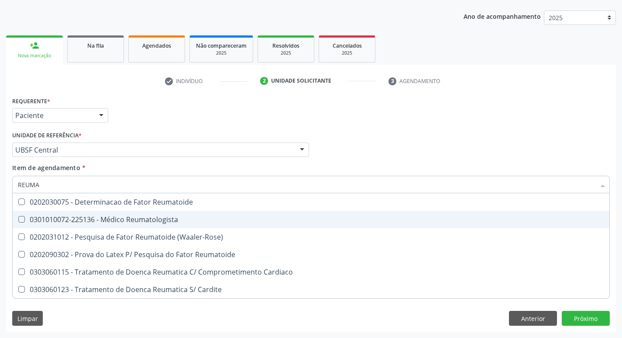
click at [124, 221] on div "0301010072-225136 - Médico Reumatologista" at bounding box center [311, 219] width 587 height 7
checkbox Reumatologista "true"
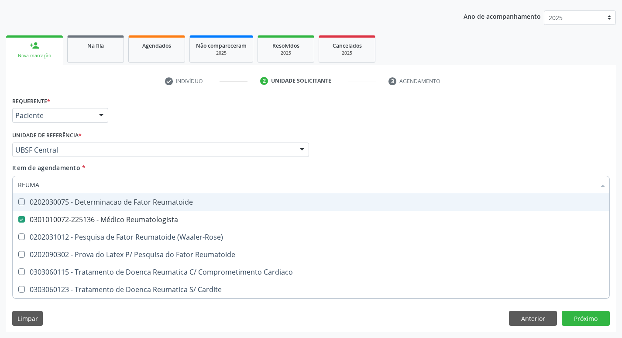
click at [167, 106] on div "Requerente * Paciente Profissional de Saúde Paciente Nenhum resultado encontrad…" at bounding box center [311, 111] width 602 height 34
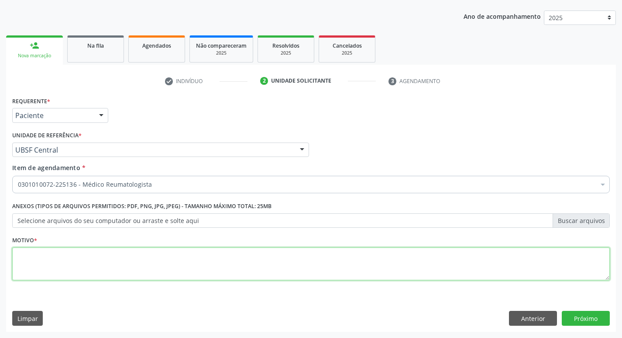
click at [92, 262] on textarea at bounding box center [311, 263] width 598 height 33
type textarea "PACIENTE COM SUSPEITA DE FRIBROMIALGIA."
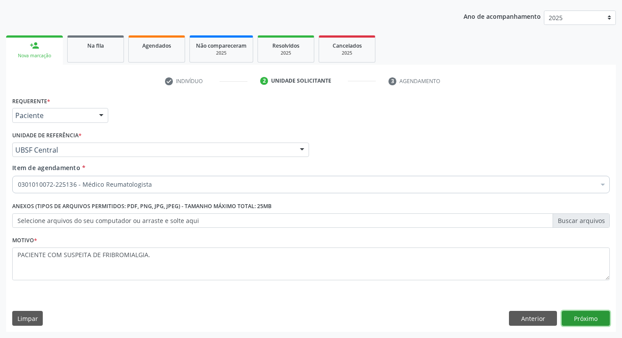
click at [579, 318] on button "Próximo" at bounding box center [586, 318] width 48 height 15
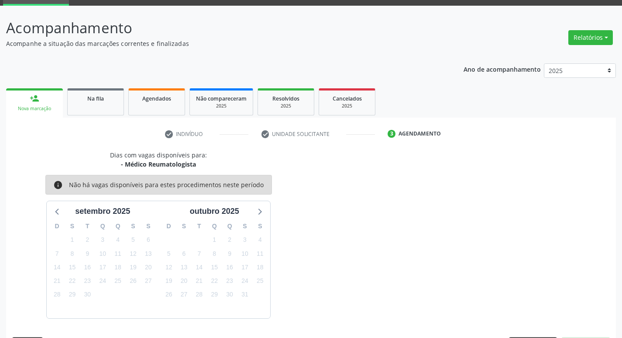
scroll to position [68, 0]
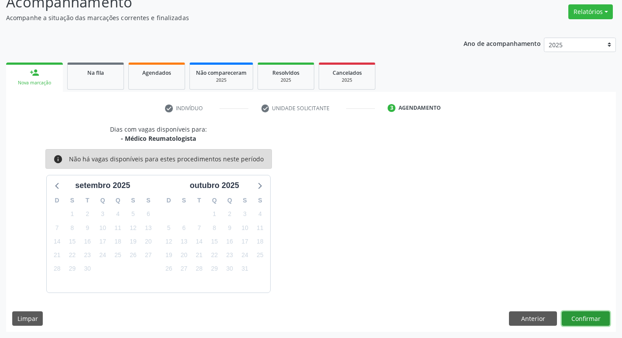
click at [579, 318] on button "Confirmar" at bounding box center [586, 318] width 48 height 15
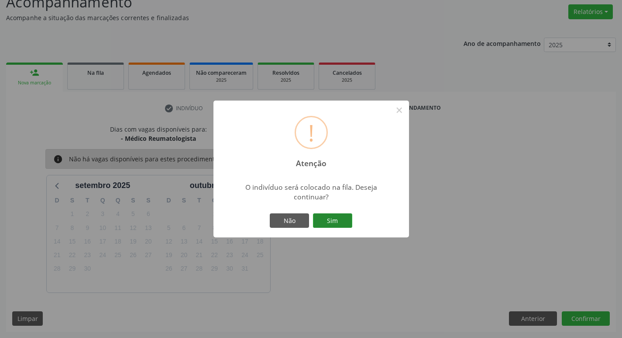
click at [331, 214] on button "Sim" at bounding box center [332, 220] width 39 height 15
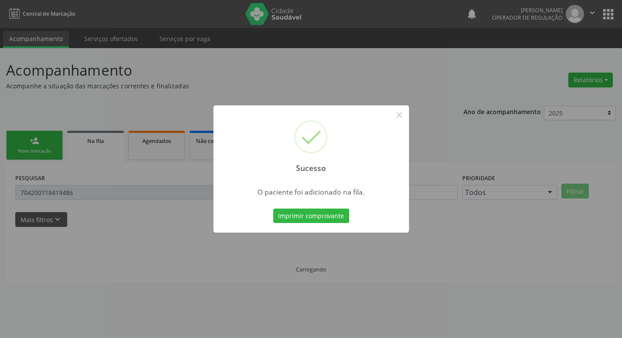
scroll to position [0, 0]
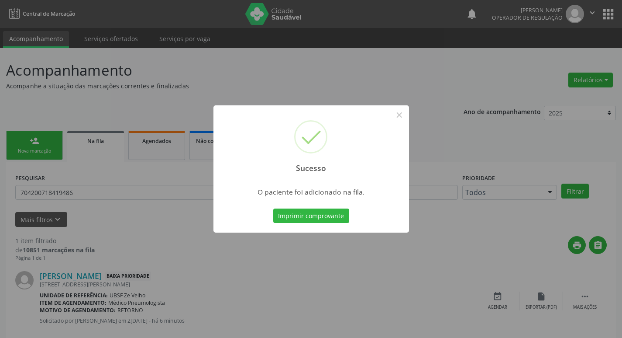
drag, startPoint x: 187, startPoint y: 65, endPoint x: 252, endPoint y: 118, distance: 84.2
click at [187, 66] on div "Sucesso × O paciente foi adicionado na fila. Imprimir comprovante Cancel" at bounding box center [311, 169] width 622 height 338
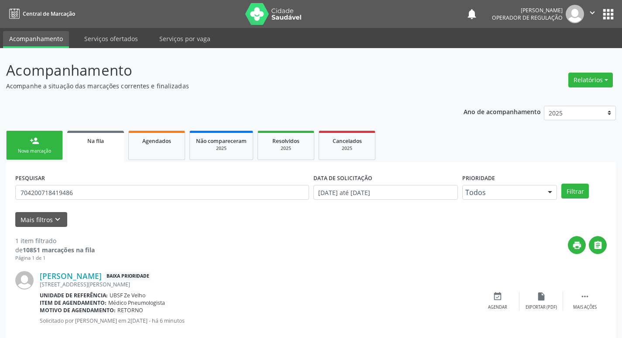
click at [43, 152] on div "Nova marcação" at bounding box center [35, 151] width 44 height 7
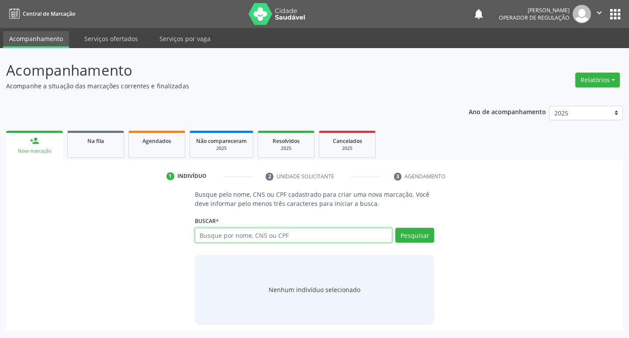
click at [225, 236] on input "text" at bounding box center [294, 235] width 198 height 15
type input "07818950494"
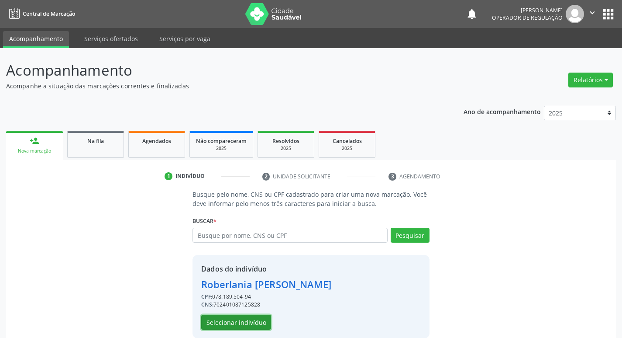
click at [211, 322] on button "Selecionar indivíduo" at bounding box center [236, 321] width 70 height 15
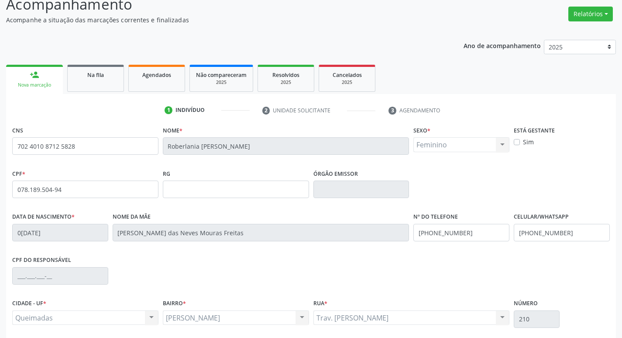
scroll to position [136, 0]
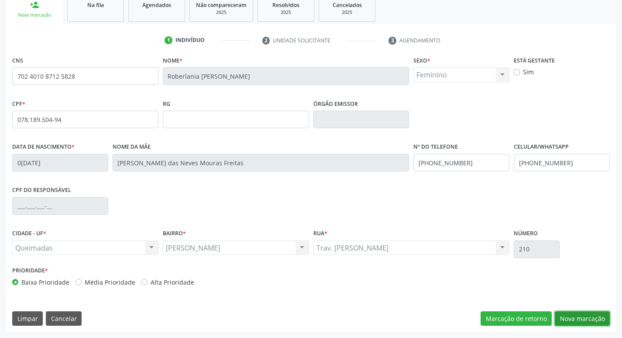
click at [584, 325] on button "Nova marcação" at bounding box center [582, 318] width 55 height 15
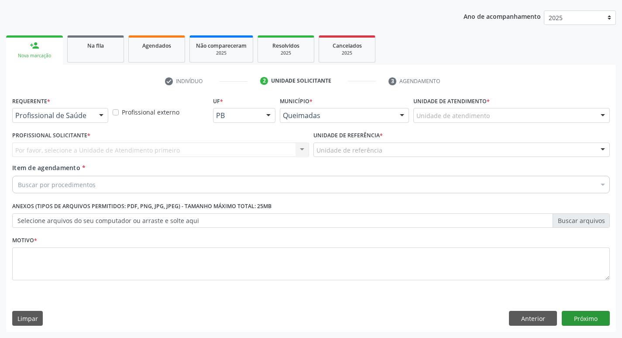
scroll to position [95, 0]
click at [526, 321] on button "Anterior" at bounding box center [533, 318] width 48 height 15
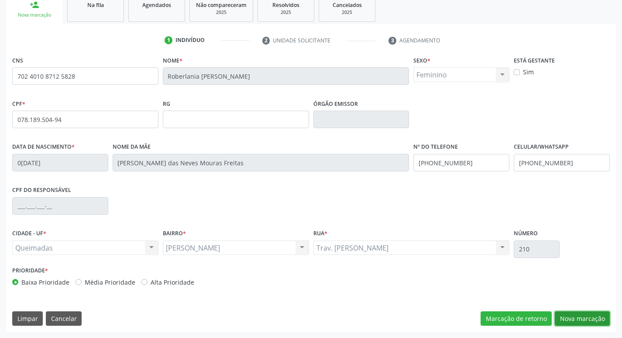
click at [575, 316] on button "Nova marcação" at bounding box center [582, 318] width 55 height 15
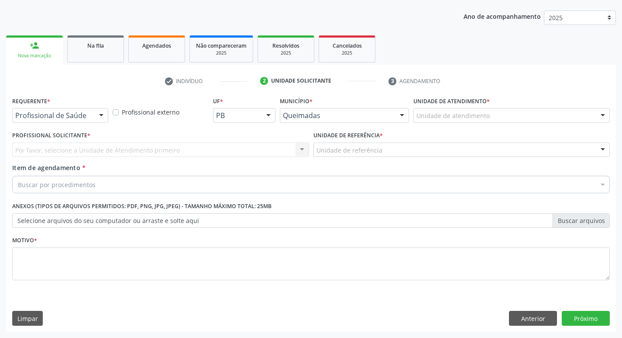
click at [61, 125] on div "Requerente * Profissional de Saúde Profissional de Saúde Paciente Nenhum result…" at bounding box center [60, 111] width 100 height 34
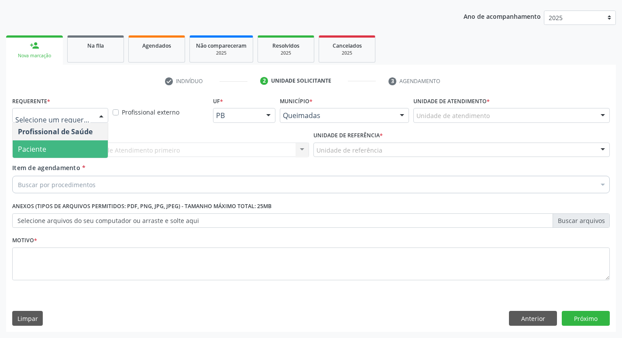
click at [62, 144] on span "Paciente" at bounding box center [60, 148] width 95 height 17
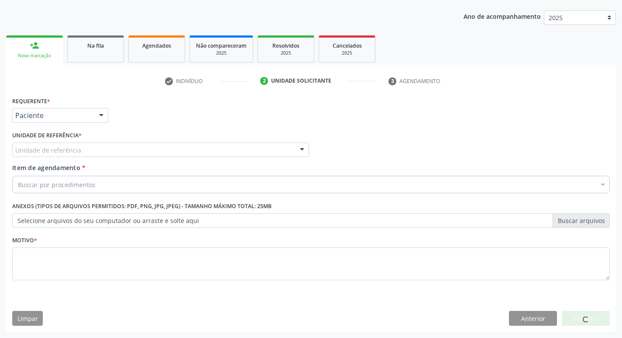
click at [62, 144] on div "Unidade de referência" at bounding box center [160, 149] width 297 height 15
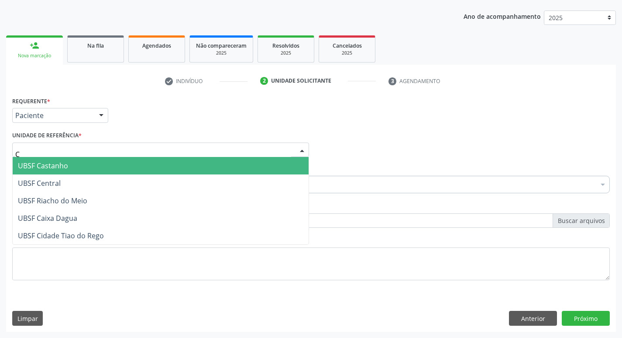
type input "CE"
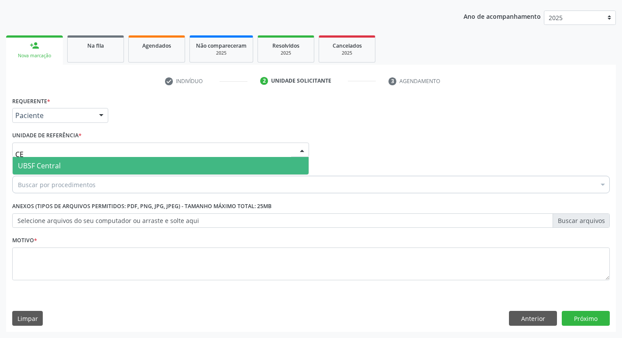
click at [63, 166] on span "UBSF Central" at bounding box center [161, 165] width 296 height 17
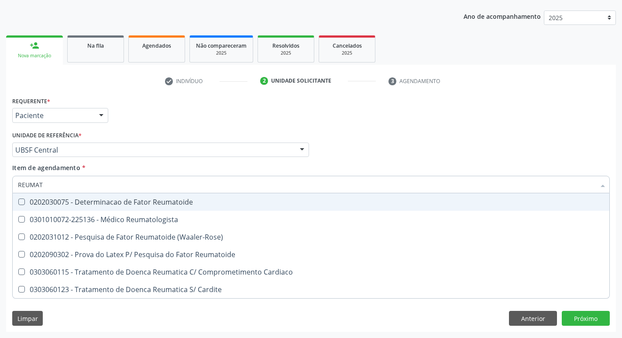
type input "REUMATO"
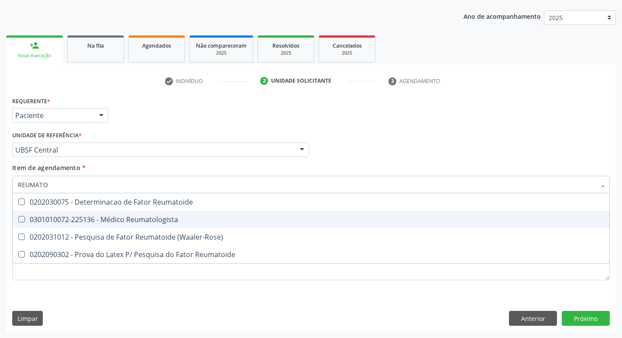
click at [62, 221] on div "0301010072-225136 - Médico Reumatologista" at bounding box center [311, 219] width 587 height 7
checkbox Reumatologista "true"
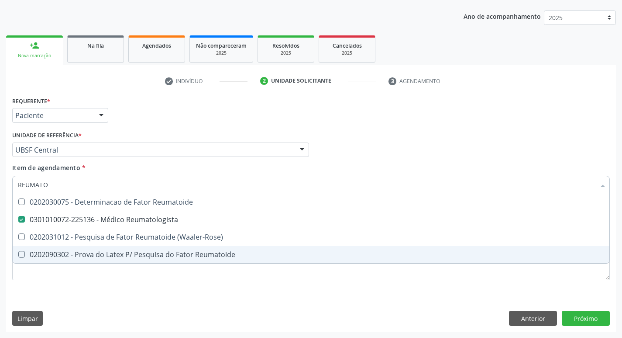
click at [185, 300] on div "Requerente * Paciente Profissional de Saúde Paciente Nenhum resultado encontrad…" at bounding box center [311, 212] width 610 height 237
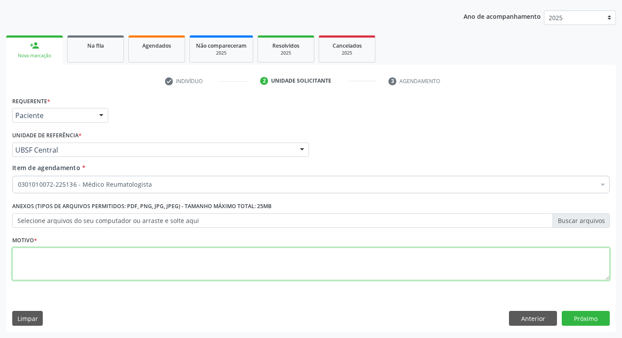
click at [55, 254] on textarea at bounding box center [311, 263] width 598 height 33
type textarea "RETORNO ( DRA. [GEOGRAPHIC_DATA])"
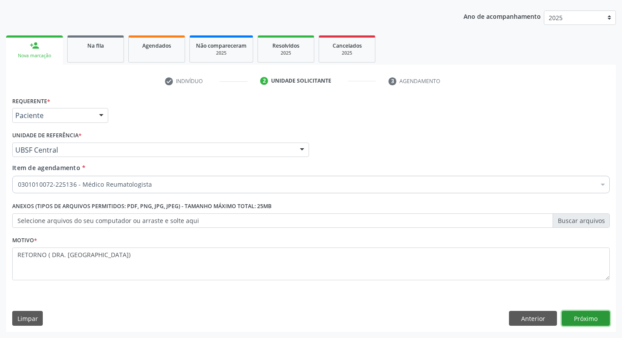
click at [581, 324] on button "Próximo" at bounding box center [586, 318] width 48 height 15
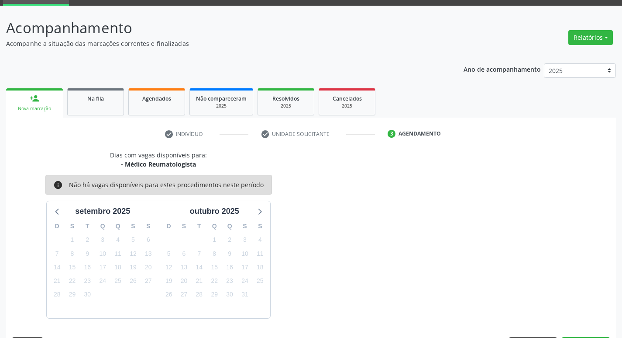
scroll to position [68, 0]
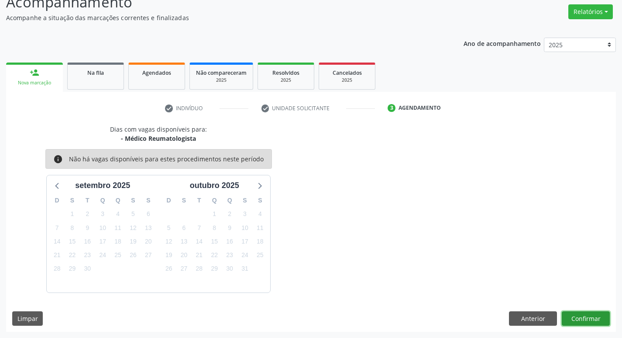
click at [580, 317] on button "Confirmar" at bounding box center [586, 318] width 48 height 15
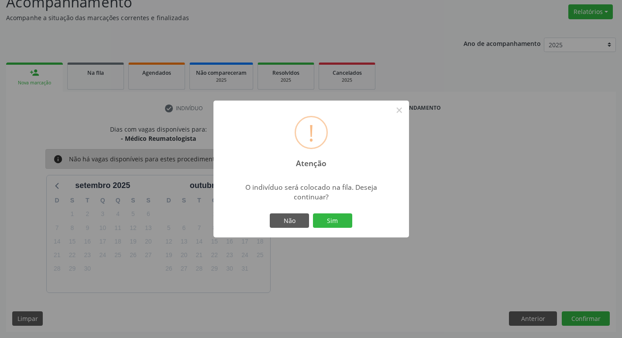
click at [341, 211] on div "Não Sim" at bounding box center [311, 220] width 86 height 18
click at [337, 220] on button "Sim" at bounding box center [332, 220] width 39 height 15
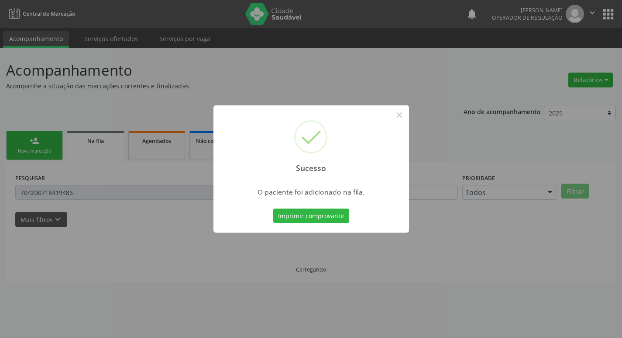
scroll to position [0, 0]
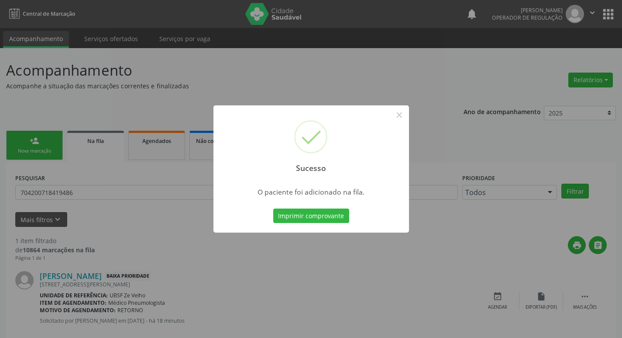
click at [262, 60] on div "Sucesso × O paciente foi adicionado na fila. Imprimir comprovante Cancel" at bounding box center [311, 169] width 622 height 338
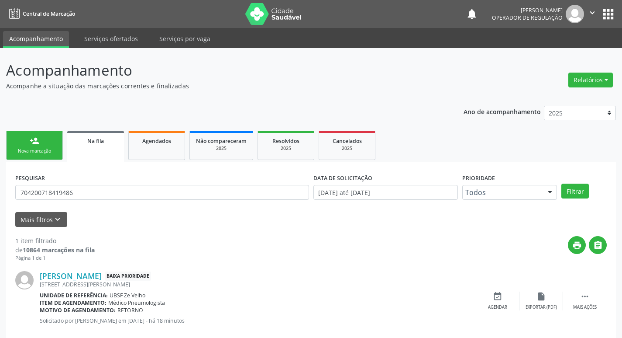
click at [43, 142] on link "person_add Nova marcação" at bounding box center [34, 145] width 57 height 29
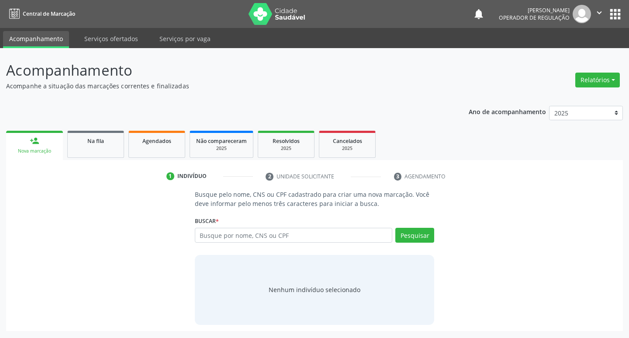
drag, startPoint x: 287, startPoint y: 226, endPoint x: 286, endPoint y: 235, distance: 9.8
click at [287, 232] on div "Buscar * Busque por nome, CNS ou CPF Nenhum resultado encontrado para: " " Digi…" at bounding box center [315, 231] width 240 height 34
click at [286, 235] on input "text" at bounding box center [294, 235] width 198 height 15
type input "709201286323033"
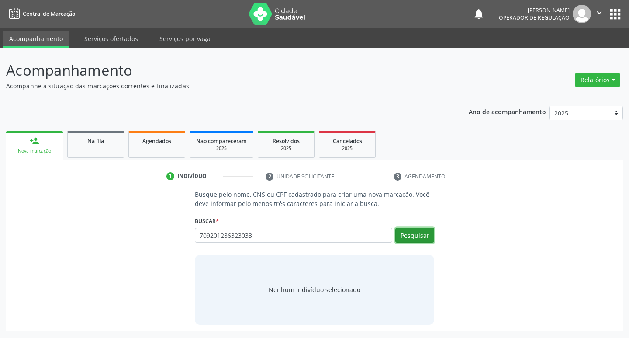
click at [424, 238] on button "Pesquisar" at bounding box center [414, 235] width 39 height 15
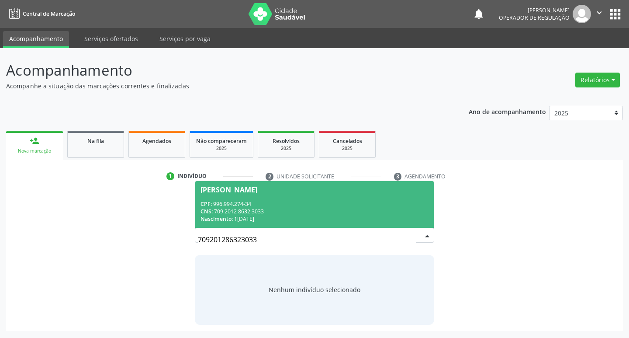
click at [377, 197] on span "[PERSON_NAME] CPF: 996.994.274-34 CNS: 709 2012 8632 3033 Nascimento: [DATE]" at bounding box center [314, 204] width 239 height 47
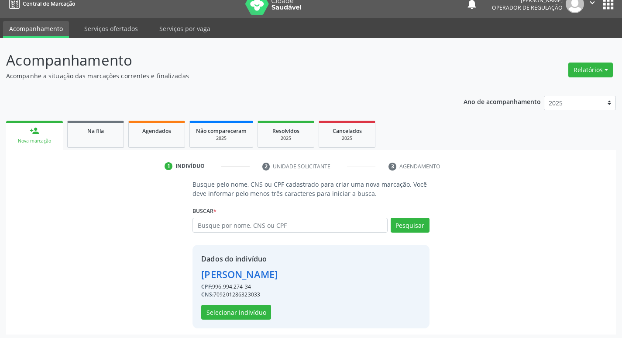
scroll to position [13, 0]
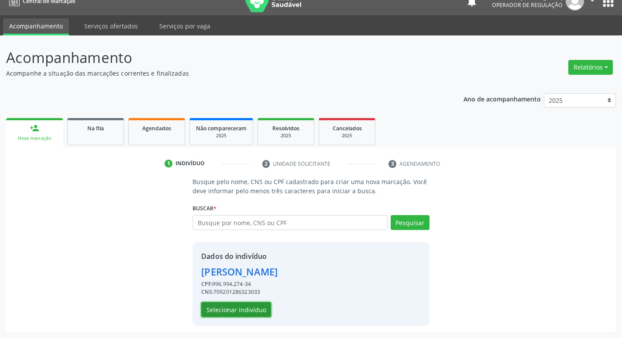
click at [221, 313] on button "Selecionar indivíduo" at bounding box center [236, 309] width 70 height 15
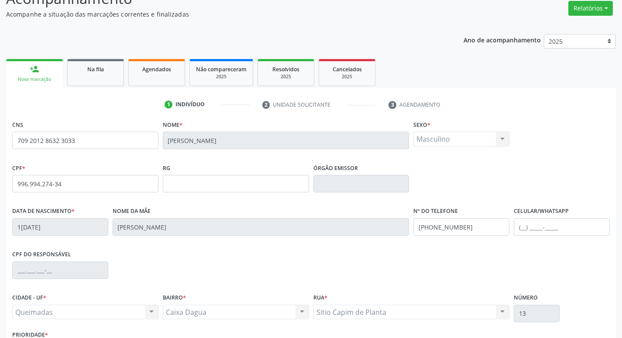
scroll to position [136, 0]
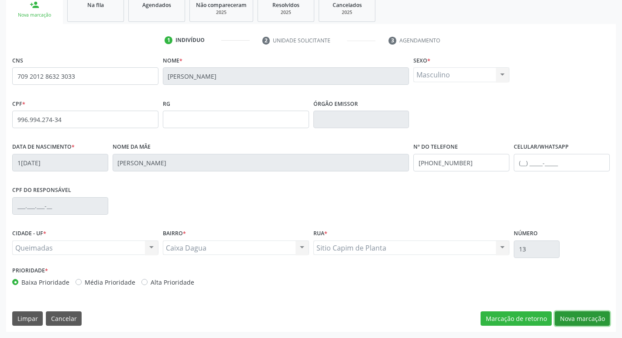
click at [583, 315] on button "Nova marcação" at bounding box center [582, 318] width 55 height 15
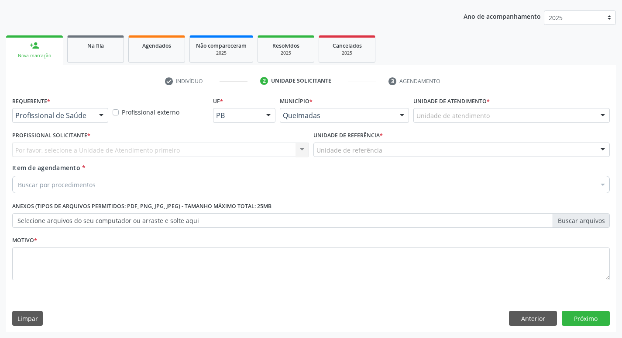
scroll to position [95, 0]
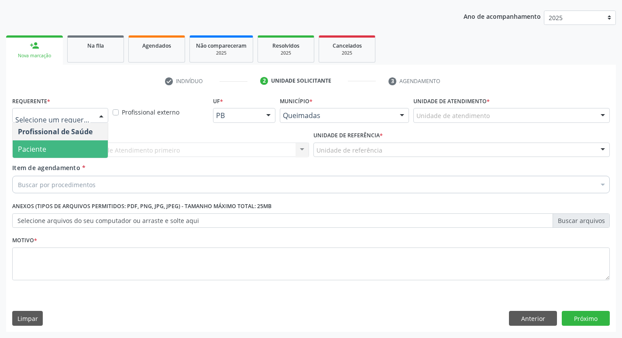
click at [67, 155] on span "Paciente" at bounding box center [60, 148] width 95 height 17
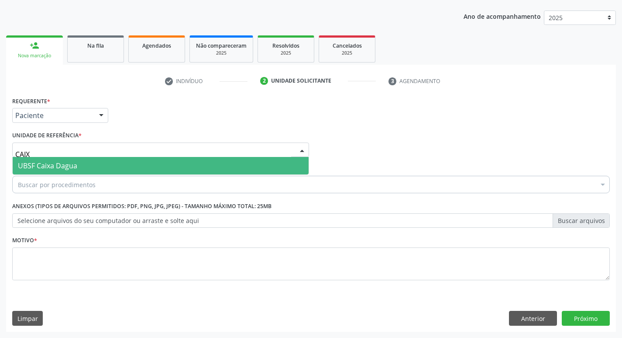
type input "CAIXA"
click at [68, 162] on span "UBSF Caixa Dagua" at bounding box center [47, 166] width 59 height 10
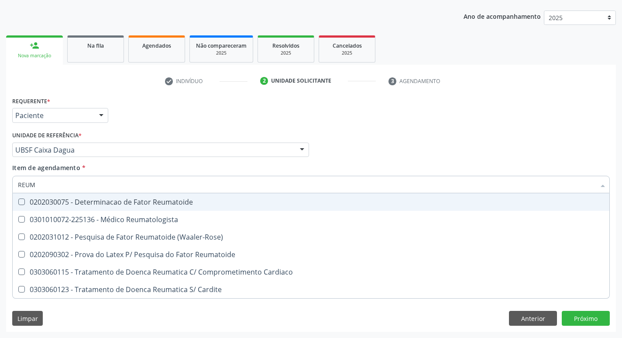
type input "REUMA"
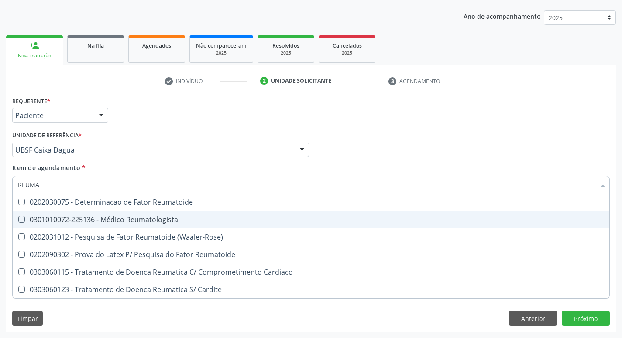
click at [93, 220] on div "0301010072-225136 - Médico Reumatologista" at bounding box center [311, 219] width 587 height 7
checkbox Reumatologista "true"
click at [199, 102] on div "Requerente * Paciente Profissional de Saúde Paciente Nenhum resultado encontrad…" at bounding box center [311, 111] width 602 height 34
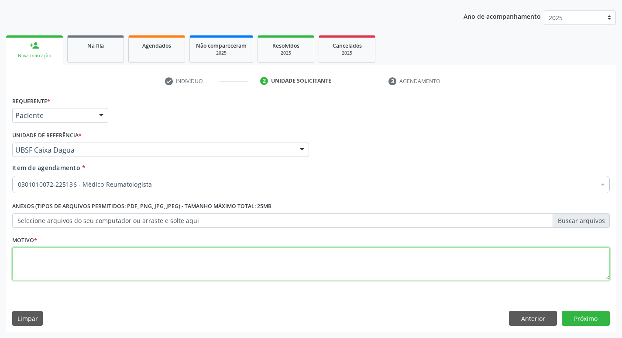
click at [47, 262] on textarea at bounding box center [311, 263] width 598 height 33
type textarea "RETORNO. (DRA. [GEOGRAPHIC_DATA])"
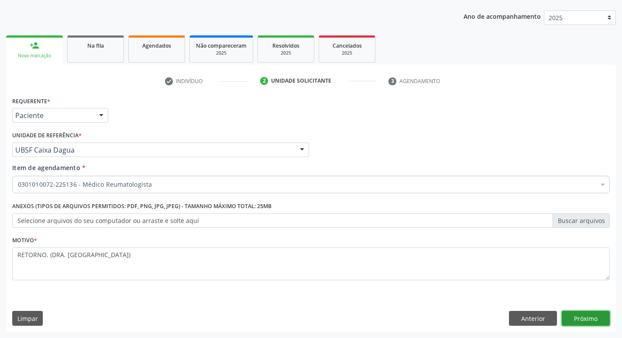
click at [587, 319] on button "Próximo" at bounding box center [586, 318] width 48 height 15
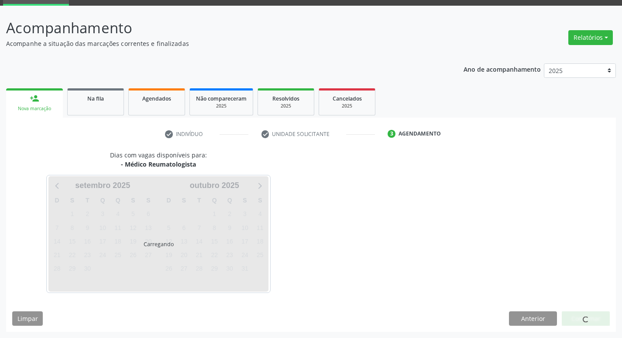
scroll to position [68, 0]
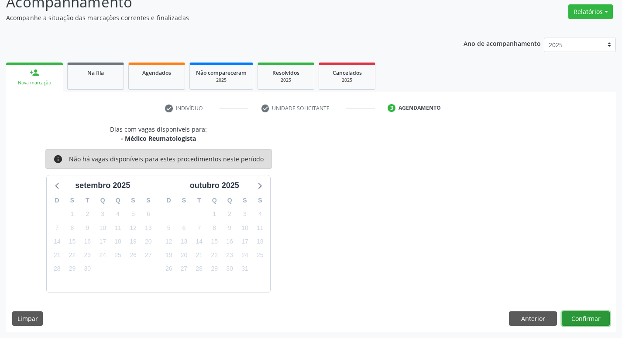
click at [573, 321] on button "Confirmar" at bounding box center [586, 318] width 48 height 15
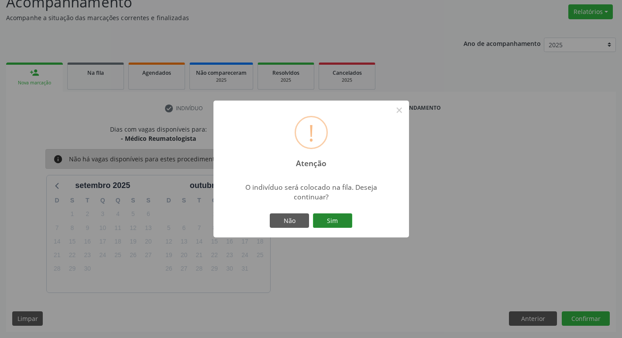
click at [338, 220] on button "Sim" at bounding box center [332, 220] width 39 height 15
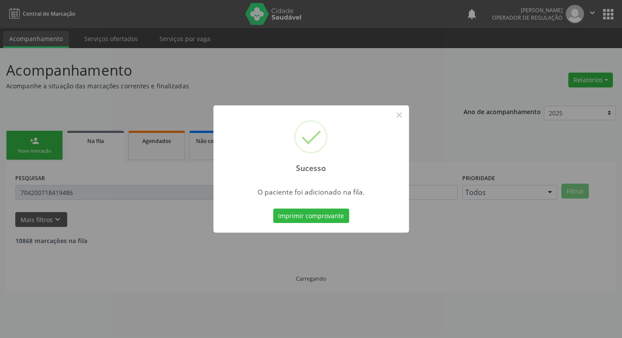
scroll to position [0, 0]
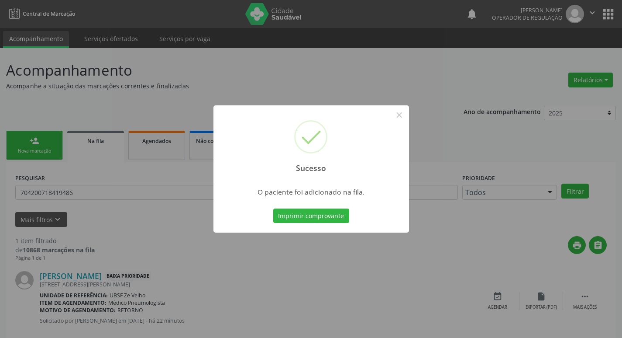
click at [71, 116] on div "Sucesso × O paciente foi adicionado na fila. Imprimir comprovante Cancel" at bounding box center [311, 169] width 622 height 338
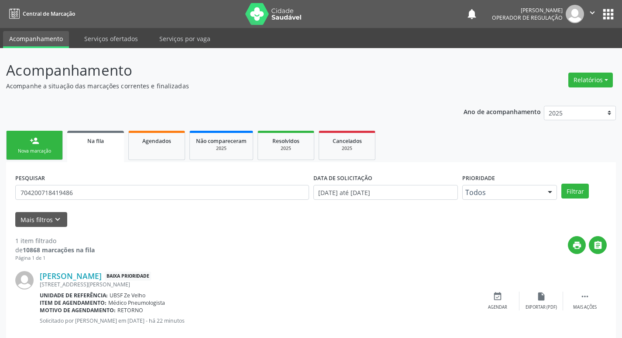
click at [42, 127] on div "Ano de acompanhamento 2025 2024 2023 2022 2021 person_add Nova marcação Na fila…" at bounding box center [311, 224] width 610 height 249
click at [29, 145] on link "person_add Nova marcação" at bounding box center [34, 145] width 57 height 29
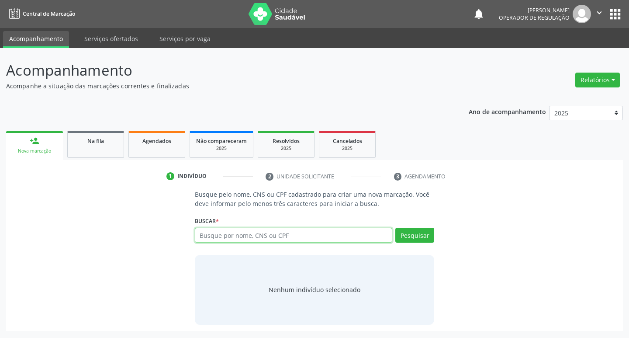
click at [262, 241] on input "text" at bounding box center [294, 235] width 198 height 15
click at [263, 241] on input "text" at bounding box center [294, 235] width 198 height 15
type input "700009152249004"
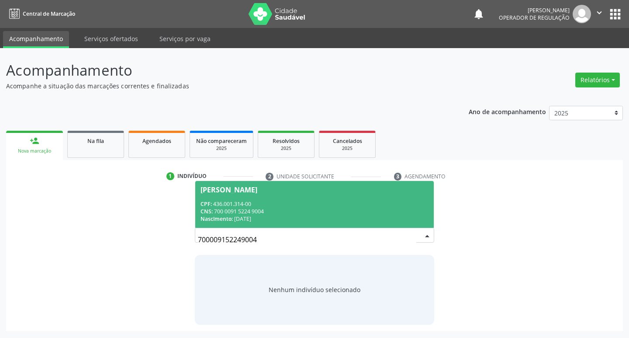
click at [313, 204] on div "CPF: 436.001.314-00" at bounding box center [314, 203] width 228 height 7
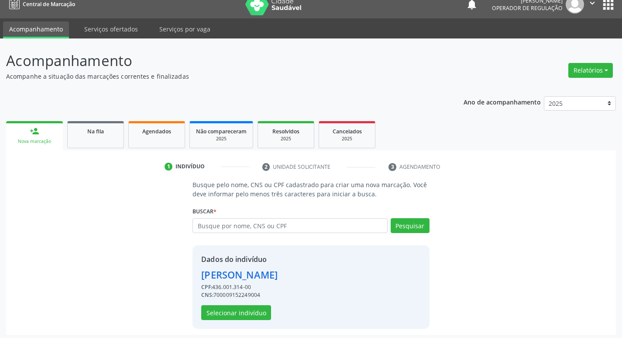
scroll to position [13, 0]
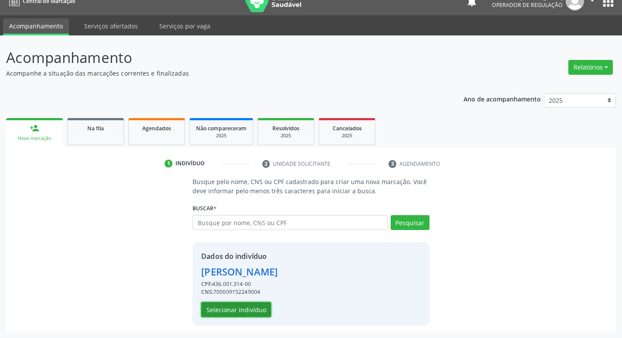
click at [234, 314] on button "Selecionar indivíduo" at bounding box center [236, 309] width 70 height 15
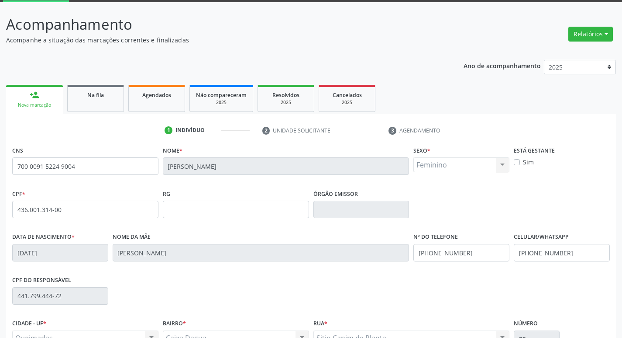
scroll to position [136, 0]
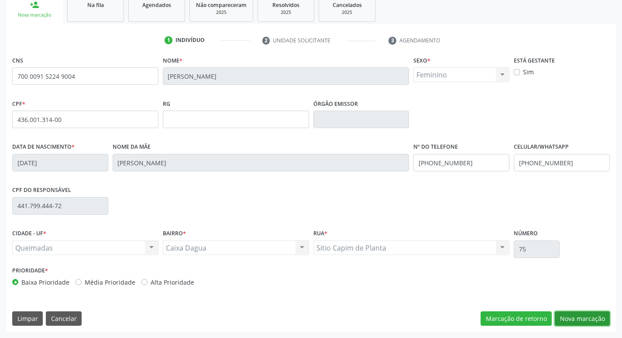
click at [584, 314] on button "Nova marcação" at bounding box center [582, 318] width 55 height 15
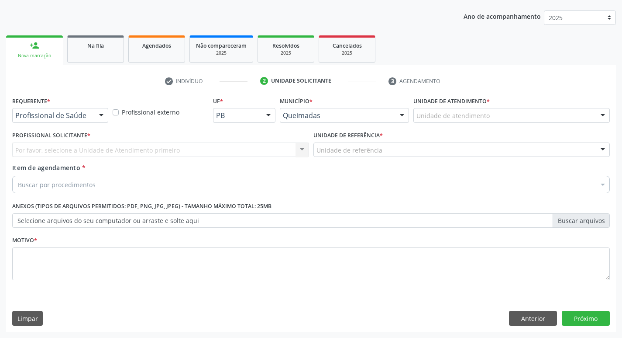
scroll to position [95, 0]
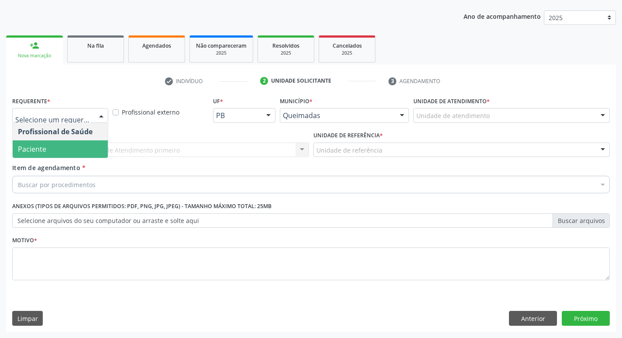
click at [59, 150] on span "Paciente" at bounding box center [60, 148] width 95 height 17
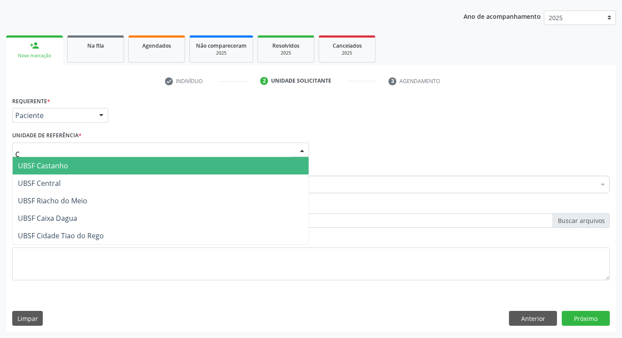
type input "CA"
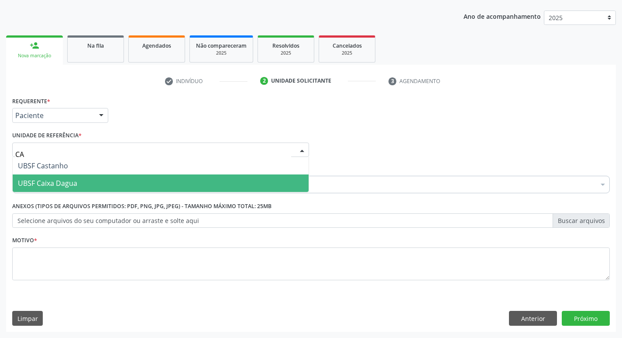
click at [59, 180] on span "UBSF Caixa Dagua" at bounding box center [47, 183] width 59 height 10
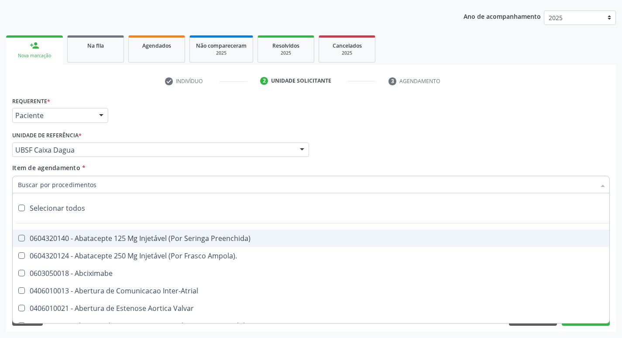
click at [80, 188] on input "Item de agendamento *" at bounding box center [307, 184] width 578 height 17
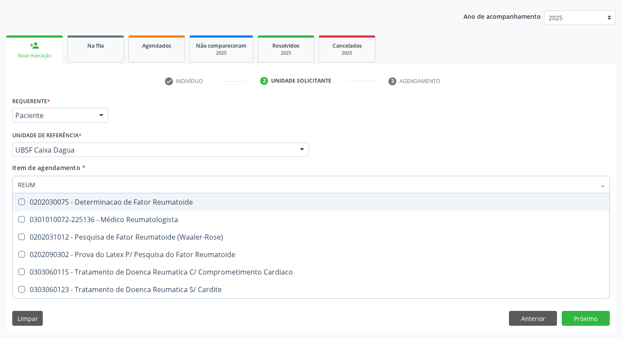
type input "REUMA"
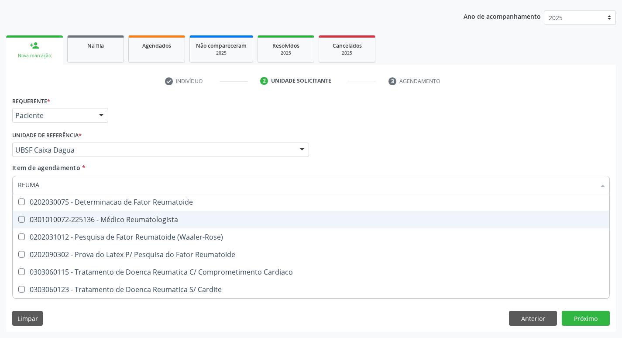
click at [72, 216] on div "0301010072-225136 - Médico Reumatologista" at bounding box center [311, 219] width 587 height 7
checkbox Reumatologista "true"
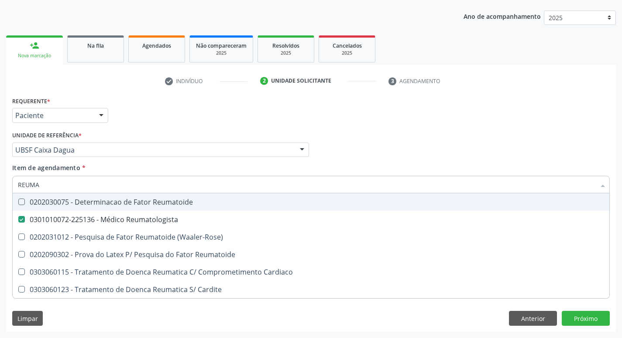
click at [211, 100] on div "Requerente * Paciente Profissional de Saúde Paciente Nenhum resultado encontrad…" at bounding box center [311, 111] width 602 height 34
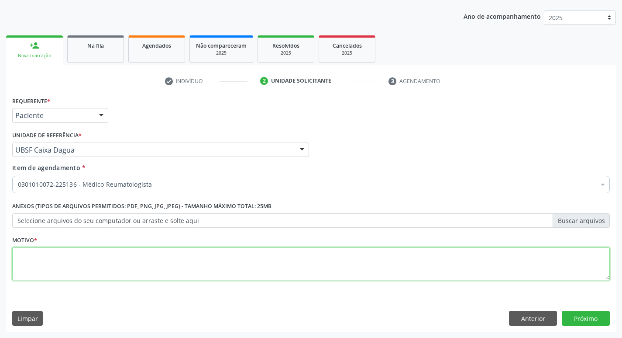
click at [69, 267] on textarea at bounding box center [311, 263] width 598 height 33
type textarea "RETORNO (DRA. [GEOGRAPHIC_DATA])"
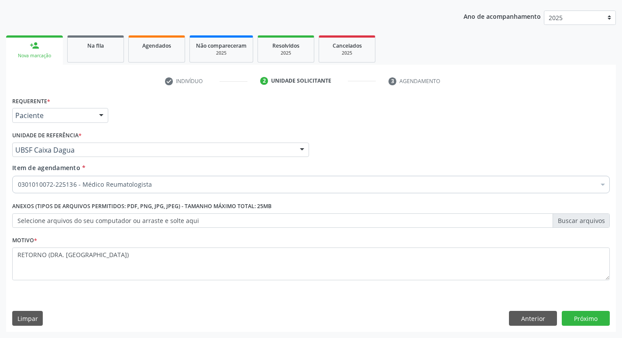
click at [611, 319] on div "Requerente * Paciente Profissional de Saúde Paciente Nenhum resultado encontrad…" at bounding box center [311, 212] width 610 height 237
click at [599, 316] on button "Próximo" at bounding box center [586, 318] width 48 height 15
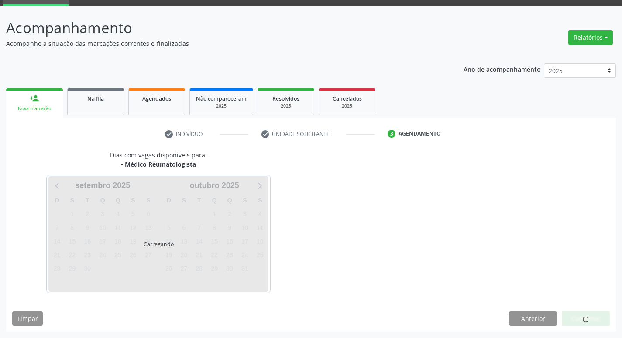
scroll to position [68, 0]
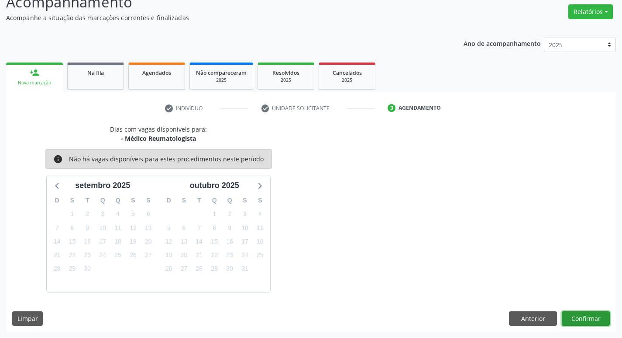
drag, startPoint x: 590, startPoint y: 321, endPoint x: 582, endPoint y: 325, distance: 9.2
click at [589, 326] on div "Dias com vagas disponíveis para: - Médico Reumatologista info Não há vagas disp…" at bounding box center [311, 227] width 610 height 207
click at [571, 309] on div "Dias com vagas disponíveis para: - Médico Reumatologista info Não há vagas disp…" at bounding box center [311, 227] width 610 height 207
click at [571, 310] on div "Dias com vagas disponíveis para: - Médico Reumatologista info Não há vagas disp…" at bounding box center [311, 227] width 610 height 207
click at [571, 314] on button "Confirmar" at bounding box center [586, 318] width 48 height 15
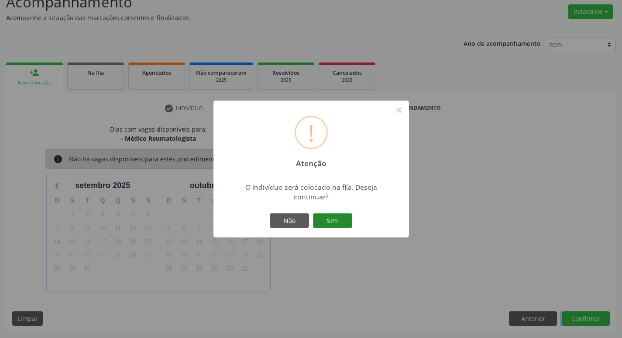
click at [349, 224] on button "Sim" at bounding box center [332, 220] width 39 height 15
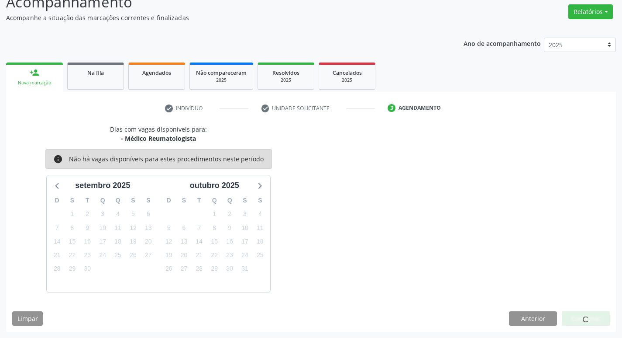
click at [137, 45] on div "Ano de acompanhamento 2025 2024 2023 2022 2021 person_add Nova marcação Na fila…" at bounding box center [311, 181] width 610 height 300
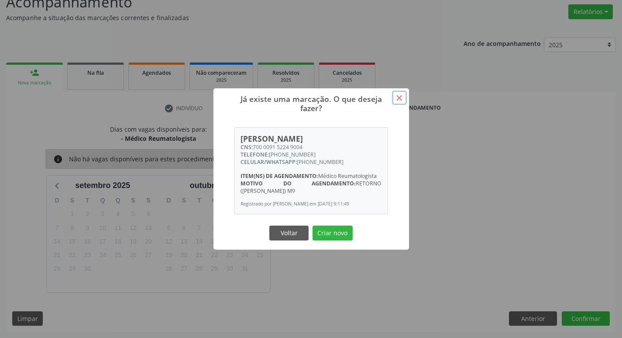
click at [398, 92] on button "×" at bounding box center [399, 97] width 15 height 15
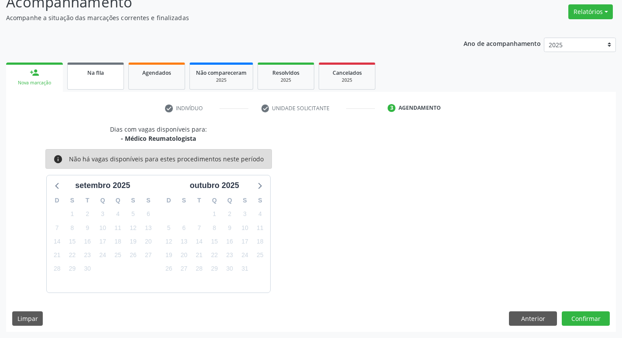
click at [102, 69] on span "Na fila" at bounding box center [95, 72] width 17 height 7
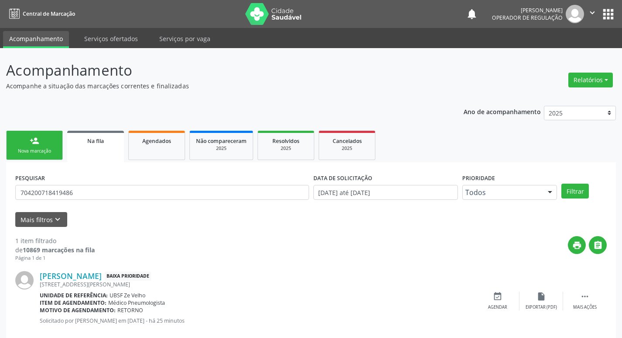
click at [36, 145] on div "person_add" at bounding box center [35, 141] width 10 height 10
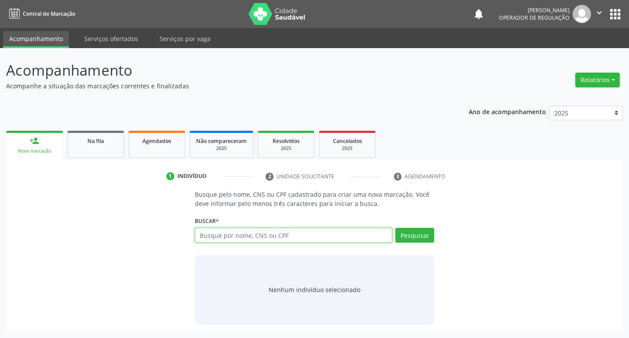
click at [243, 230] on input "text" at bounding box center [294, 235] width 198 height 15
click at [243, 231] on input "text" at bounding box center [294, 235] width 198 height 15
type input "708205102650848"
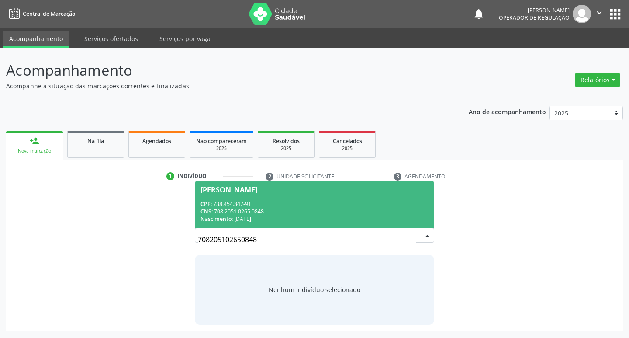
click at [268, 207] on div "CPF: 738.454.347-91" at bounding box center [314, 203] width 228 height 7
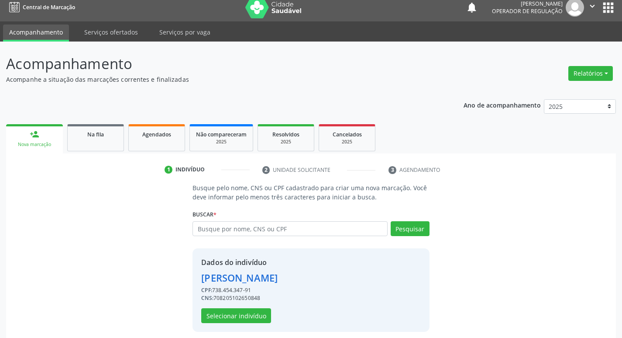
scroll to position [13, 0]
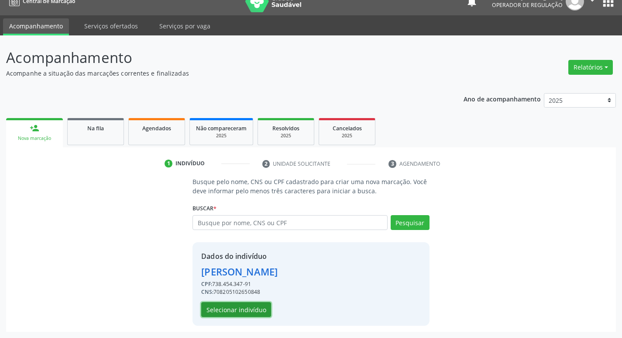
click at [256, 312] on button "Selecionar indivíduo" at bounding box center [236, 309] width 70 height 15
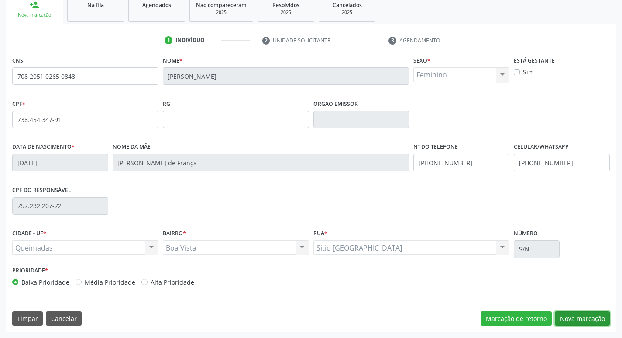
click at [592, 323] on button "Nova marcação" at bounding box center [582, 318] width 55 height 15
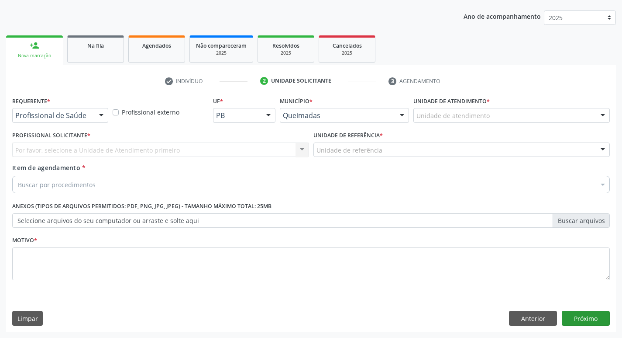
scroll to position [95, 0]
click at [546, 316] on button "Anterior" at bounding box center [533, 318] width 48 height 15
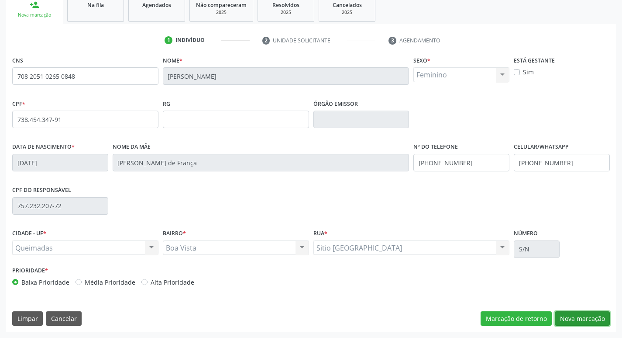
click at [588, 322] on button "Nova marcação" at bounding box center [582, 318] width 55 height 15
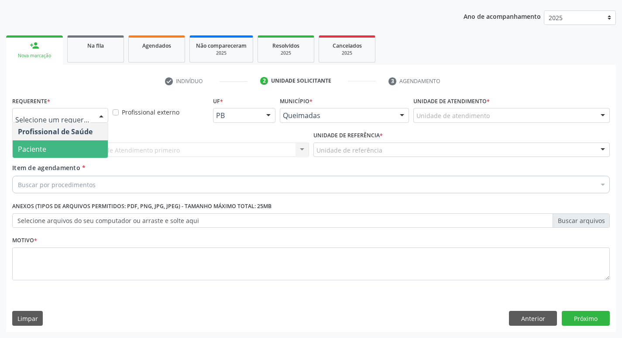
click at [48, 146] on span "Paciente" at bounding box center [60, 148] width 95 height 17
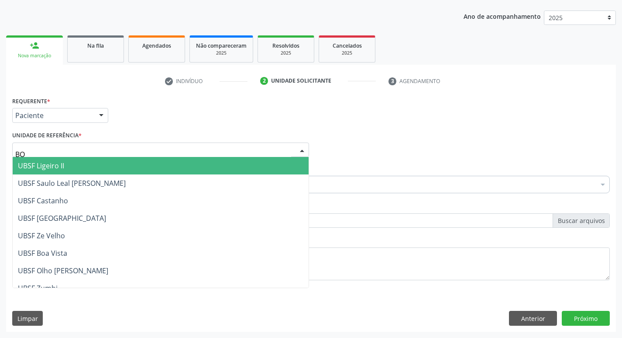
type input "BOA"
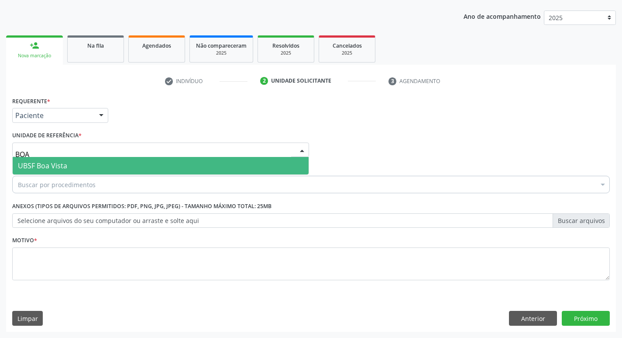
click at [100, 169] on span "UBSF Boa Vista" at bounding box center [161, 165] width 296 height 17
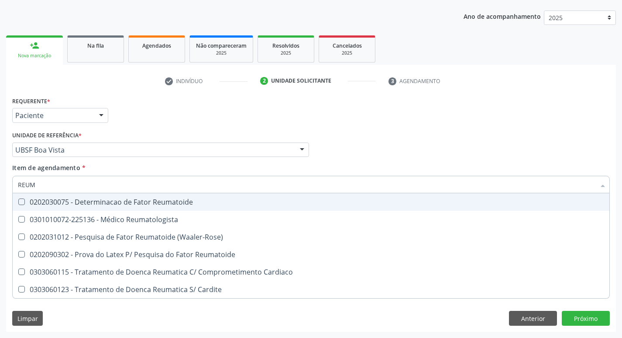
type input "REUMA"
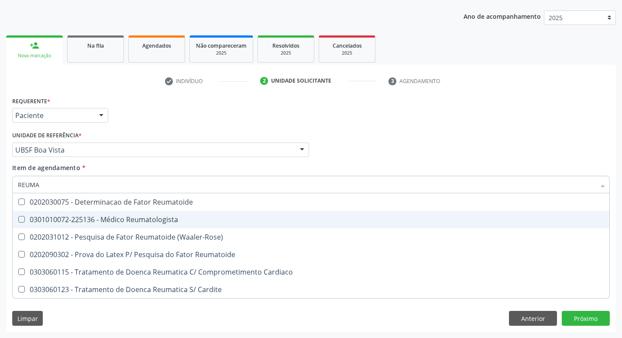
click at [100, 220] on div "0301010072-225136 - Médico Reumatologista" at bounding box center [311, 219] width 587 height 7
checkbox Reumatologista "true"
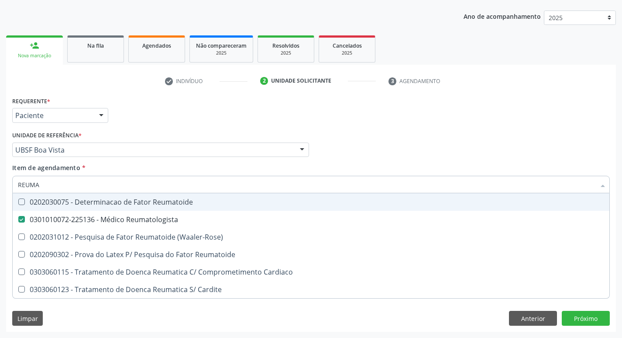
click at [213, 122] on div "Requerente * Paciente Profissional de Saúde Paciente Nenhum resultado encontrad…" at bounding box center [311, 111] width 602 height 34
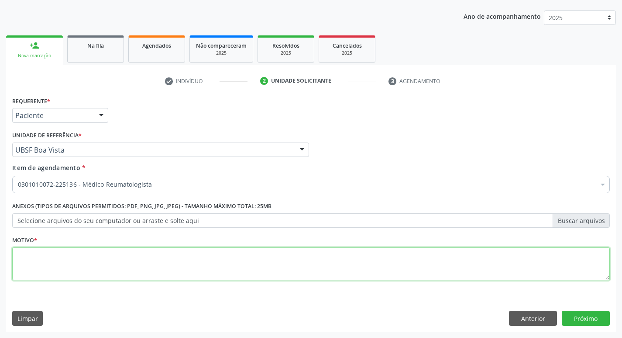
click at [30, 278] on textarea at bounding box center [311, 263] width 598 height 33
type textarea "AVALIAÇÃO"
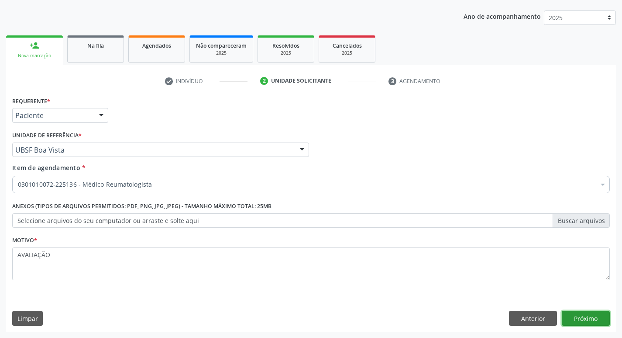
click at [592, 322] on button "Próximo" at bounding box center [586, 318] width 48 height 15
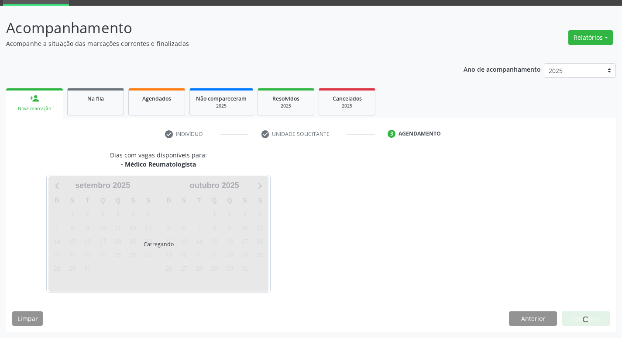
scroll to position [68, 0]
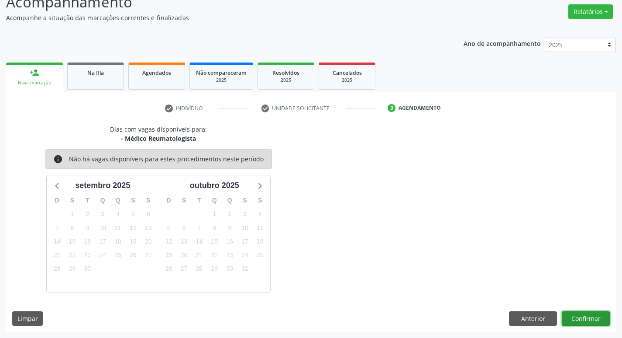
click at [582, 311] on button "Confirmar" at bounding box center [586, 318] width 48 height 15
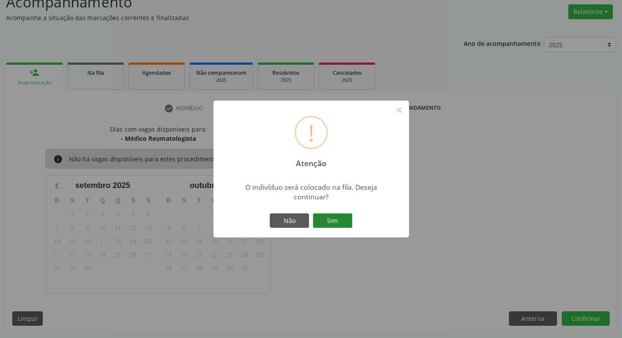
click at [321, 214] on button "Sim" at bounding box center [332, 220] width 39 height 15
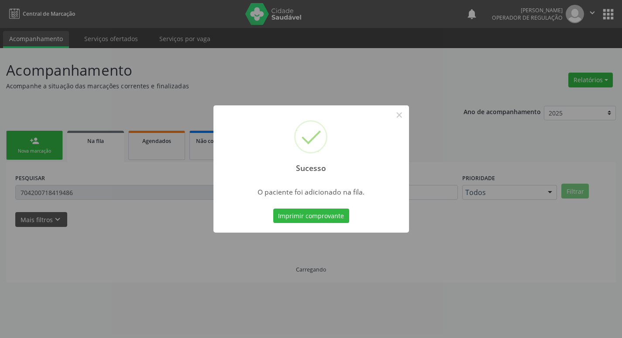
scroll to position [0, 0]
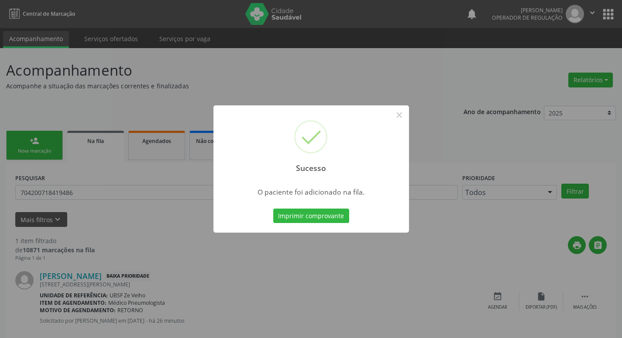
click at [103, 68] on div "Sucesso × O paciente foi adicionado na fila. Imprimir comprovante Cancel" at bounding box center [311, 169] width 622 height 338
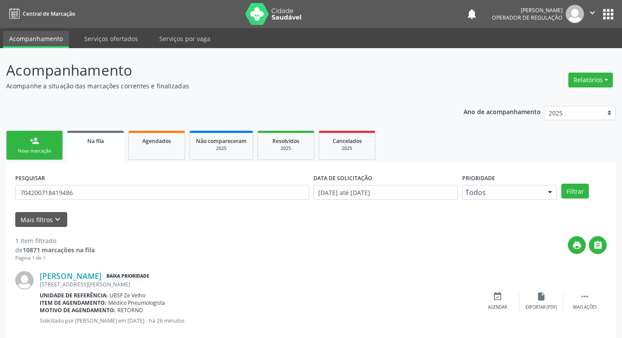
click at [61, 141] on link "person_add Nova marcação" at bounding box center [34, 145] width 57 height 29
click at [52, 142] on link "person_add Nova marcação" at bounding box center [34, 145] width 57 height 29
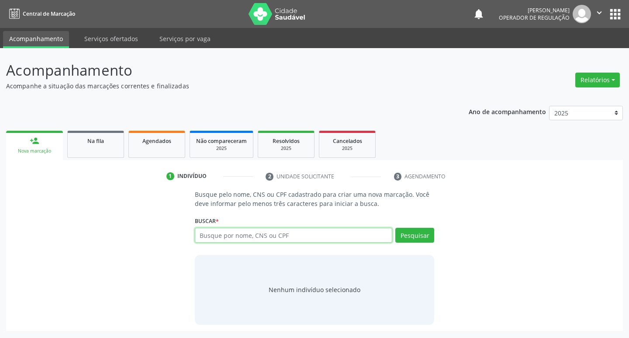
click at [238, 238] on input "text" at bounding box center [294, 235] width 198 height 15
type input "704000392374460"
click at [438, 242] on div "Busque pelo nome, CNS ou CPF cadastrado para criar uma nova marcação. Você deve…" at bounding box center [315, 257] width 252 height 135
click at [428, 238] on button "Pesquisar" at bounding box center [414, 235] width 39 height 15
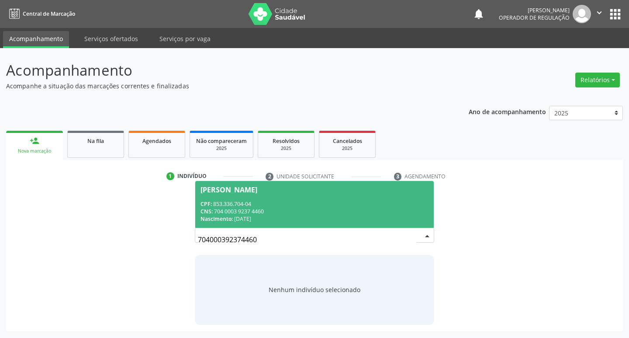
click at [231, 191] on div "[PERSON_NAME]" at bounding box center [228, 189] width 57 height 7
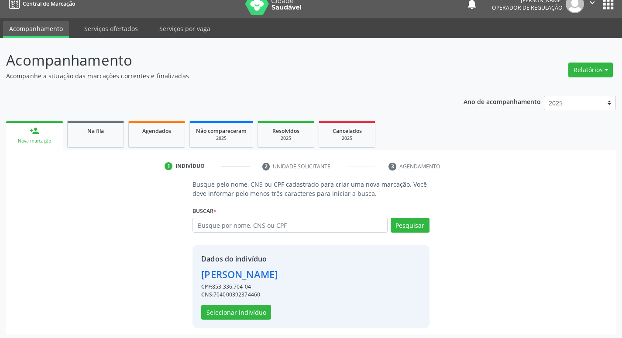
scroll to position [13, 0]
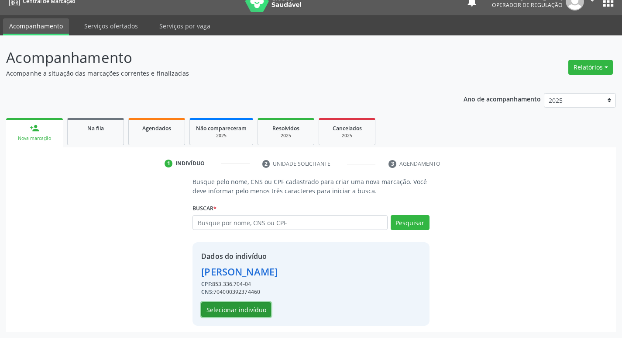
click at [252, 309] on button "Selecionar indivíduo" at bounding box center [236, 309] width 70 height 15
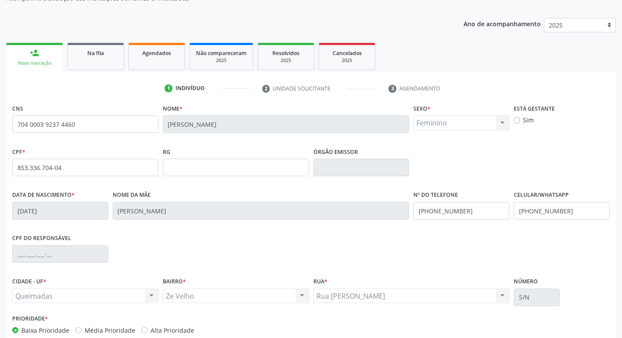
scroll to position [136, 0]
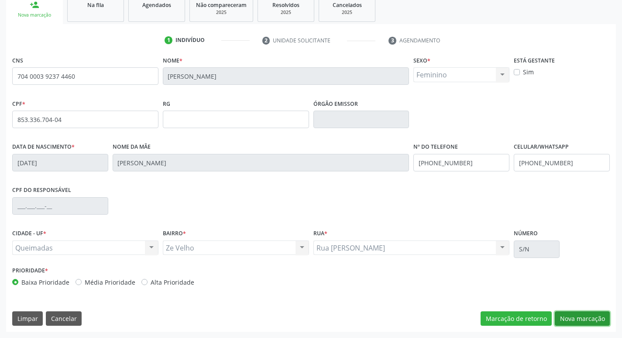
click at [585, 319] on button "Nova marcação" at bounding box center [582, 318] width 55 height 15
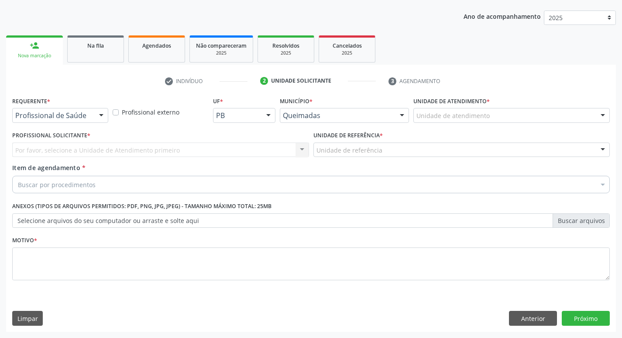
click at [98, 120] on div at bounding box center [101, 115] width 13 height 15
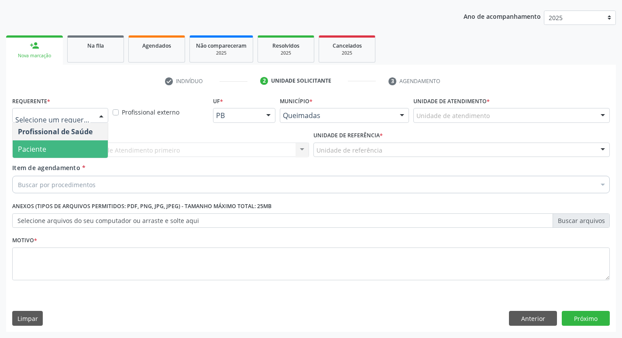
click at [85, 148] on span "Paciente" at bounding box center [60, 148] width 95 height 17
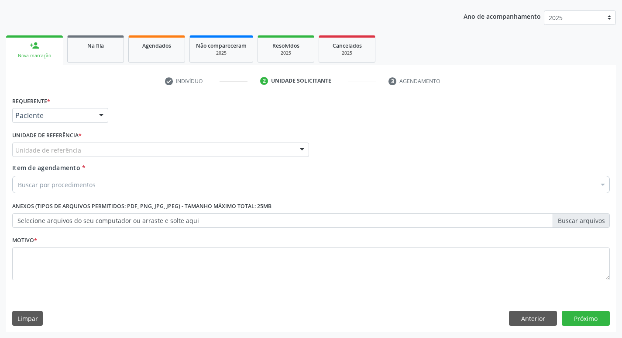
click at [85, 148] on div "Unidade de referência" at bounding box center [160, 149] width 297 height 15
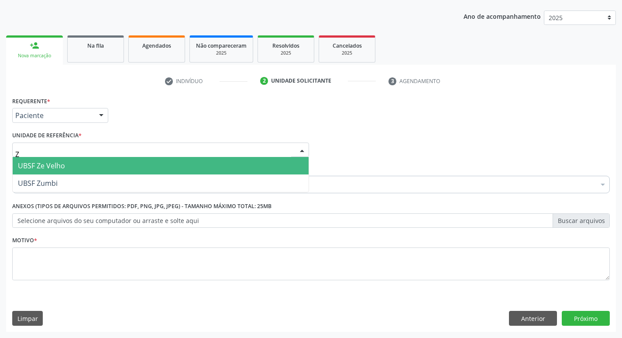
type input "ZE"
click at [84, 160] on span "UBSF Ze Velho" at bounding box center [161, 165] width 296 height 17
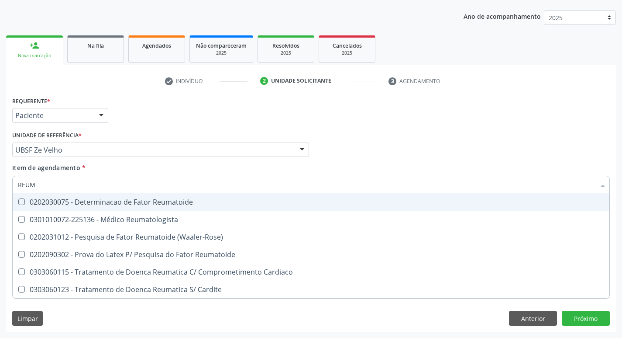
type input "REUMA"
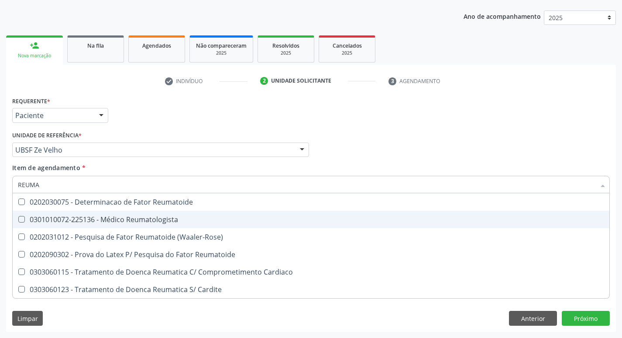
click at [110, 219] on div "0301010072-225136 - Médico Reumatologista" at bounding box center [311, 219] width 587 height 7
checkbox Reumatologista "true"
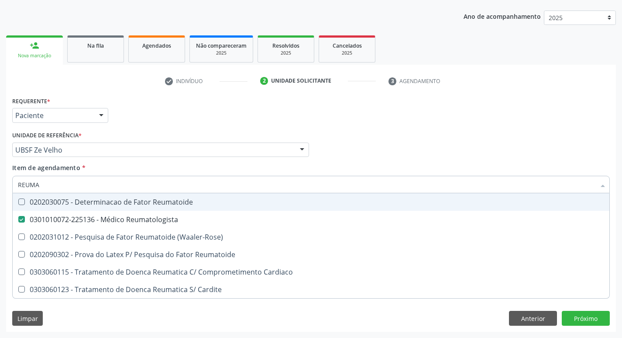
click at [166, 104] on div "Requerente * Paciente Profissional de Saúde Paciente Nenhum resultado encontrad…" at bounding box center [311, 111] width 602 height 34
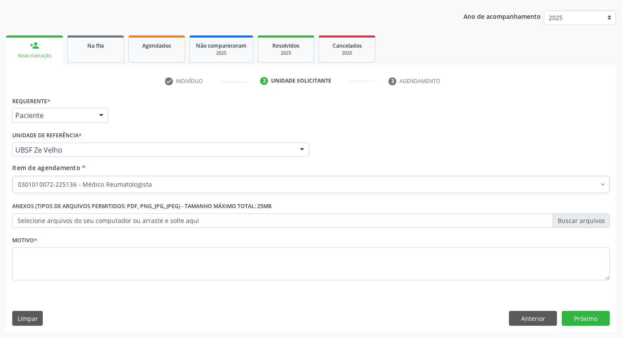
click at [59, 281] on fieldset "Motivo *" at bounding box center [311, 260] width 598 height 52
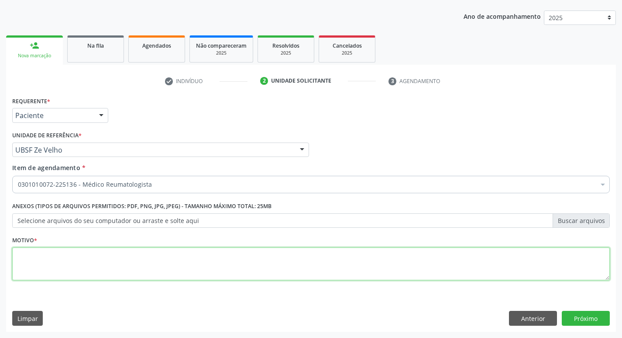
click at [62, 275] on textarea at bounding box center [311, 263] width 598 height 33
type textarea "OSTEOPOROSE."
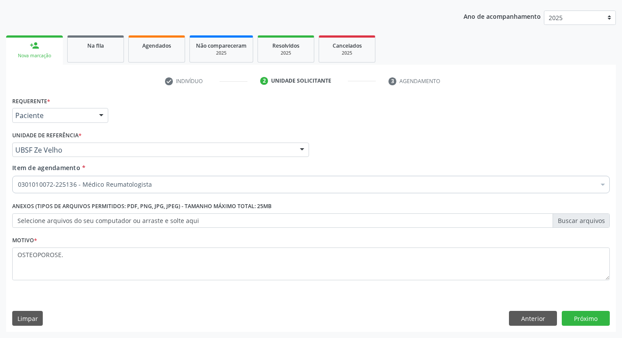
click at [573, 306] on div "Requerente * Paciente Profissional de Saúde Paciente Nenhum resultado encontrad…" at bounding box center [311, 212] width 610 height 237
click at [572, 313] on button "Próximo" at bounding box center [586, 318] width 48 height 15
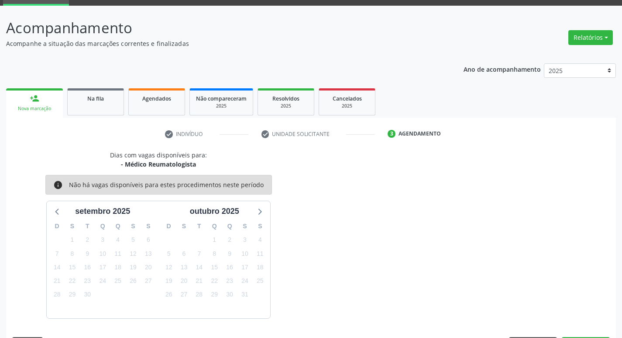
scroll to position [68, 0]
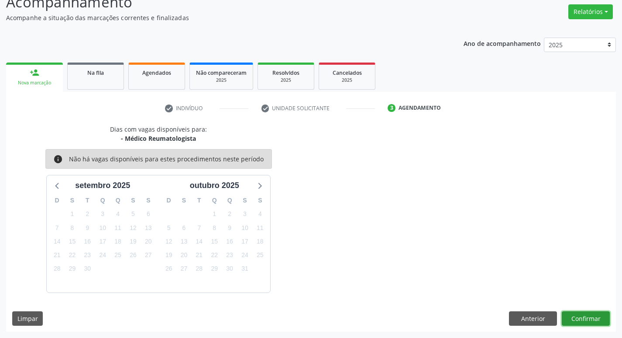
click at [586, 320] on button "Confirmar" at bounding box center [586, 318] width 48 height 15
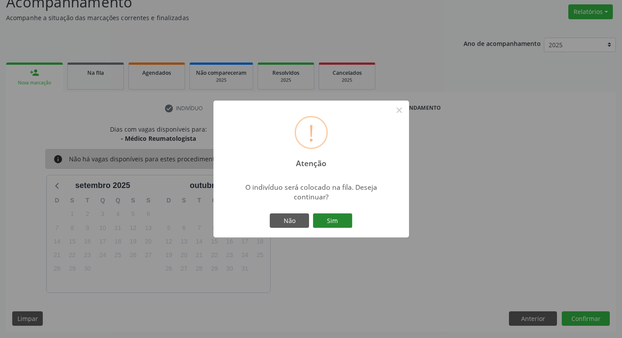
click at [342, 220] on button "Sim" at bounding box center [332, 220] width 39 height 15
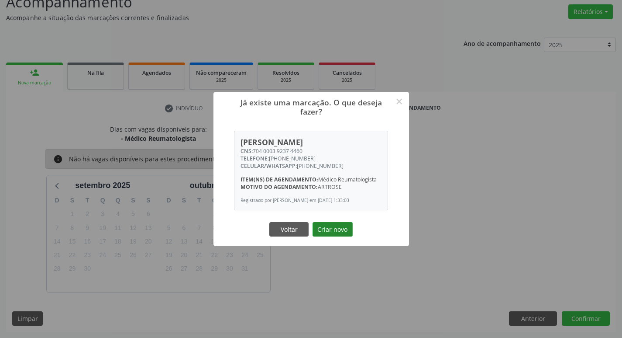
click at [338, 228] on button "Criar novo" at bounding box center [333, 229] width 40 height 15
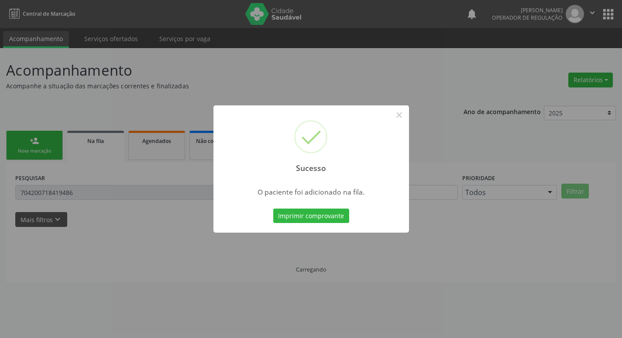
scroll to position [0, 0]
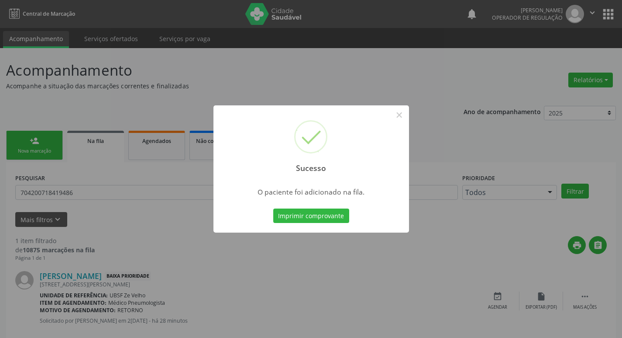
click at [60, 74] on div "Sucesso × O paciente foi adicionado na fila. Imprimir comprovante Cancel" at bounding box center [311, 169] width 622 height 338
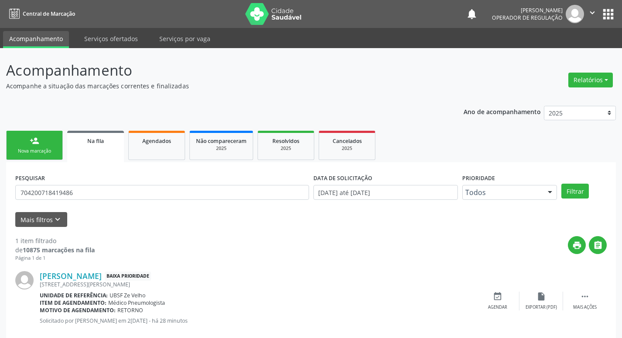
click at [109, 133] on link "Na fila" at bounding box center [95, 146] width 57 height 31
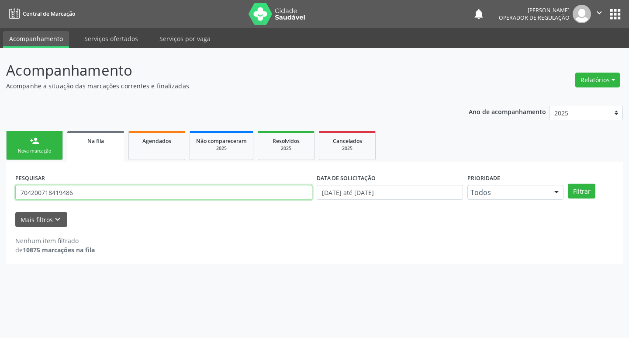
click at [128, 189] on input "704200718419486" at bounding box center [163, 192] width 297 height 15
type input "704205233232486"
click at [568, 183] on button "Filtrar" at bounding box center [582, 190] width 28 height 15
click at [124, 187] on input "704205233232486" at bounding box center [163, 192] width 297 height 15
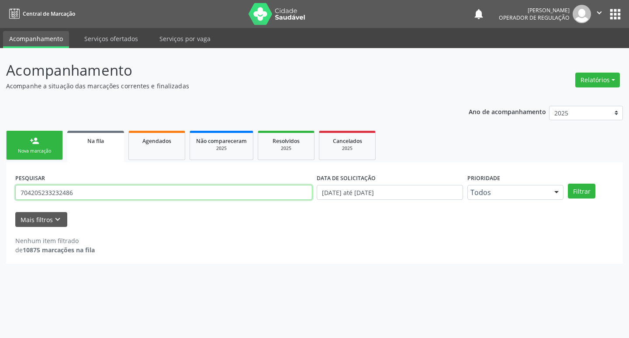
click at [124, 187] on input "704205233232486" at bounding box center [163, 192] width 297 height 15
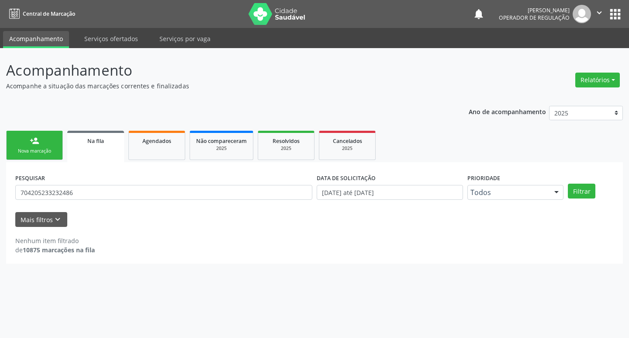
click at [27, 154] on div "Nova marcação" at bounding box center [35, 151] width 44 height 7
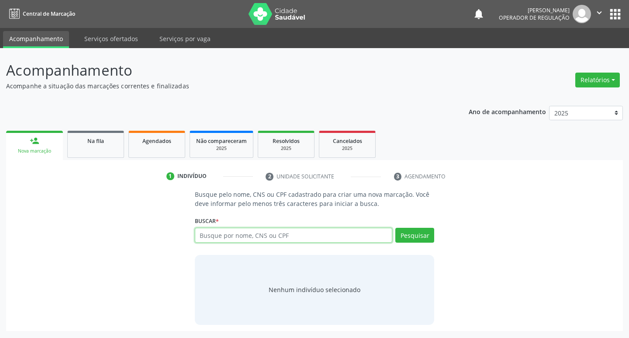
click at [245, 237] on input "text" at bounding box center [294, 235] width 198 height 15
paste input "704205233232486"
type input "704205233232486"
click at [411, 230] on button "Pesquisar" at bounding box center [414, 235] width 39 height 15
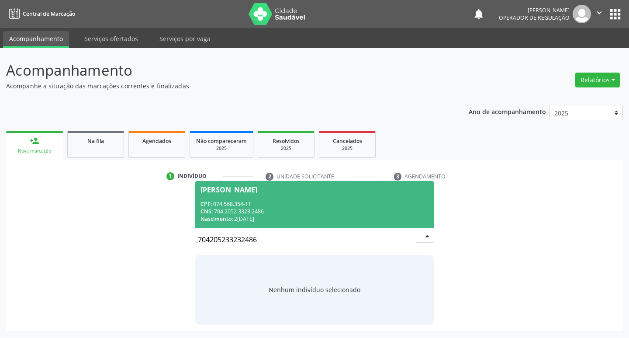
click at [413, 239] on input "704205233232486" at bounding box center [307, 239] width 219 height 17
click at [222, 189] on div "[PERSON_NAME]" at bounding box center [228, 189] width 57 height 7
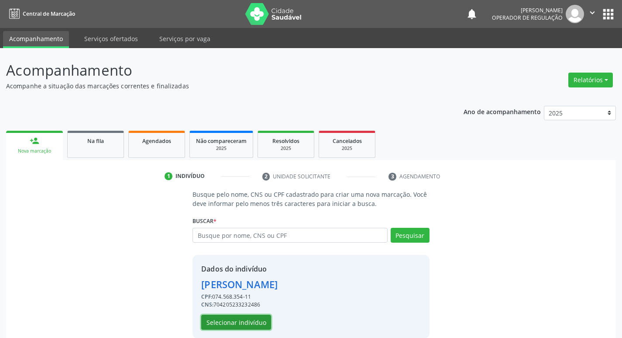
click at [235, 321] on button "Selecionar indivíduo" at bounding box center [236, 321] width 70 height 15
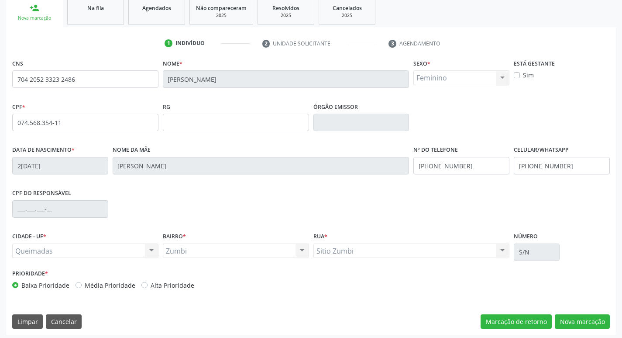
scroll to position [136, 0]
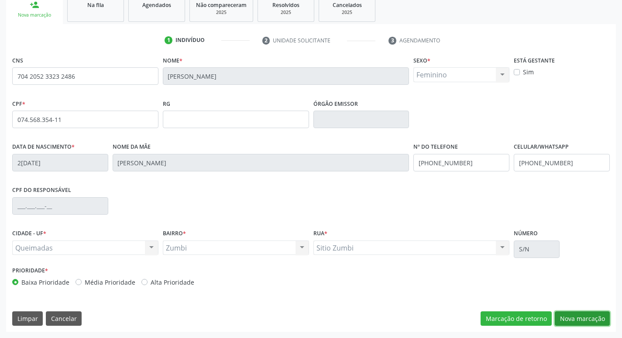
click at [575, 316] on button "Nova marcação" at bounding box center [582, 318] width 55 height 15
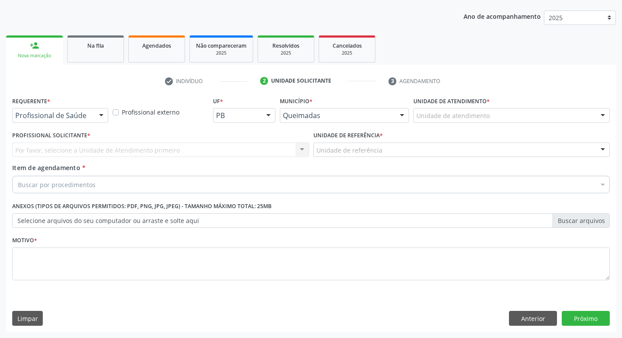
scroll to position [95, 0]
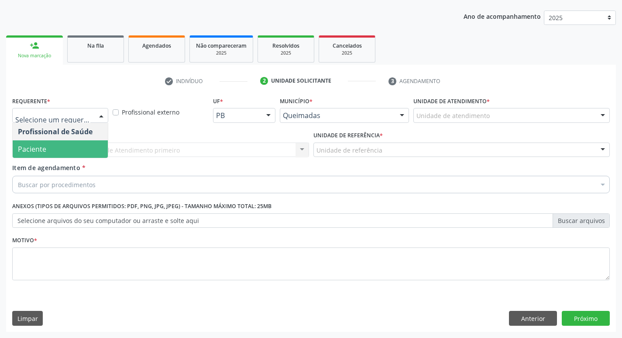
click at [64, 149] on span "Paciente" at bounding box center [60, 148] width 95 height 17
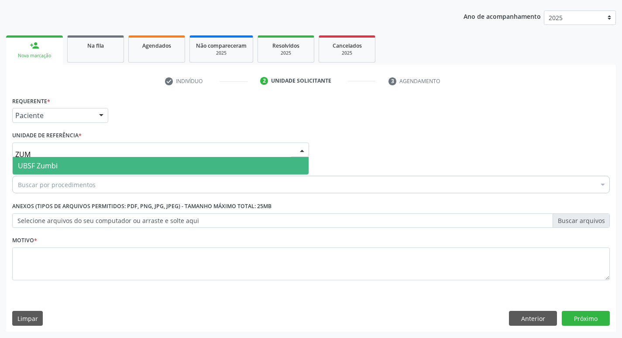
type input "ZUMB"
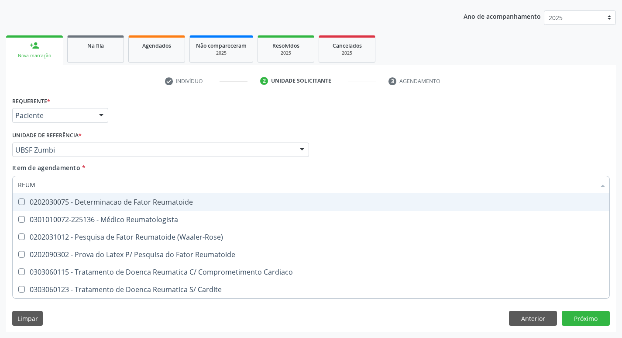
type input "REUMA"
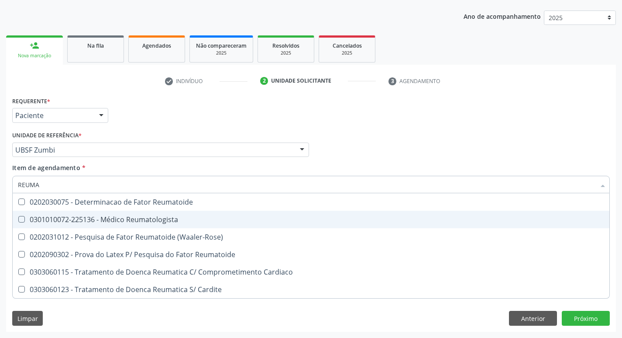
click at [49, 219] on div "0301010072-225136 - Médico Reumatologista" at bounding box center [311, 219] width 587 height 7
checkbox Reumatologista "true"
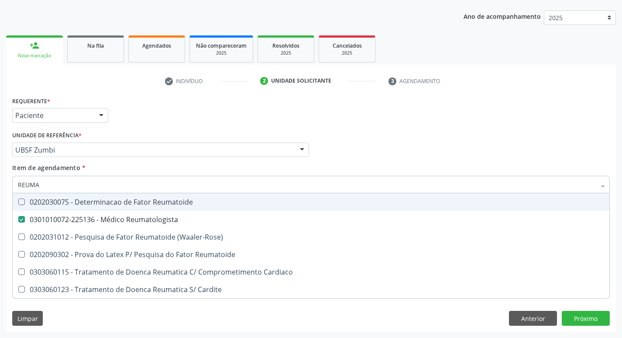
click at [170, 131] on div "Unidade de referência * UBSF Zumbi UBSF Ligeiro II UBSF Saulo Leal [PERSON_NAME…" at bounding box center [160, 143] width 297 height 28
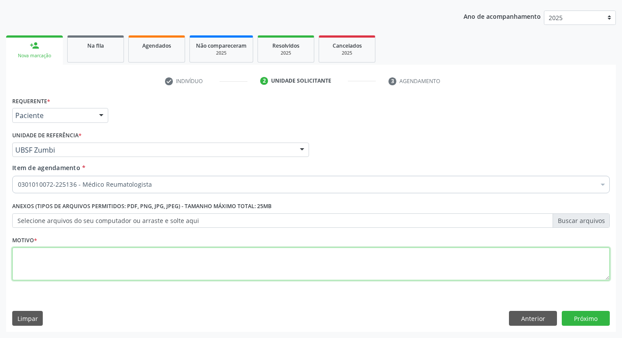
click at [90, 255] on textarea at bounding box center [311, 263] width 598 height 33
type textarea "RETORNO"
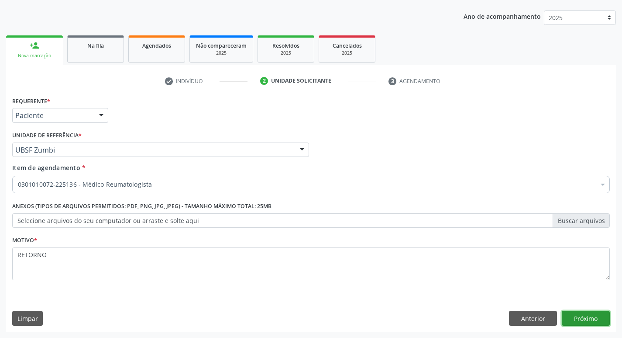
click at [572, 318] on button "Próximo" at bounding box center [586, 318] width 48 height 15
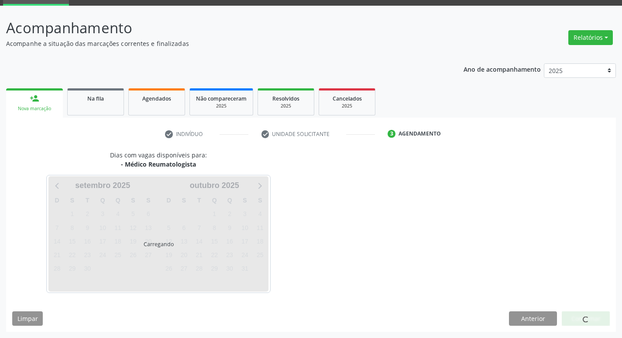
scroll to position [68, 0]
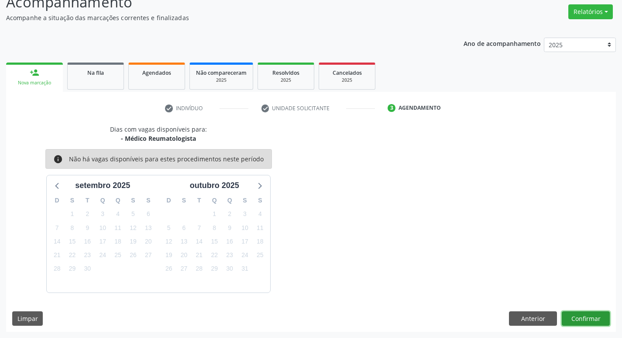
click at [584, 322] on button "Confirmar" at bounding box center [586, 318] width 48 height 15
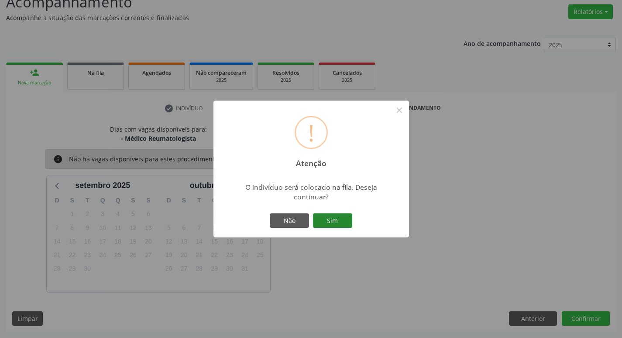
click at [321, 219] on button "Sim" at bounding box center [332, 220] width 39 height 15
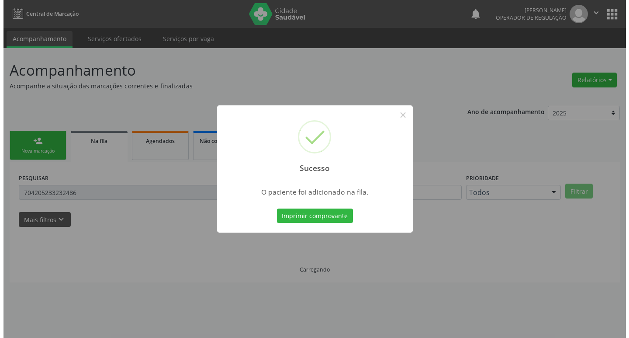
scroll to position [0, 0]
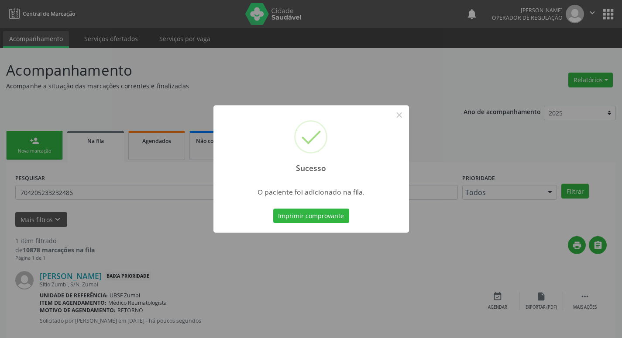
click at [17, 126] on div "Sucesso × O paciente foi adicionado na fila. Imprimir comprovante Cancel" at bounding box center [311, 169] width 622 height 338
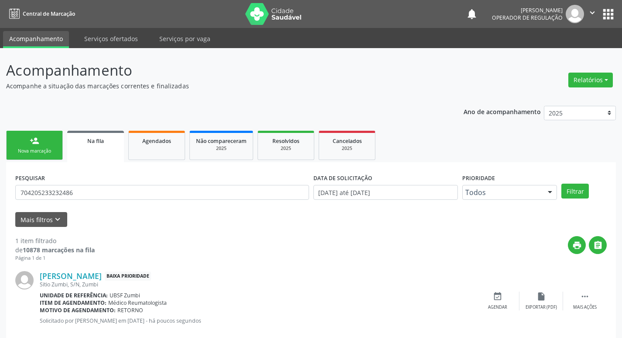
click at [14, 164] on div "PESQUISAR 704205233232486 DATA DE SOLICITAÇÃO [DATE] até [DATE] Prioridade Todo…" at bounding box center [311, 255] width 610 height 186
click at [15, 163] on div "PESQUISAR 704205233232486 DATA DE SOLICITAÇÃO [DATE] até [DATE] Prioridade Todo…" at bounding box center [311, 255] width 610 height 186
drag, startPoint x: 18, startPoint y: 158, endPoint x: 272, endPoint y: 84, distance: 264.4
click at [19, 158] on link "person_add Nova marcação" at bounding box center [34, 145] width 57 height 29
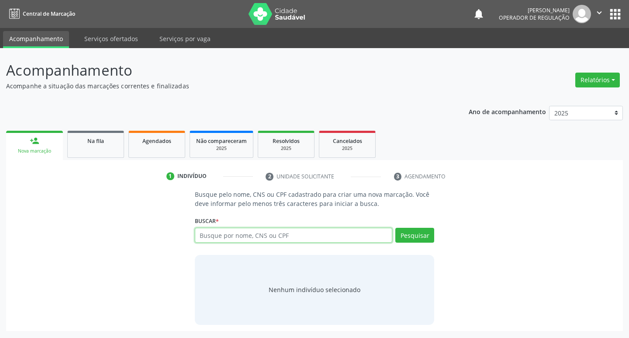
click at [256, 231] on input "text" at bounding box center [294, 235] width 198 height 15
type input "700002637536203"
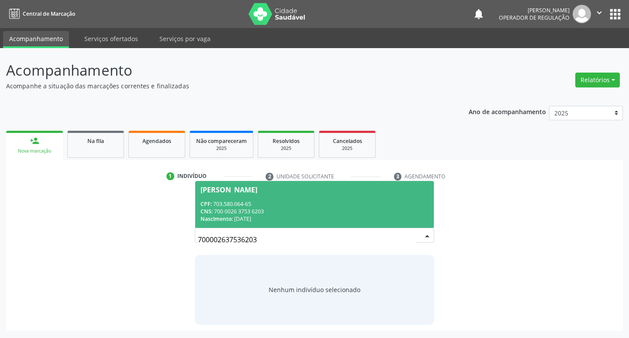
click at [374, 205] on div "CPF: 703.580.064-65" at bounding box center [314, 203] width 228 height 7
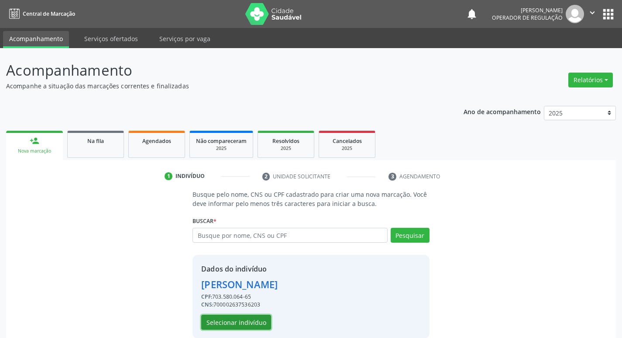
click at [258, 317] on button "Selecionar indivíduo" at bounding box center [236, 321] width 70 height 15
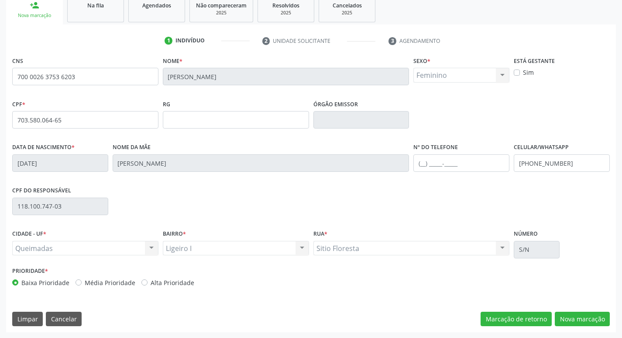
scroll to position [136, 0]
click at [573, 316] on button "Nova marcação" at bounding box center [582, 318] width 55 height 15
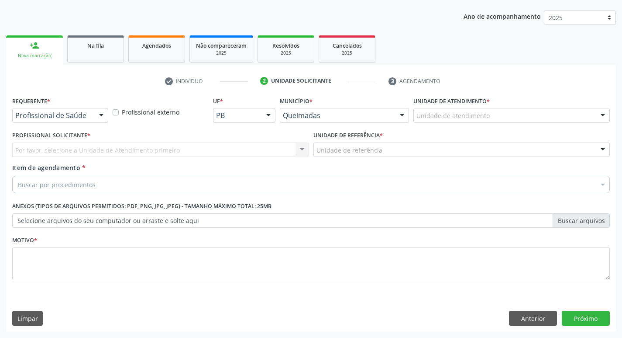
click at [102, 109] on div at bounding box center [101, 115] width 13 height 15
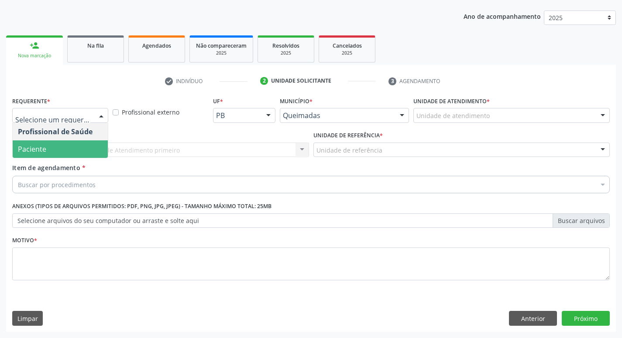
click at [79, 150] on span "Paciente" at bounding box center [60, 148] width 95 height 17
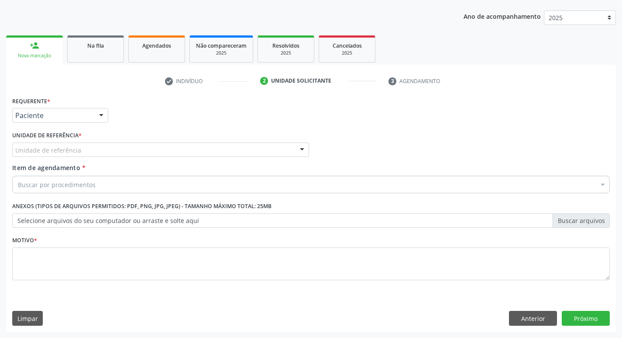
click at [79, 150] on div "Unidade de referência" at bounding box center [160, 149] width 297 height 15
type input "R"
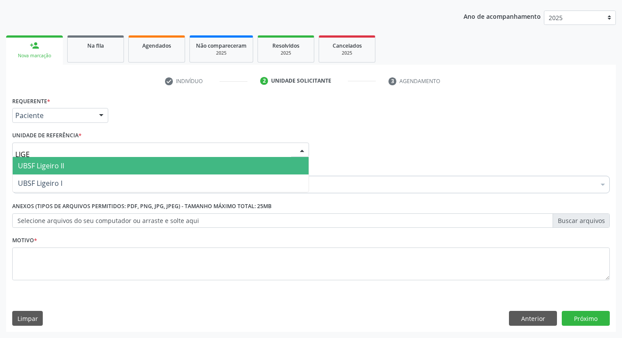
type input "LIGEI"
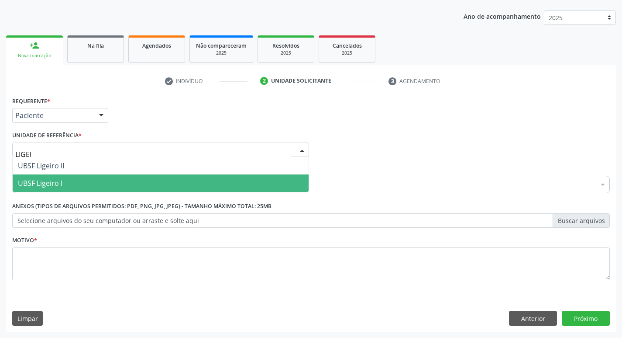
click at [68, 184] on span "UBSF Ligeiro I" at bounding box center [161, 182] width 296 height 17
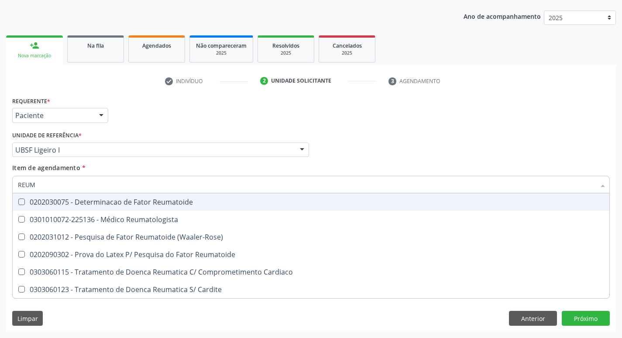
type input "REUMA"
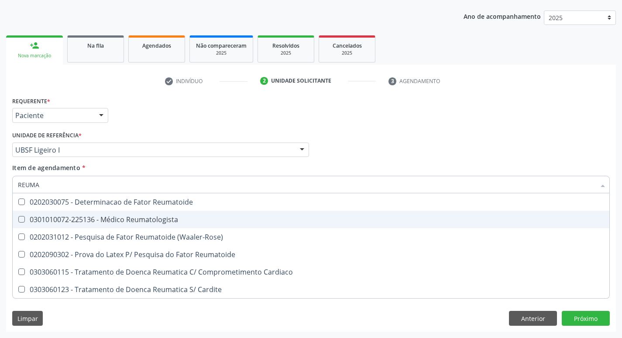
click at [68, 220] on div "0301010072-225136 - Médico Reumatologista" at bounding box center [311, 219] width 587 height 7
checkbox Reumatologista "true"
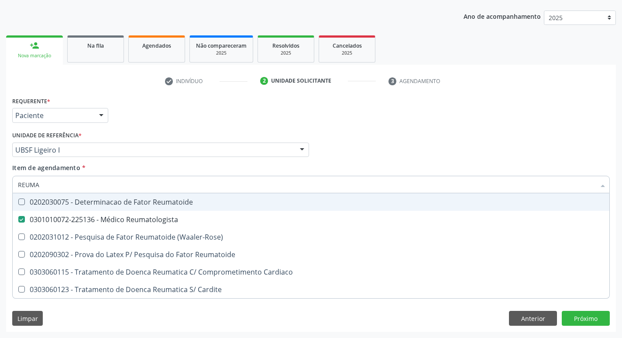
click at [185, 132] on div "Unidade de referência * UBSF Ligeiro I UBSF Ligeiro II UBSF Saulo Leal Ernesto …" at bounding box center [160, 143] width 297 height 28
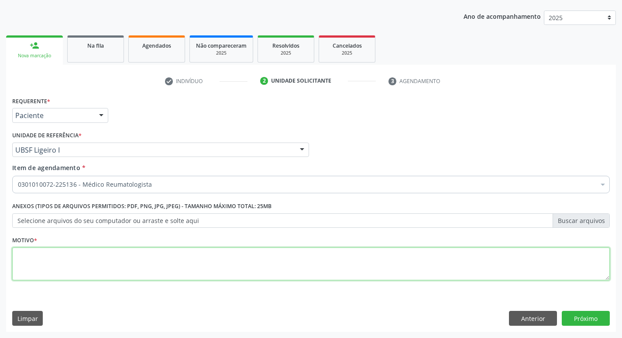
click at [121, 255] on textarea at bounding box center [311, 263] width 598 height 33
type textarea "AVALIAÇÃO"
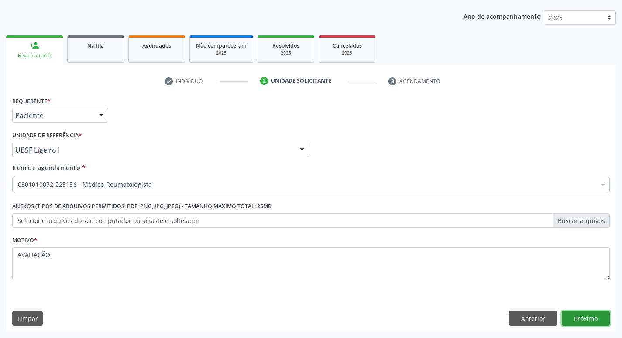
click at [574, 314] on button "Próximo" at bounding box center [586, 318] width 48 height 15
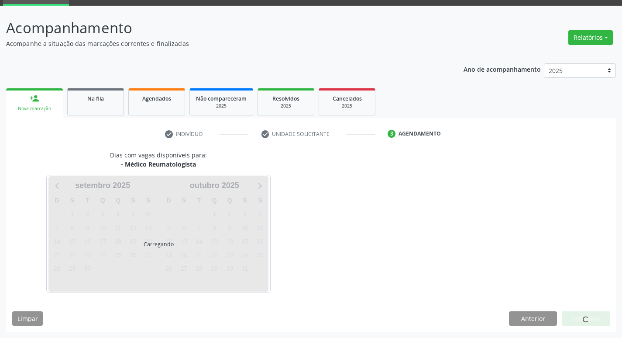
scroll to position [68, 0]
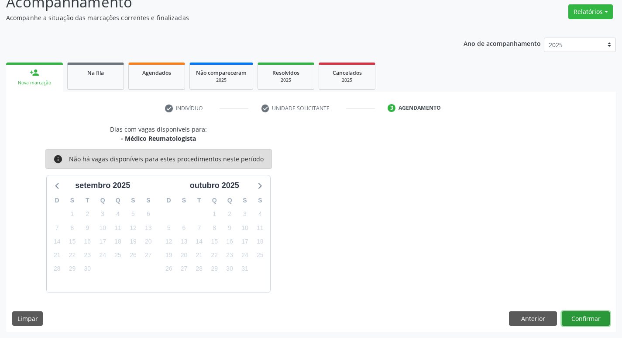
click at [591, 318] on button "Confirmar" at bounding box center [586, 318] width 48 height 15
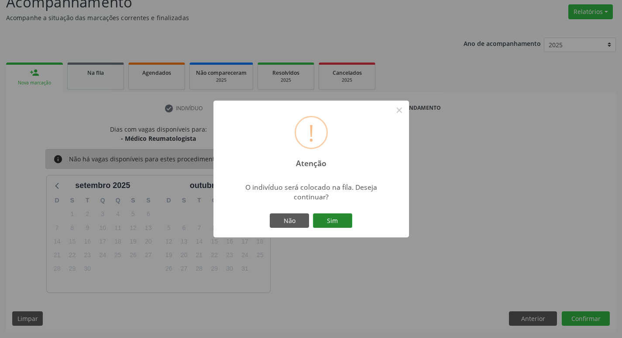
click at [328, 219] on button "Sim" at bounding box center [332, 220] width 39 height 15
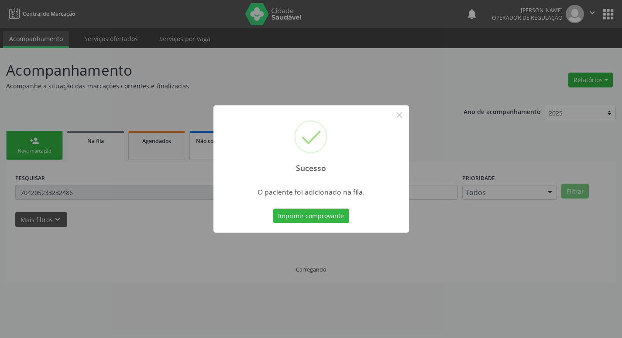
scroll to position [0, 0]
click at [368, 90] on div "Sucesso × O paciente foi adicionado na fila. Imprimir comprovante Cancel" at bounding box center [314, 169] width 629 height 338
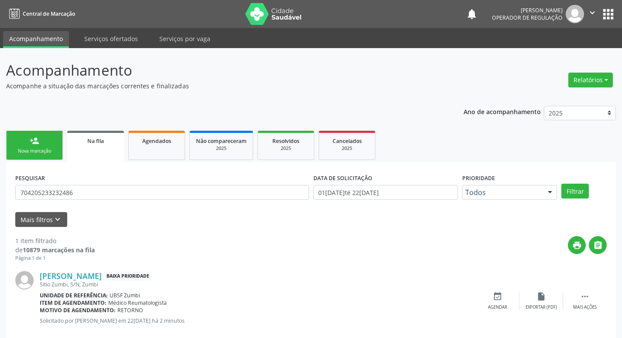
click at [38, 139] on div "person_add" at bounding box center [35, 141] width 10 height 10
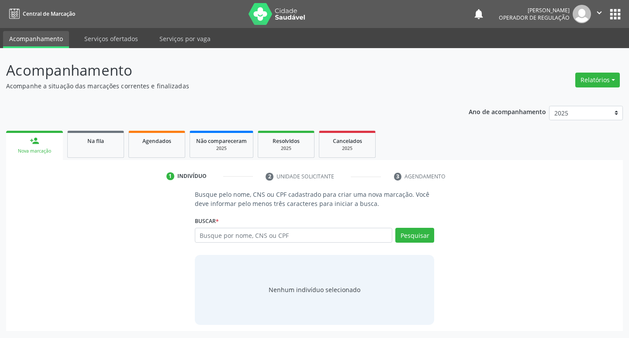
click at [269, 255] on div "Nenhum indivíduo selecionado" at bounding box center [315, 290] width 240 height 70
drag, startPoint x: 276, startPoint y: 249, endPoint x: 290, endPoint y: 244, distance: 14.0
click at [277, 249] on div "Busque pelo nome, CNS ou CPF cadastrado para criar uma nova marcação. Você deve…" at bounding box center [315, 257] width 252 height 135
click at [290, 243] on div "Busque por nome, CNS ou CPF Nenhum resultado encontrado para: " " Digite nome, …" at bounding box center [315, 238] width 240 height 21
click at [325, 232] on input "text" at bounding box center [294, 235] width 198 height 15
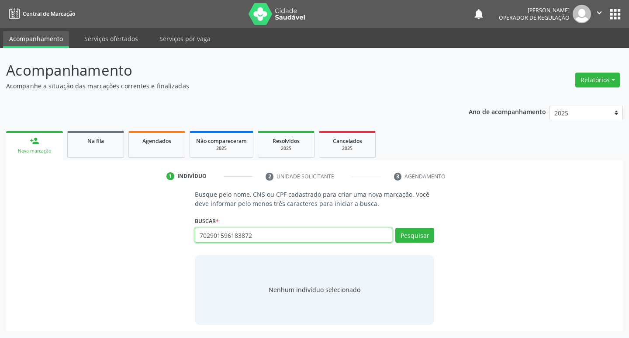
type input "702901596183872"
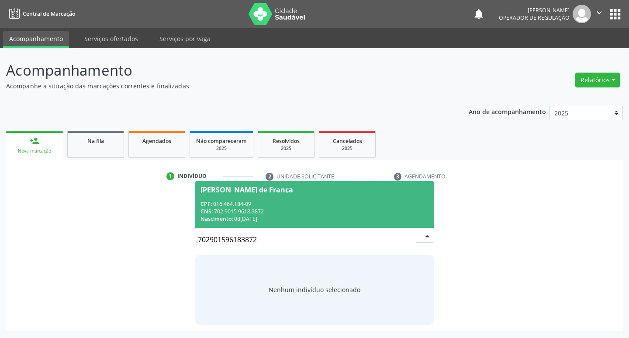
click at [362, 199] on span "Clarice Rosa de França CPF: 016.464.184-09 CNS: 702 9015 9618 3872 Nascimento: …" at bounding box center [314, 204] width 239 height 47
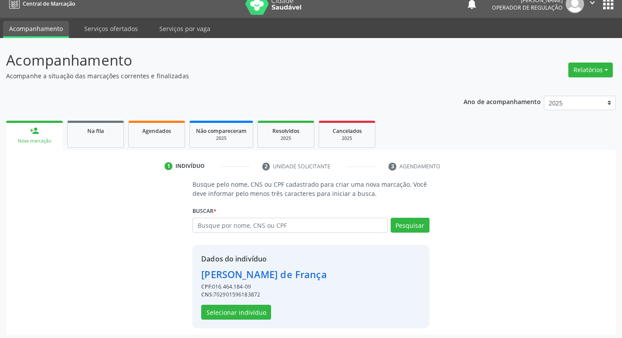
scroll to position [13, 0]
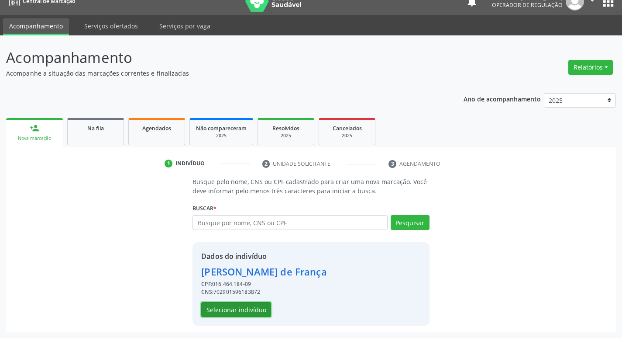
click at [237, 312] on button "Selecionar indivíduo" at bounding box center [236, 309] width 70 height 15
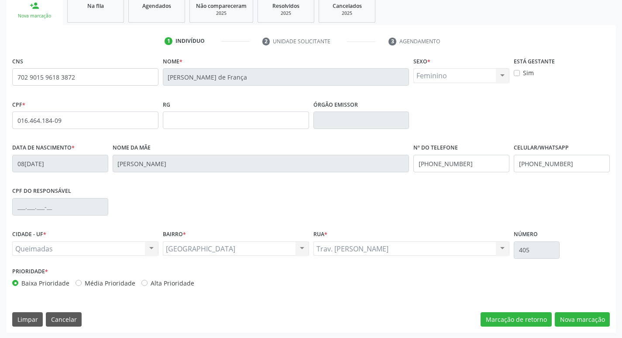
scroll to position [136, 0]
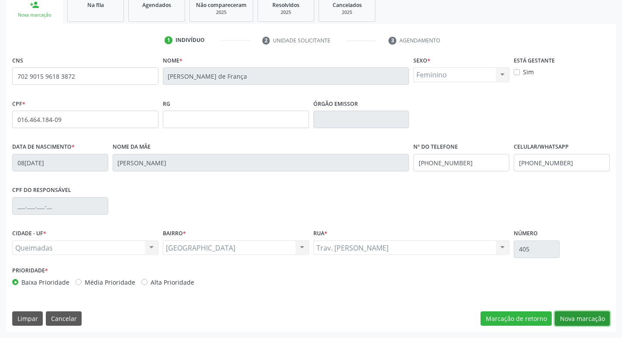
drag, startPoint x: 585, startPoint y: 322, endPoint x: 244, endPoint y: 236, distance: 351.4
click at [585, 321] on button "Nova marcação" at bounding box center [582, 318] width 55 height 15
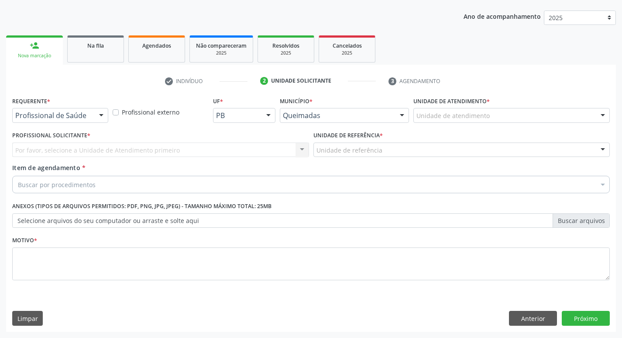
click at [72, 108] on div "Profissional de Saúde" at bounding box center [60, 115] width 96 height 15
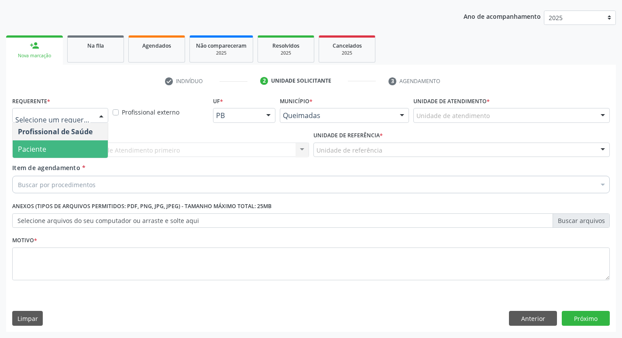
click at [53, 143] on span "Paciente" at bounding box center [60, 148] width 95 height 17
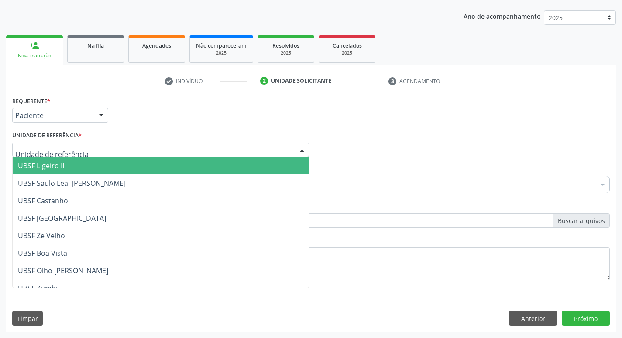
click at [53, 143] on div at bounding box center [160, 149] width 297 height 15
type input "SA"
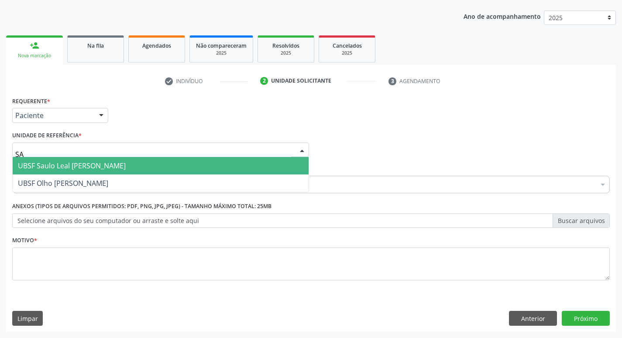
click at [49, 165] on span "UBSF Saulo Leal [PERSON_NAME]" at bounding box center [72, 166] width 108 height 10
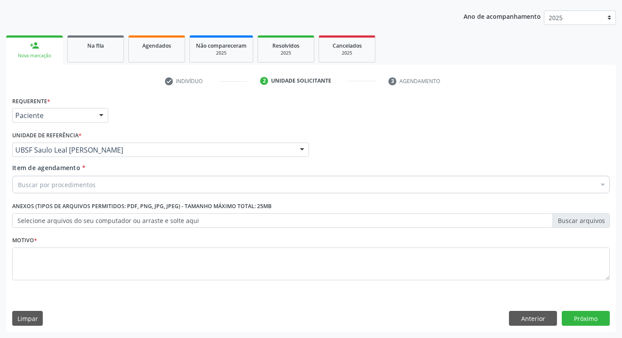
click at [49, 190] on div "Buscar por procedimentos" at bounding box center [311, 184] width 598 height 17
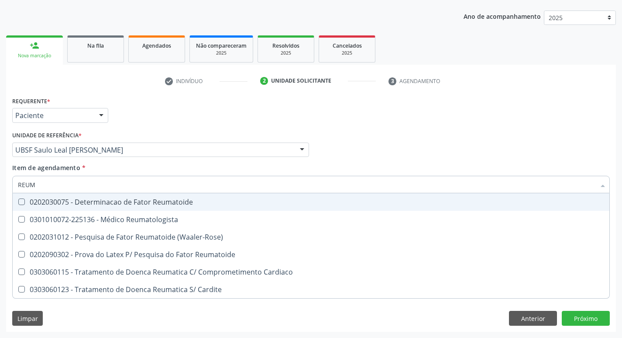
type input "REUMA"
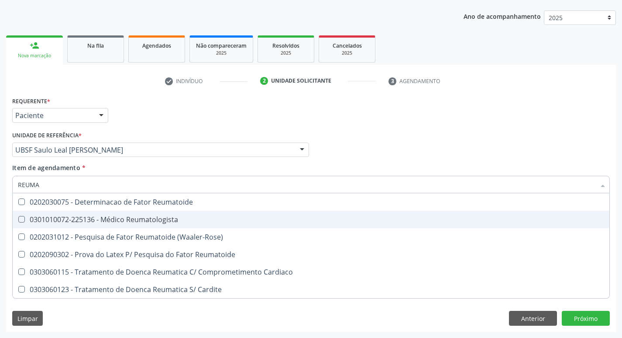
click at [48, 220] on div "0301010072-225136 - Médico Reumatologista" at bounding box center [311, 219] width 587 height 7
checkbox Reumatologista "true"
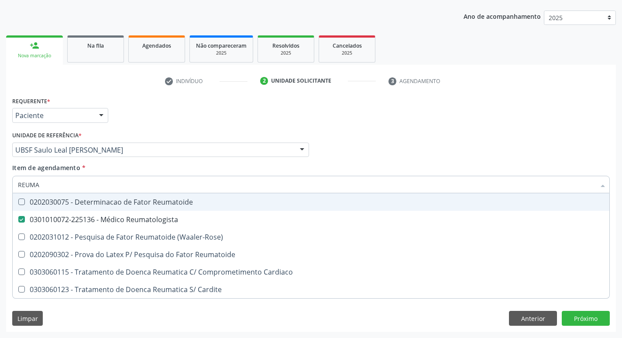
click at [140, 127] on div "Requerente * Paciente Profissional de Saúde Paciente Nenhum resultado encontrad…" at bounding box center [311, 111] width 602 height 34
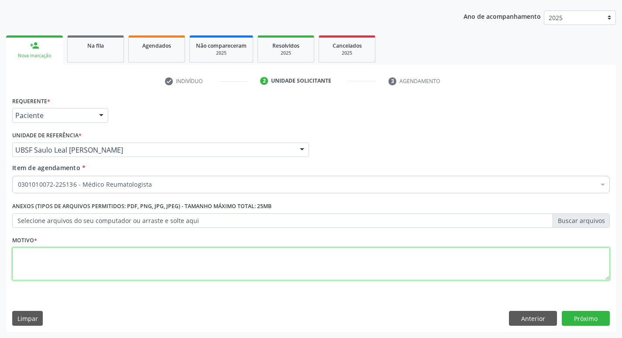
click at [98, 250] on textarea at bounding box center [311, 263] width 598 height 33
type textarea "OSTEOPENIA E ARTRALGIA EM PACIENTE COM COMORBIDADES"
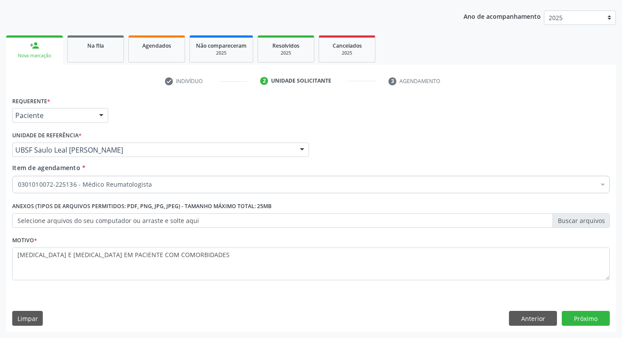
click at [569, 310] on div "Requerente * Paciente Profissional de Saúde Paciente Nenhum resultado encontrad…" at bounding box center [311, 212] width 610 height 237
click at [570, 315] on button "Próximo" at bounding box center [586, 318] width 48 height 15
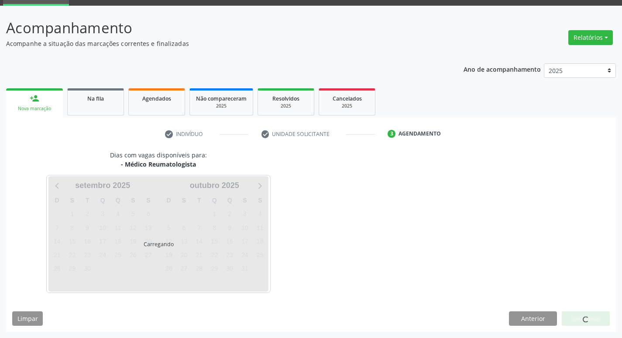
scroll to position [68, 0]
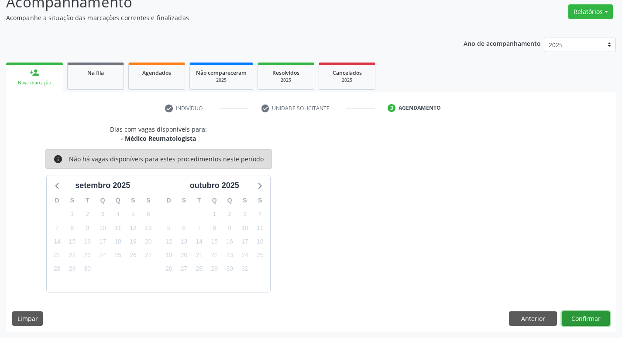
click at [572, 317] on button "Confirmar" at bounding box center [586, 318] width 48 height 15
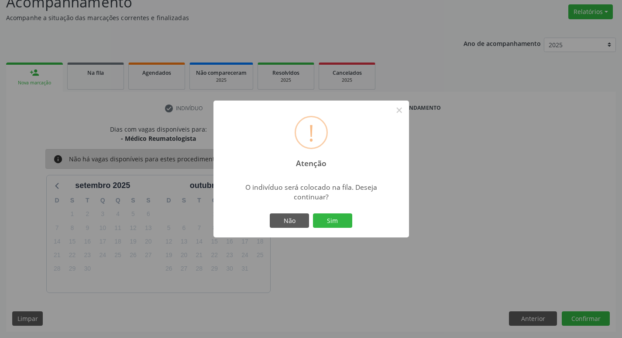
click at [339, 211] on div "Não Sim" at bounding box center [311, 220] width 86 height 18
click at [339, 228] on button "Sim" at bounding box center [332, 220] width 39 height 15
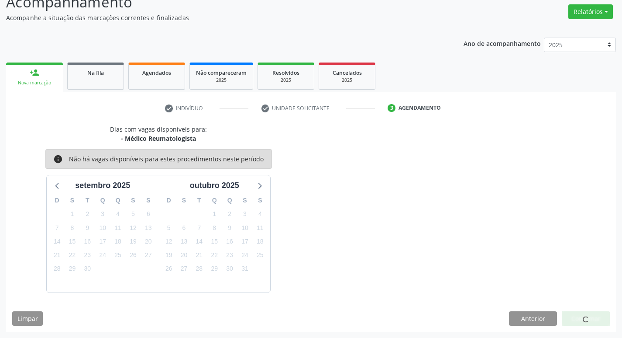
scroll to position [0, 0]
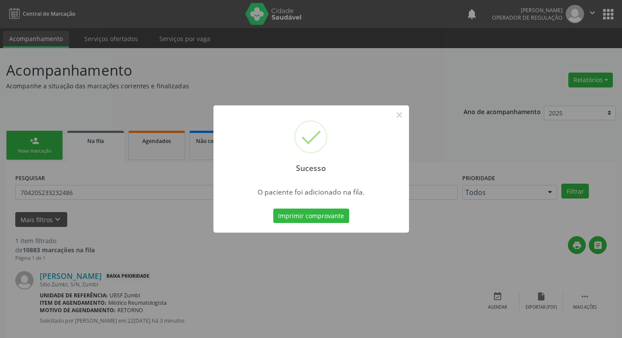
click at [65, 84] on div "Sucesso × O paciente foi adicionado na fila. Imprimir comprovante Cancel" at bounding box center [311, 169] width 622 height 338
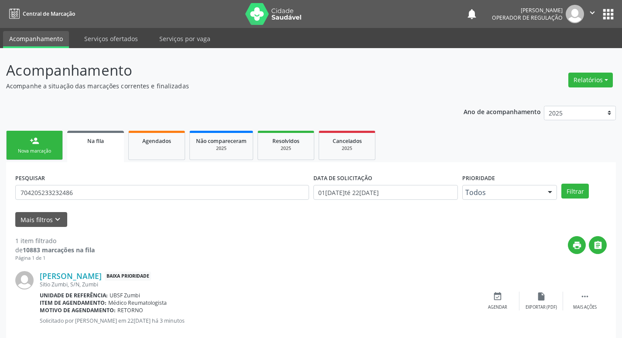
click at [53, 132] on link "person_add Nova marcação" at bounding box center [34, 145] width 57 height 29
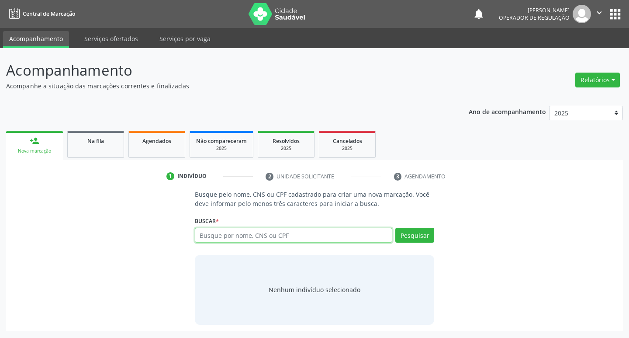
click at [238, 232] on input "text" at bounding box center [294, 235] width 198 height 15
type input "708402757148768"
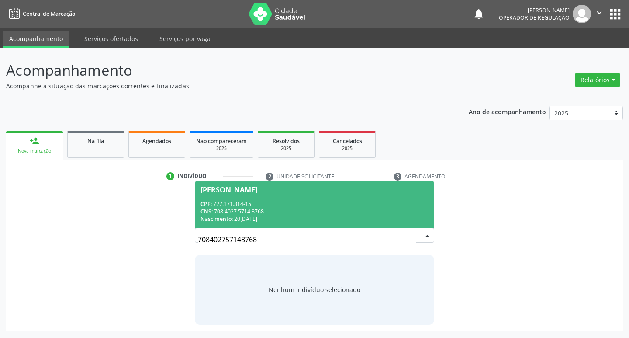
click at [428, 233] on div "708402757148768 Josane Cristina Barbosa da Silva CPF: 727.171.814-15 CNS: 708 4…" at bounding box center [315, 238] width 240 height 21
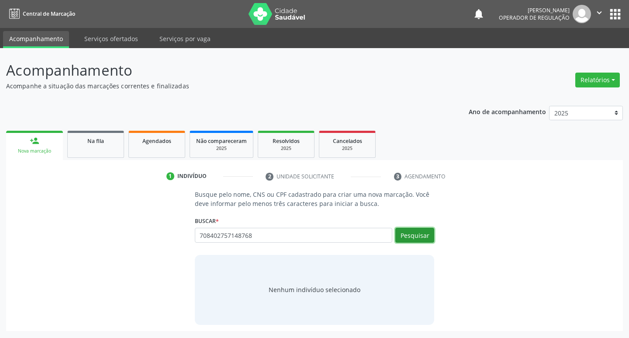
click at [428, 233] on button "Pesquisar" at bounding box center [414, 235] width 39 height 15
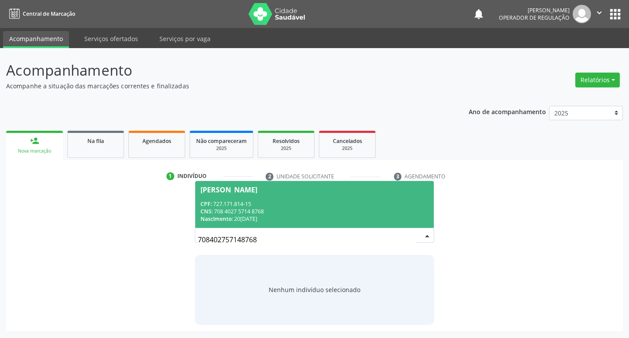
click at [306, 193] on span "Josane Cristina Barbosa da Silva CPF: 727.171.814-15 CNS: 708 4027 5714 8768 Na…" at bounding box center [314, 204] width 239 height 47
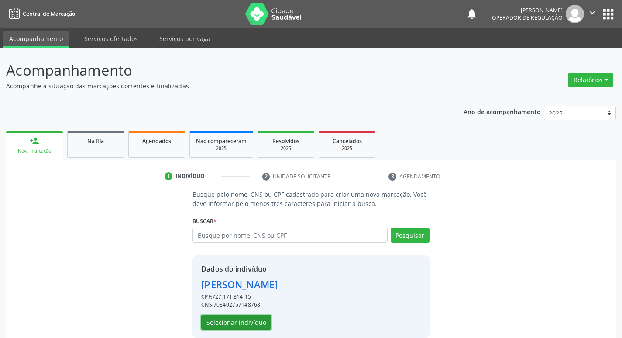
click at [243, 328] on button "Selecionar indivíduo" at bounding box center [236, 321] width 70 height 15
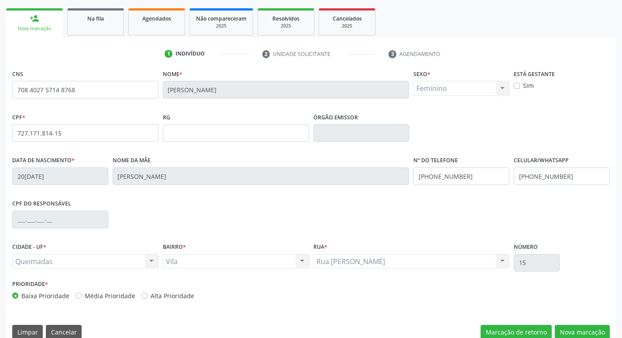
scroll to position [136, 0]
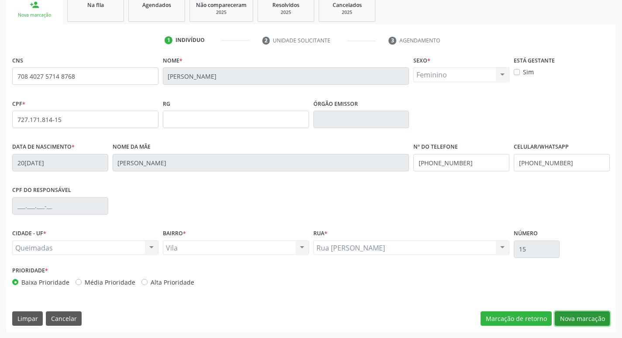
click at [581, 321] on button "Nova marcação" at bounding box center [582, 318] width 55 height 15
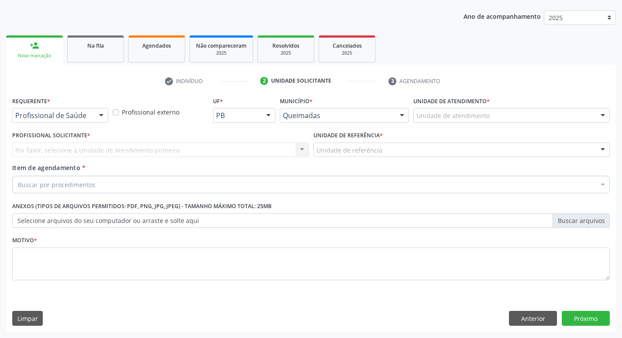
scroll to position [95, 0]
click at [91, 115] on div "Profissional de Saúde" at bounding box center [60, 115] width 96 height 15
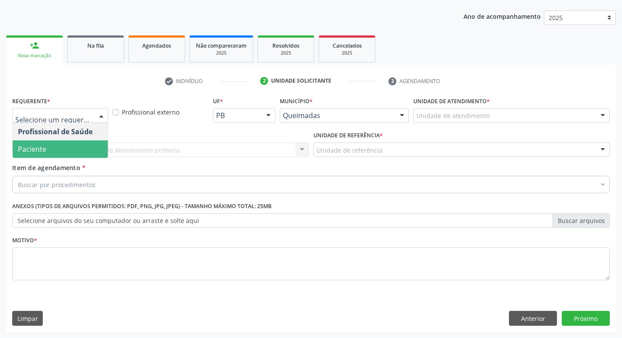
click at [84, 145] on span "Paciente" at bounding box center [60, 148] width 95 height 17
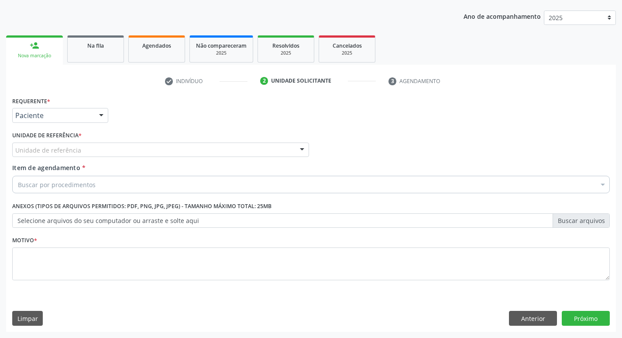
click at [85, 142] on div "Unidade de referência" at bounding box center [160, 149] width 297 height 15
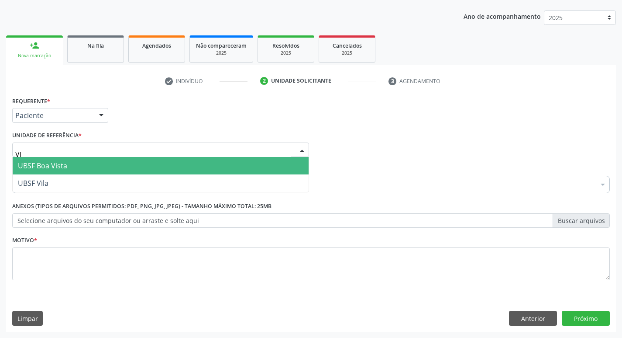
type input "VIL"
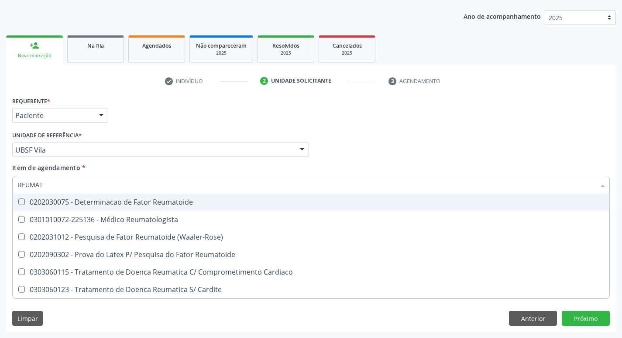
type input "REUMATO"
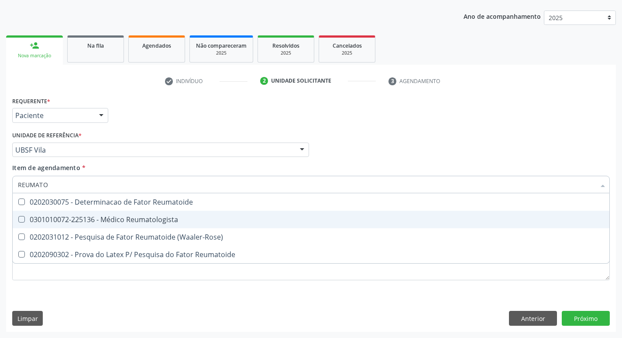
click at [67, 223] on div "0301010072-225136 - Médico Reumatologista" at bounding box center [311, 219] width 587 height 7
checkbox Reumatologista "true"
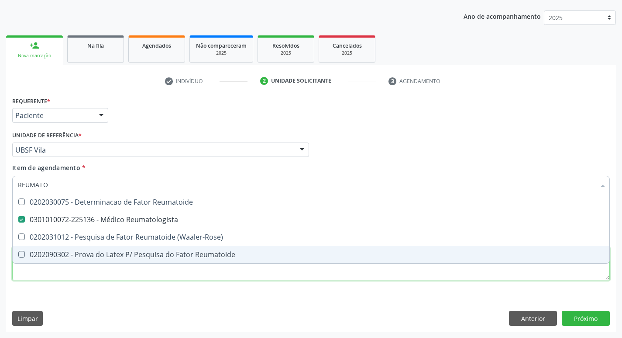
click at [60, 275] on div "Requerente * Paciente Profissional de Saúde Paciente Nenhum resultado encontrad…" at bounding box center [311, 193] width 598 height 198
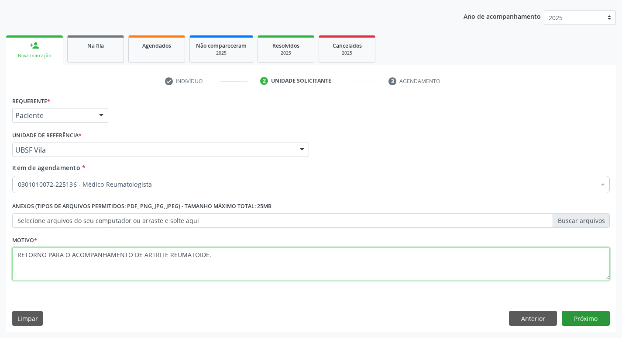
type textarea "RETORNO PARA O ACOMPANHAMENTO DE ARTRITE REUMATOIDE."
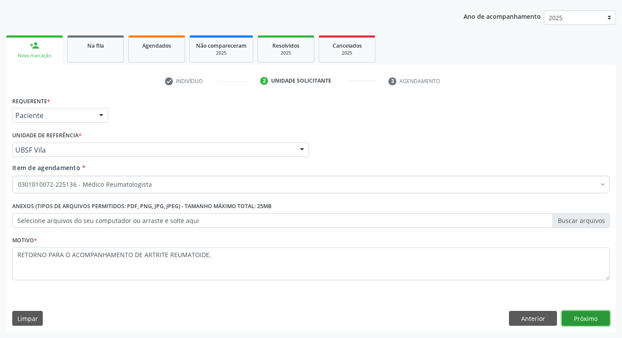
click at [584, 321] on button "Próximo" at bounding box center [586, 318] width 48 height 15
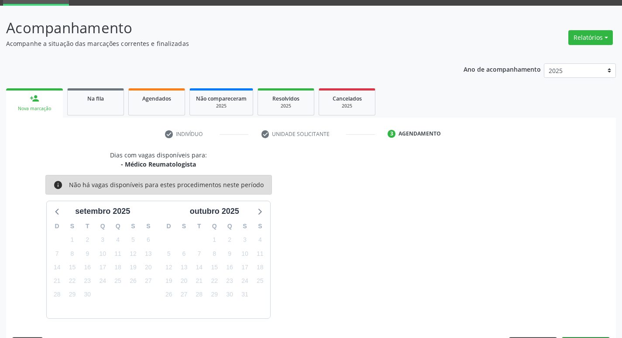
scroll to position [68, 0]
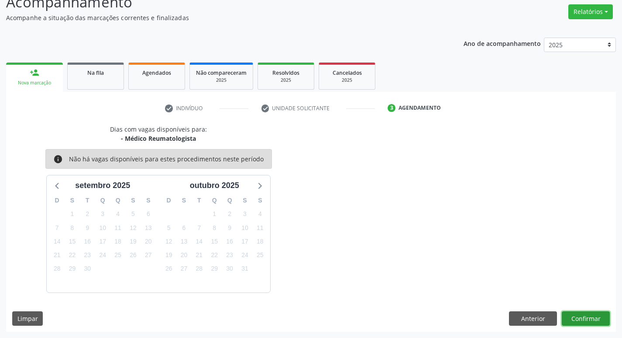
click at [579, 312] on button "Confirmar" at bounding box center [586, 318] width 48 height 15
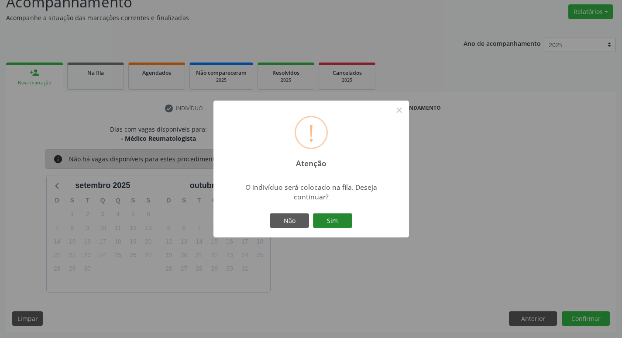
click at [328, 215] on button "Sim" at bounding box center [332, 220] width 39 height 15
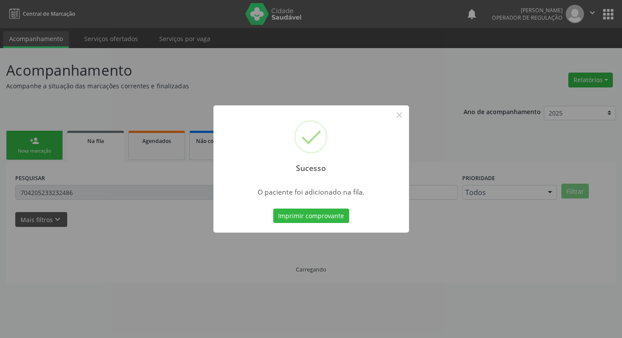
scroll to position [0, 0]
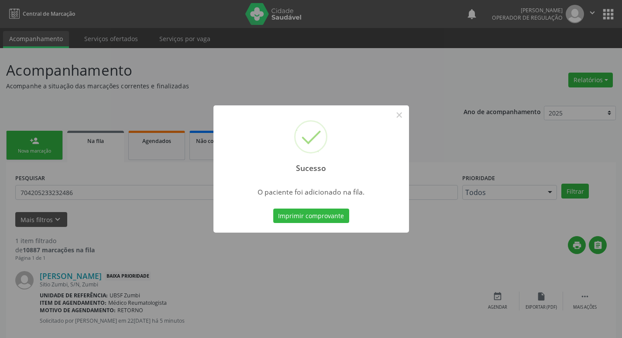
click at [343, 77] on div "Sucesso × O paciente foi adicionado na fila. Imprimir comprovante Cancel" at bounding box center [311, 169] width 622 height 338
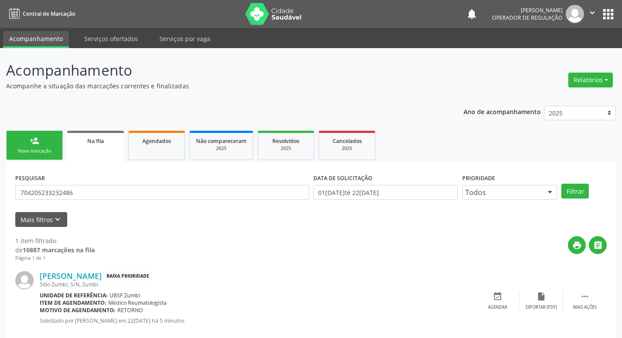
click at [211, 238] on div "print " at bounding box center [351, 249] width 512 height 26
click at [32, 148] on div "Nova marcação" at bounding box center [35, 151] width 44 height 7
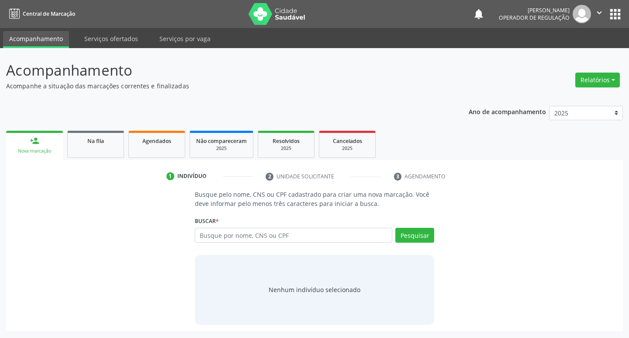
click at [287, 248] on div "Busque por nome, CNS ou CPF Nenhum resultado encontrado para: " " Digite nome, …" at bounding box center [315, 238] width 240 height 21
click at [291, 238] on input "text" at bounding box center [294, 235] width 198 height 15
type input "14636415400"
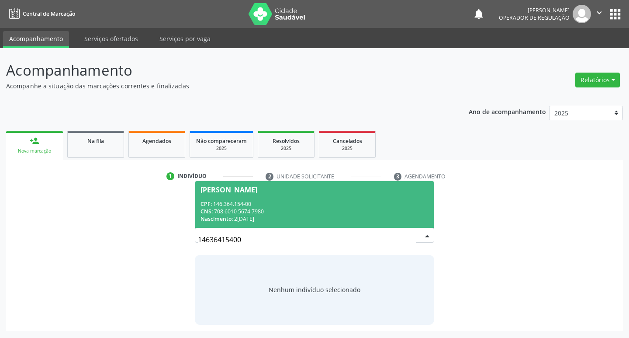
drag, startPoint x: 211, startPoint y: 233, endPoint x: 216, endPoint y: 233, distance: 4.8
click at [244, 203] on div "CPF: 146.364.154-00" at bounding box center [314, 203] width 228 height 7
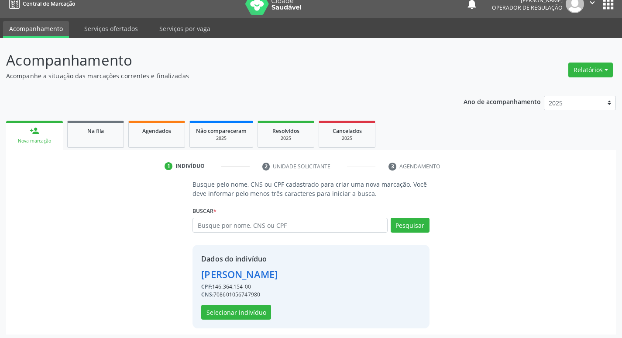
scroll to position [13, 0]
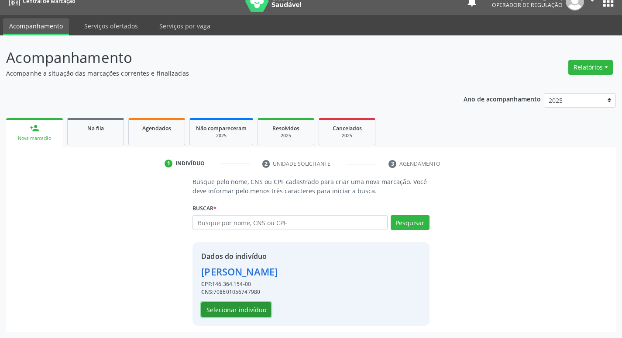
click at [251, 315] on button "Selecionar indivíduo" at bounding box center [236, 309] width 70 height 15
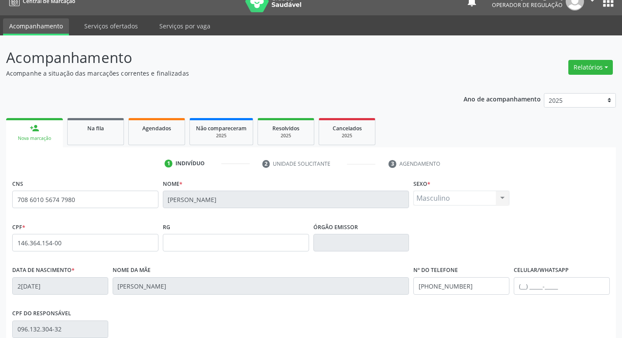
scroll to position [136, 0]
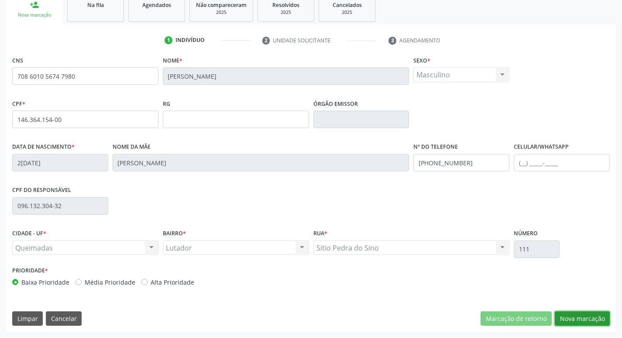
click at [569, 314] on button "Nova marcação" at bounding box center [582, 318] width 55 height 15
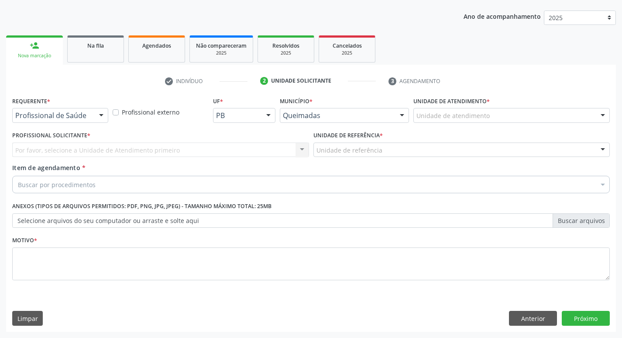
scroll to position [95, 0]
click at [38, 107] on label "Requerente *" at bounding box center [31, 101] width 38 height 14
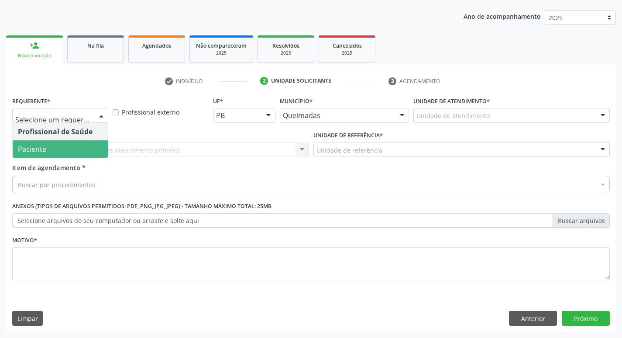
click at [25, 146] on span "Paciente" at bounding box center [32, 149] width 28 height 10
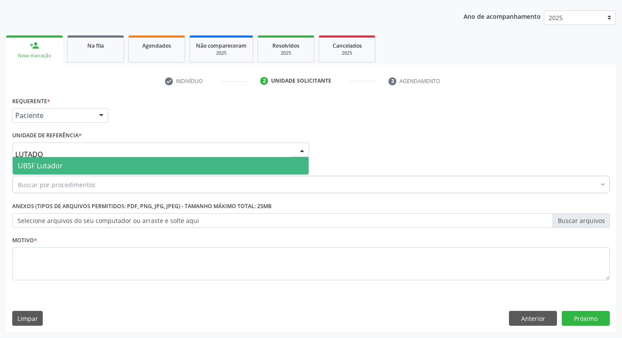
type input "LUTADOR"
click at [28, 158] on span "UBSF Lutador" at bounding box center [161, 165] width 296 height 17
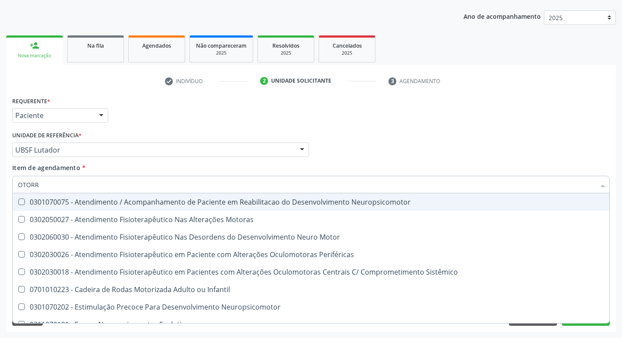
type input "OTORRI"
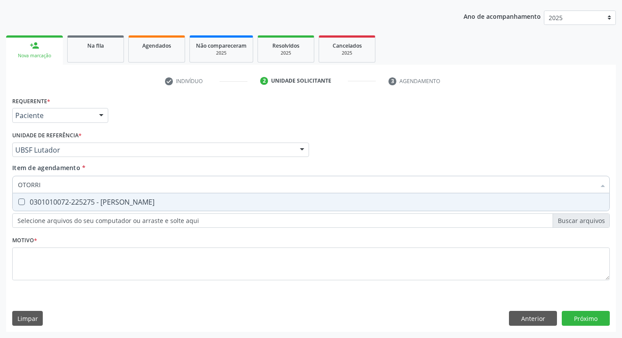
click at [97, 204] on div "0301010072-225275 - Médico Otorrinolaringologista" at bounding box center [311, 201] width 587 height 7
checkbox Otorrinolaringologista "true"
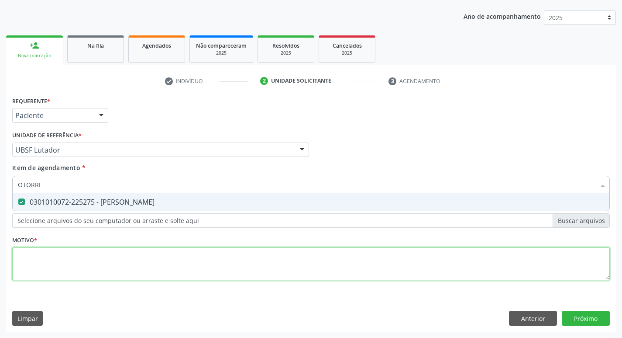
click at [75, 258] on div "Requerente * Paciente Profissional de Saúde Paciente Nenhum resultado encontrad…" at bounding box center [311, 193] width 598 height 198
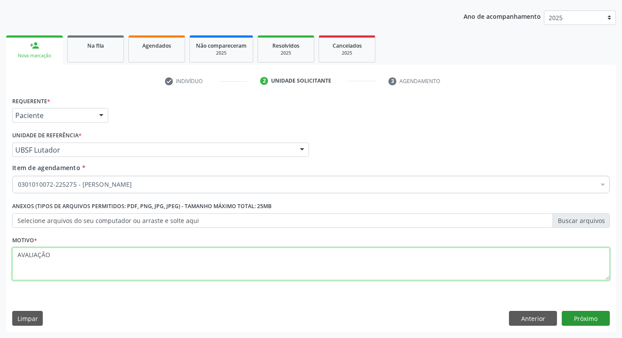
type textarea "AVALIAÇÃO"
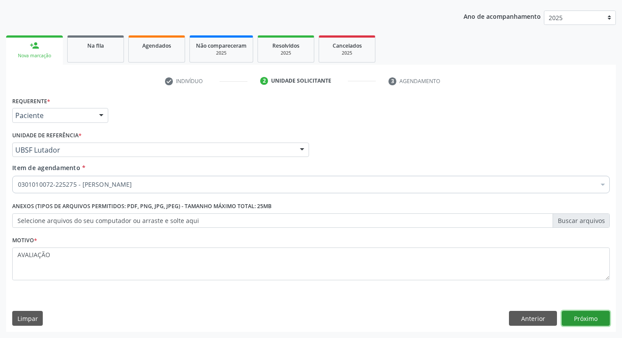
click at [584, 318] on button "Próximo" at bounding box center [586, 318] width 48 height 15
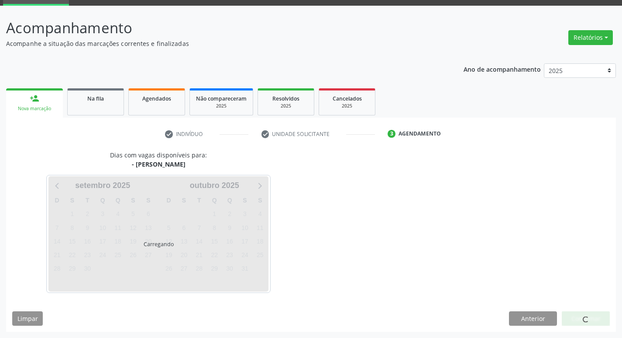
scroll to position [68, 0]
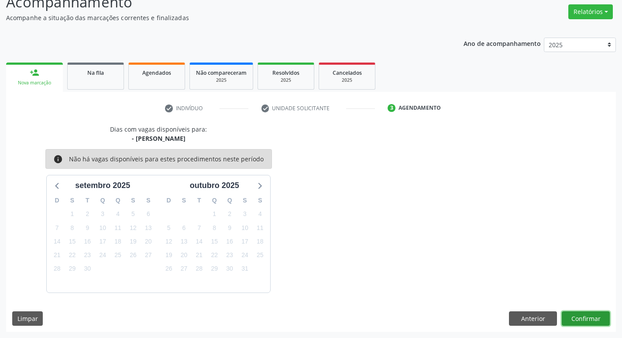
click at [587, 317] on button "Confirmar" at bounding box center [586, 318] width 48 height 15
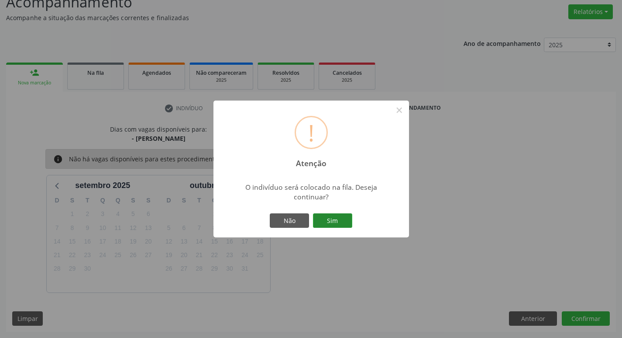
click at [328, 222] on button "Sim" at bounding box center [332, 220] width 39 height 15
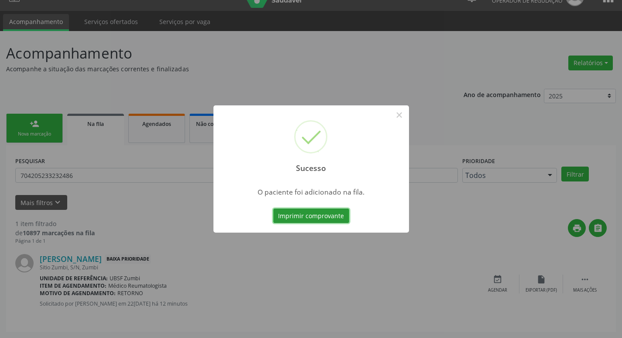
scroll to position [0, 0]
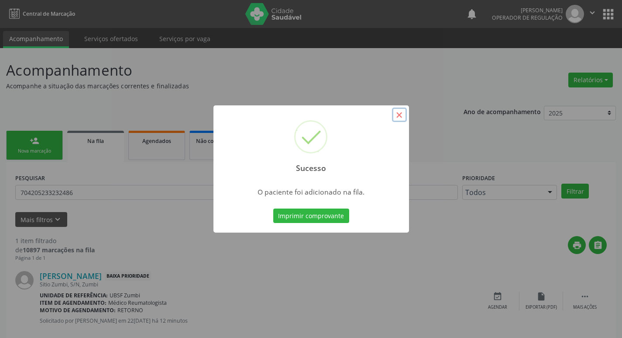
click at [399, 118] on button "×" at bounding box center [399, 114] width 15 height 15
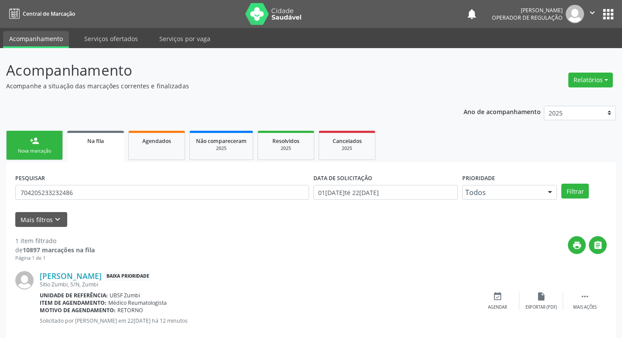
click at [41, 135] on link "person_add Nova marcação" at bounding box center [34, 145] width 57 height 29
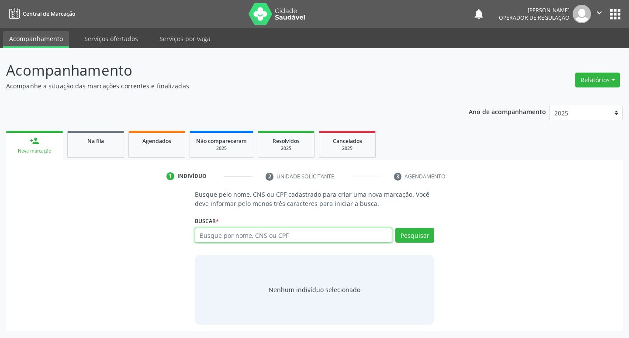
click at [242, 236] on input "text" at bounding box center [294, 235] width 198 height 15
type input "703407625167300"
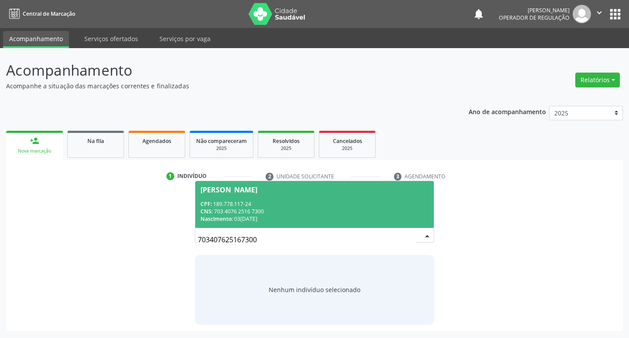
click at [261, 216] on div "Nascimento: 03/12/2014" at bounding box center [314, 218] width 228 height 7
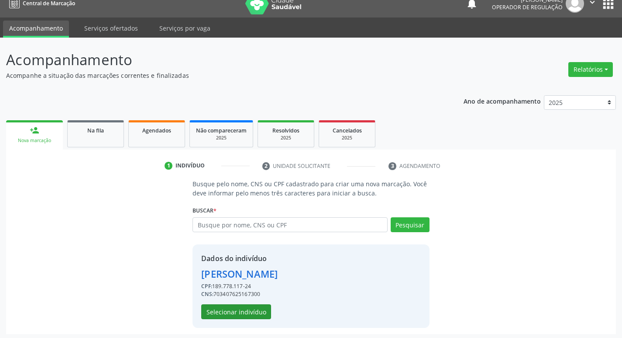
scroll to position [13, 0]
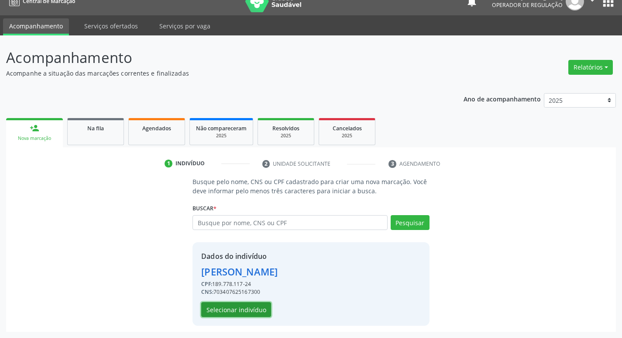
click at [252, 313] on button "Selecionar indivíduo" at bounding box center [236, 309] width 70 height 15
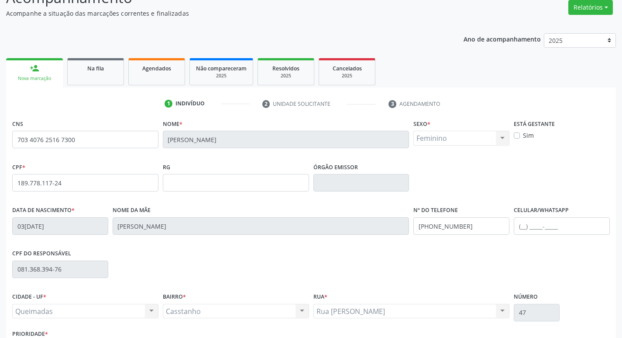
scroll to position [136, 0]
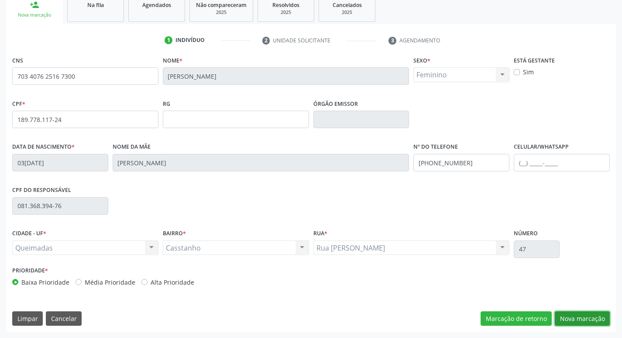
click at [583, 316] on button "Nova marcação" at bounding box center [582, 318] width 55 height 15
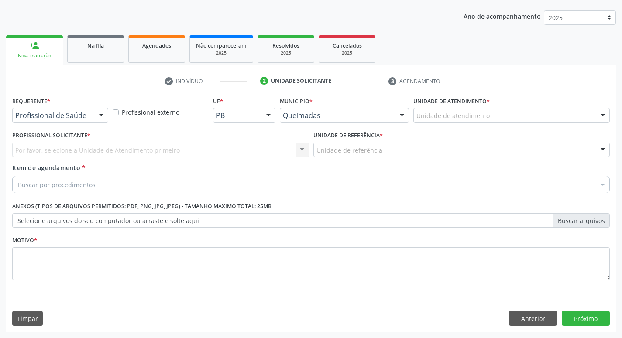
scroll to position [95, 0]
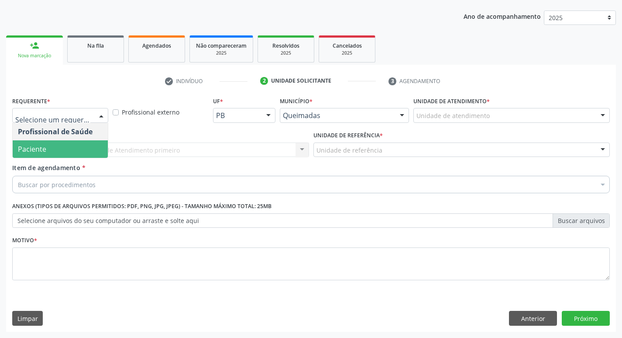
click at [44, 150] on span "Paciente" at bounding box center [32, 149] width 28 height 10
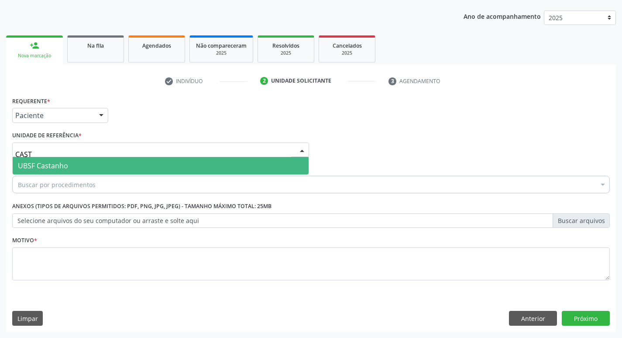
type input "CASTA"
click at [55, 161] on span "UBSF Castanho" at bounding box center [43, 166] width 50 height 10
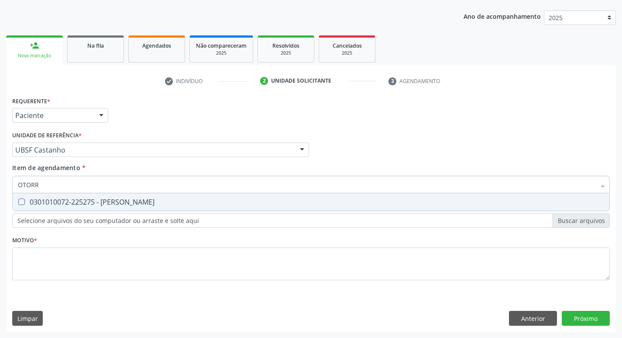
type input "OTORRI"
click at [59, 198] on div "0301010072-225275 - Médico Otorrinolaringologista" at bounding box center [311, 201] width 587 height 7
checkbox Otorrinolaringologista "true"
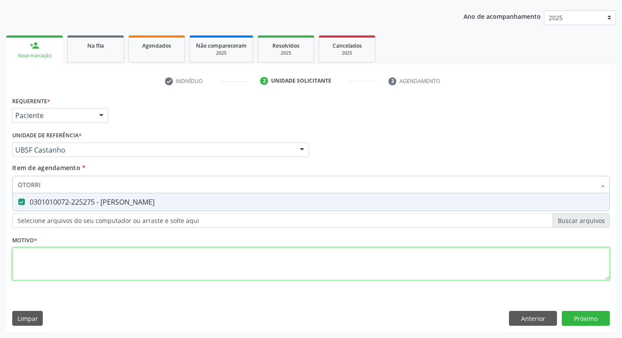
click at [31, 258] on div "Requerente * Paciente Profissional de Saúde Paciente Nenhum resultado encontrad…" at bounding box center [311, 193] width 598 height 198
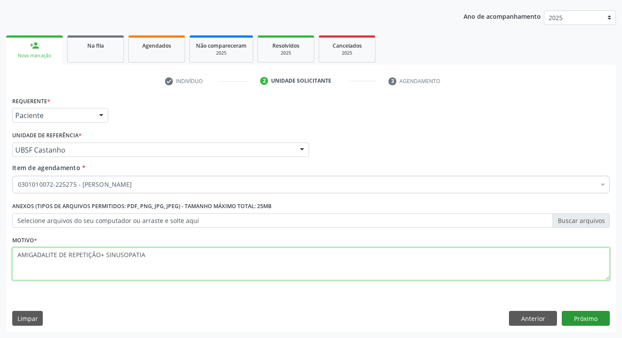
type textarea "AMIGADALITE DE REPETIÇÃO+ SINUSOPATIA"
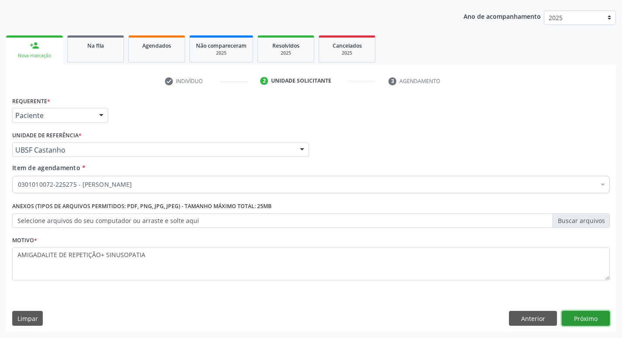
click at [587, 314] on button "Próximo" at bounding box center [586, 318] width 48 height 15
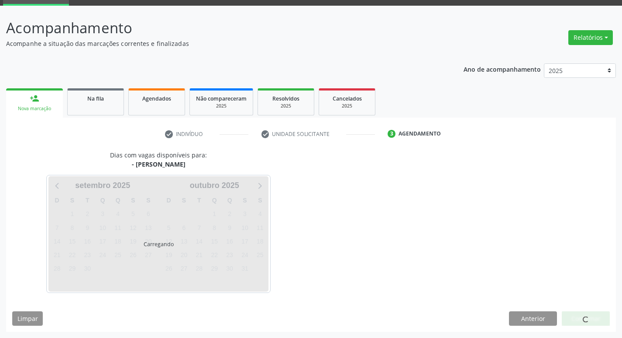
scroll to position [68, 0]
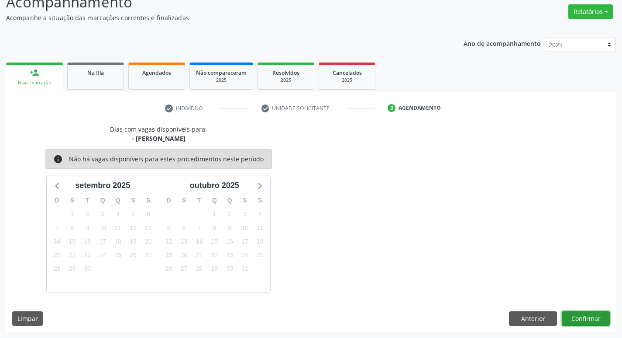
click at [587, 311] on button "Confirmar" at bounding box center [586, 318] width 48 height 15
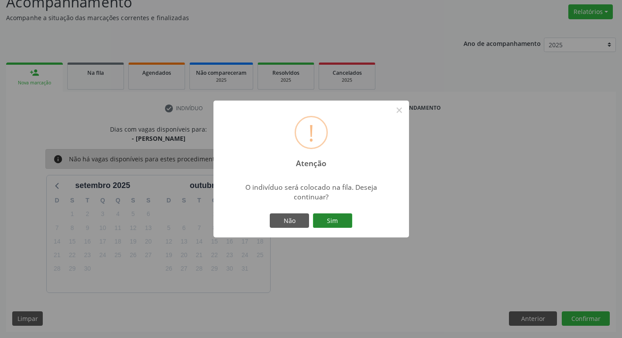
click at [337, 219] on button "Sim" at bounding box center [332, 220] width 39 height 15
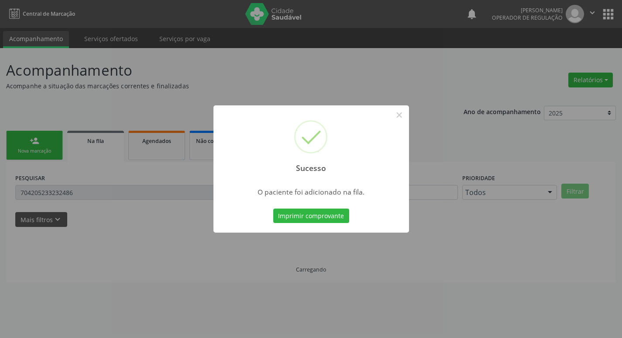
scroll to position [0, 0]
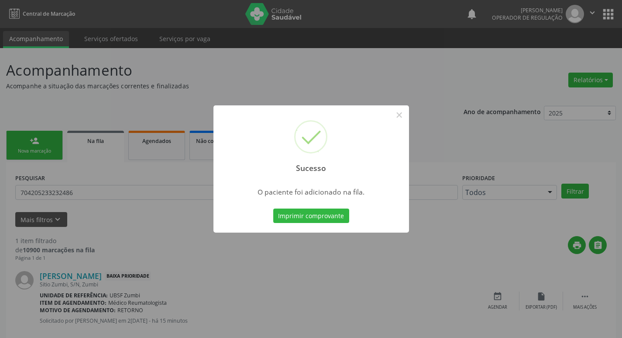
click at [78, 95] on div "Sucesso × O paciente foi adicionado na fila. Imprimir comprovante Cancel" at bounding box center [311, 169] width 622 height 338
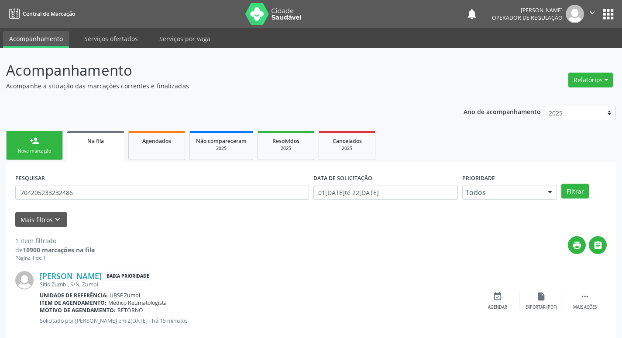
click at [48, 149] on div "Nova marcação" at bounding box center [35, 151] width 44 height 7
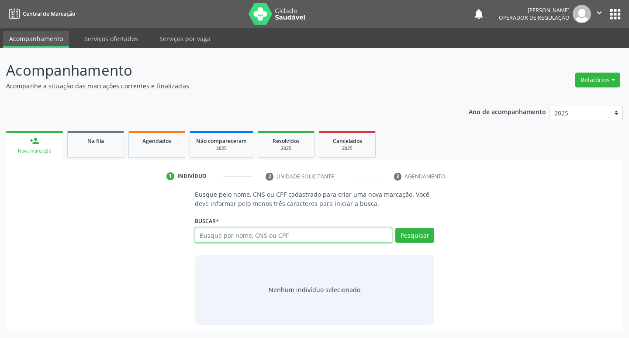
click at [301, 236] on input "text" at bounding box center [294, 235] width 198 height 15
click at [280, 238] on input "text" at bounding box center [294, 235] width 198 height 15
type input "700007039212409"
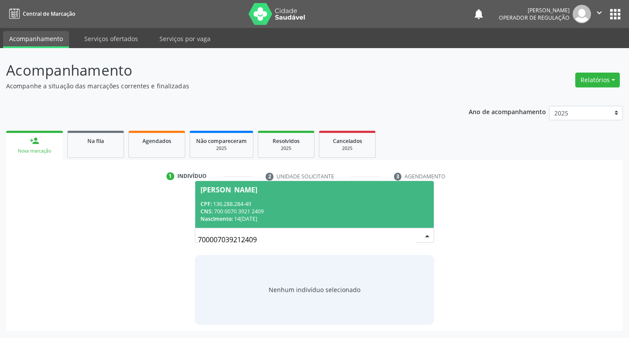
click at [289, 209] on div "CNS: 700 0070 3921 2409" at bounding box center [314, 210] width 228 height 7
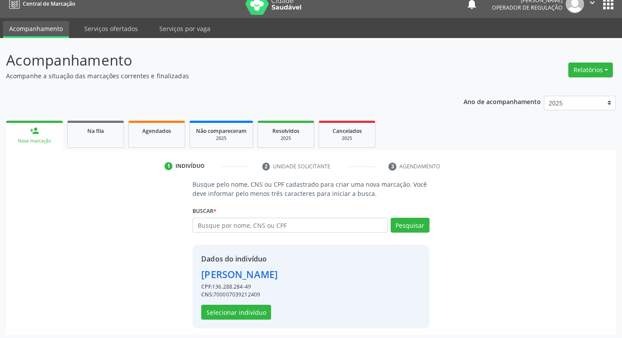
scroll to position [13, 0]
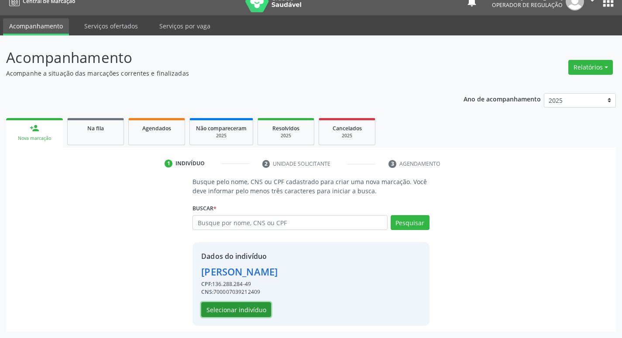
click at [247, 313] on button "Selecionar indivíduo" at bounding box center [236, 309] width 70 height 15
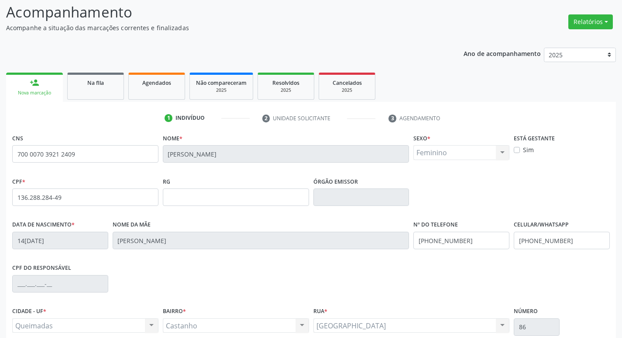
scroll to position [136, 0]
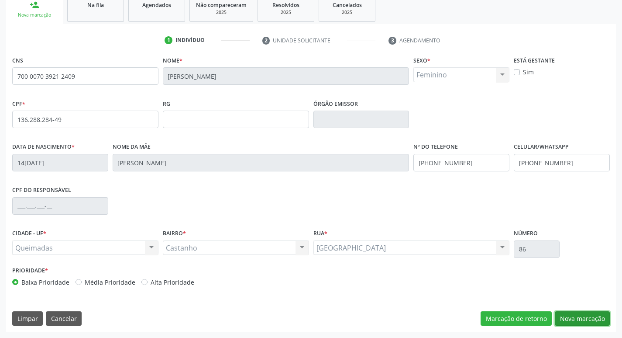
click at [581, 318] on button "Nova marcação" at bounding box center [582, 318] width 55 height 15
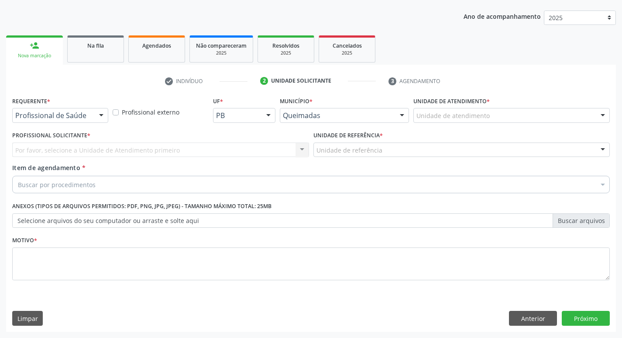
click at [88, 107] on div "Requerente * Profissional de Saúde Profissional de Saúde Paciente Nenhum result…" at bounding box center [60, 108] width 96 height 28
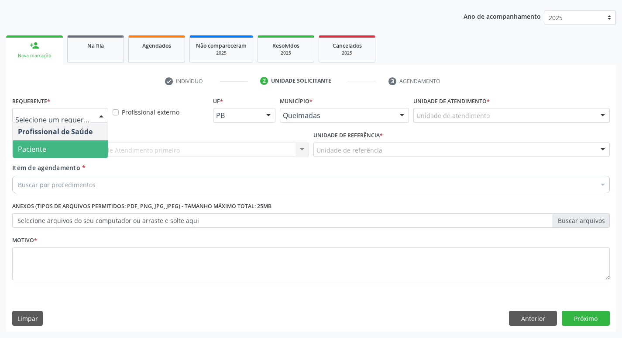
click at [55, 153] on span "Paciente" at bounding box center [60, 148] width 95 height 17
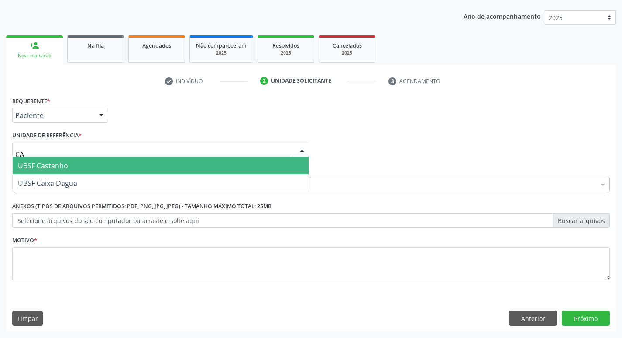
type input "CAS"
click at [56, 161] on span "UBSF Castanho" at bounding box center [43, 166] width 50 height 10
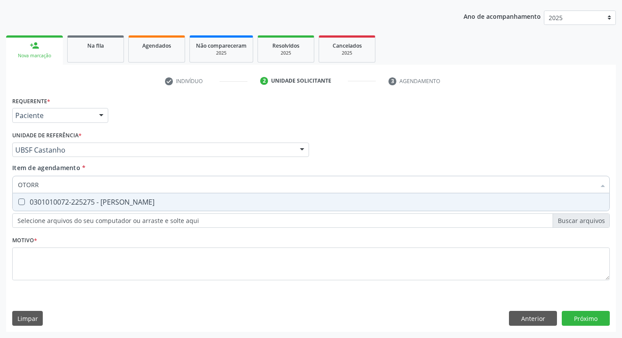
type input "OTORRI"
click at [59, 207] on span "0301010072-225275 - Médico Otorrinolaringologista" at bounding box center [311, 201] width 597 height 17
checkbox Otorrinolaringologista "true"
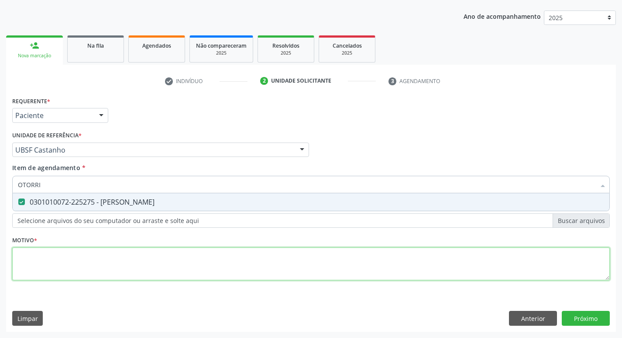
click at [41, 262] on div "Requerente * Paciente Profissional de Saúde Paciente Nenhum resultado encontrad…" at bounding box center [311, 193] width 598 height 198
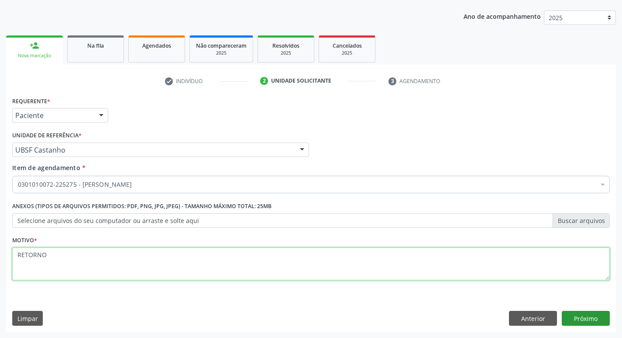
type textarea "RETORNO"
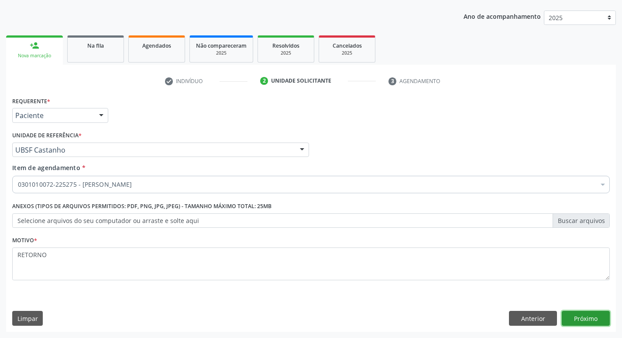
click at [578, 315] on button "Próximo" at bounding box center [586, 318] width 48 height 15
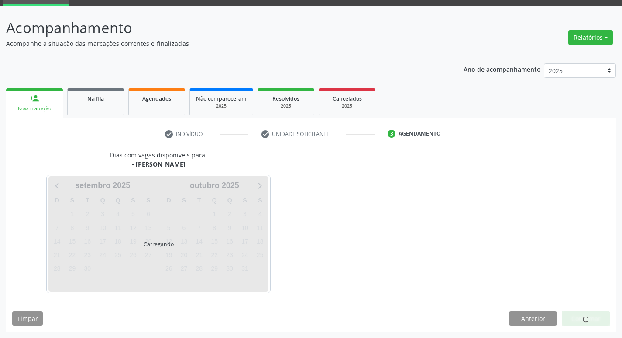
scroll to position [68, 0]
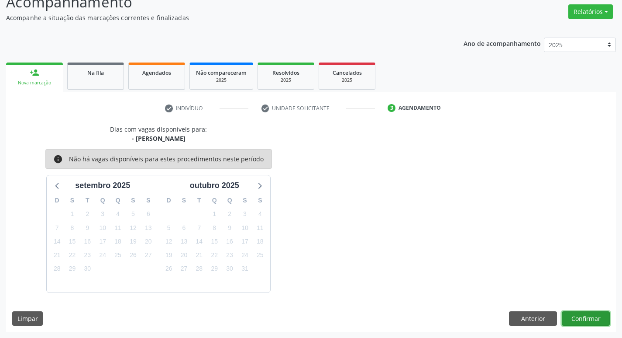
click at [581, 314] on button "Confirmar" at bounding box center [586, 318] width 48 height 15
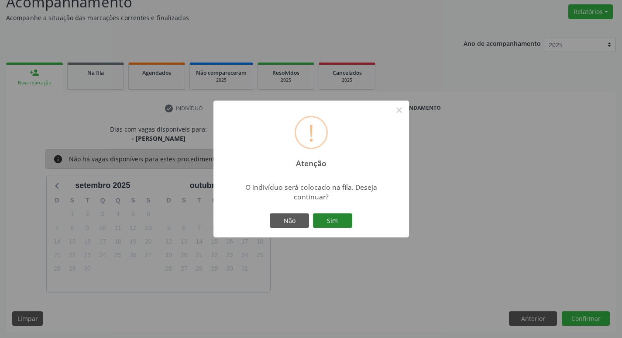
click at [336, 225] on button "Sim" at bounding box center [332, 220] width 39 height 15
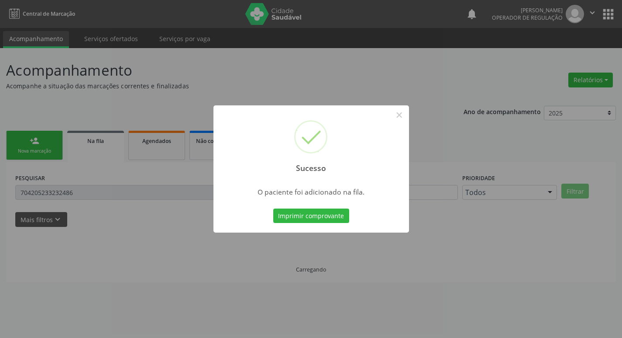
scroll to position [0, 0]
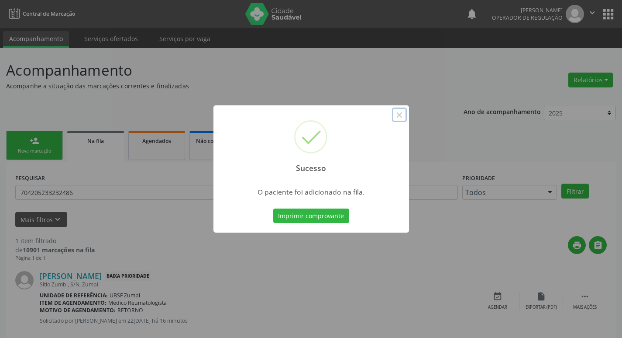
click at [400, 114] on button "×" at bounding box center [399, 114] width 15 height 15
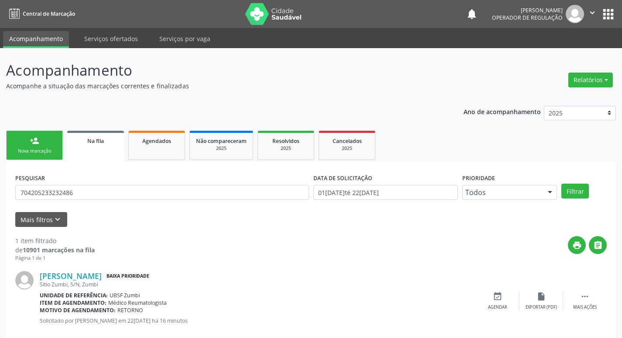
click at [599, 16] on button "" at bounding box center [592, 14] width 17 height 18
click at [572, 56] on link "Sair" at bounding box center [570, 53] width 60 height 12
